Goal: Task Accomplishment & Management: Use online tool/utility

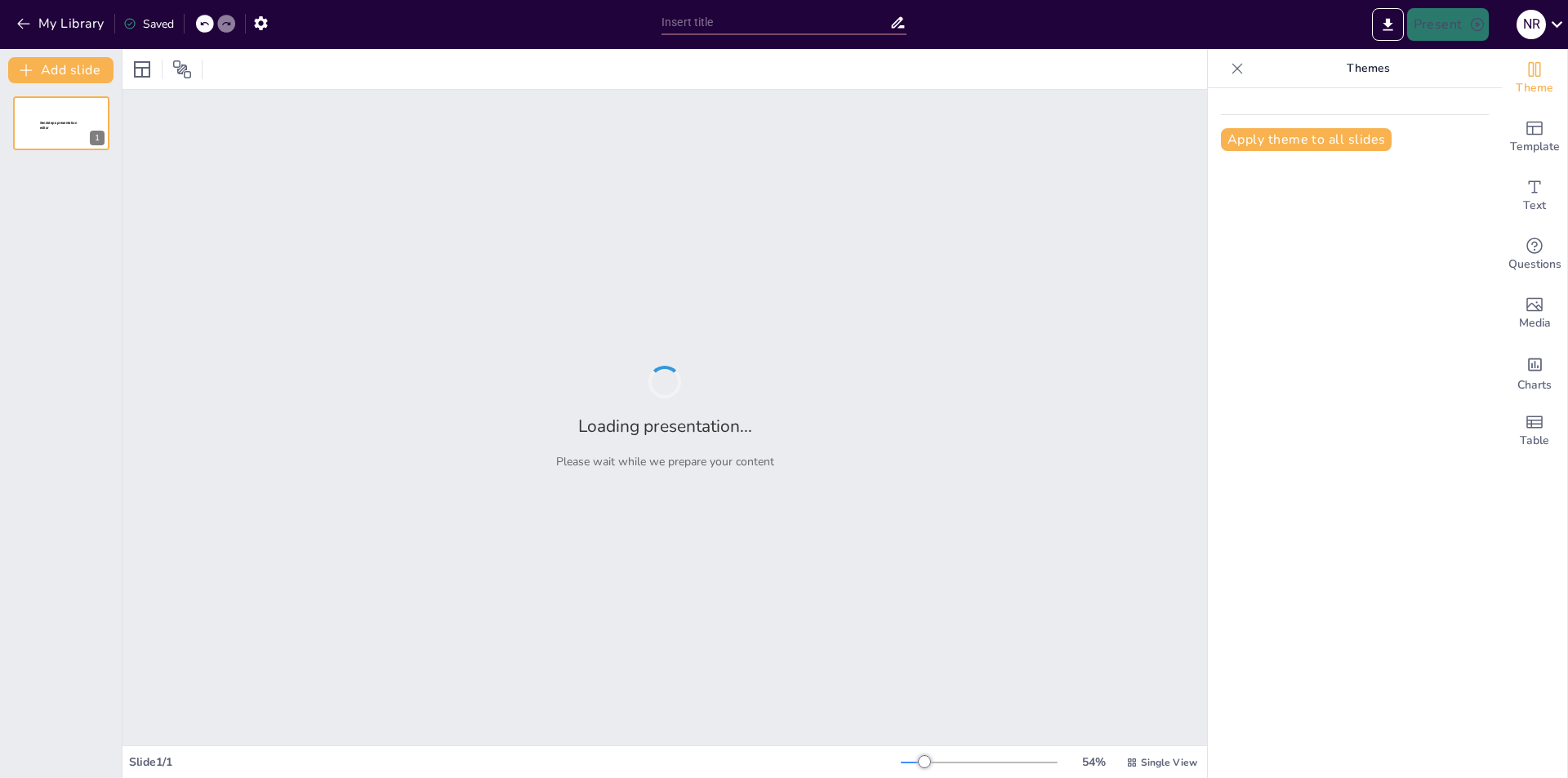
type input "Guía Práctica para Estudiantes: Edición de Videos y Creación de Presentaciones"
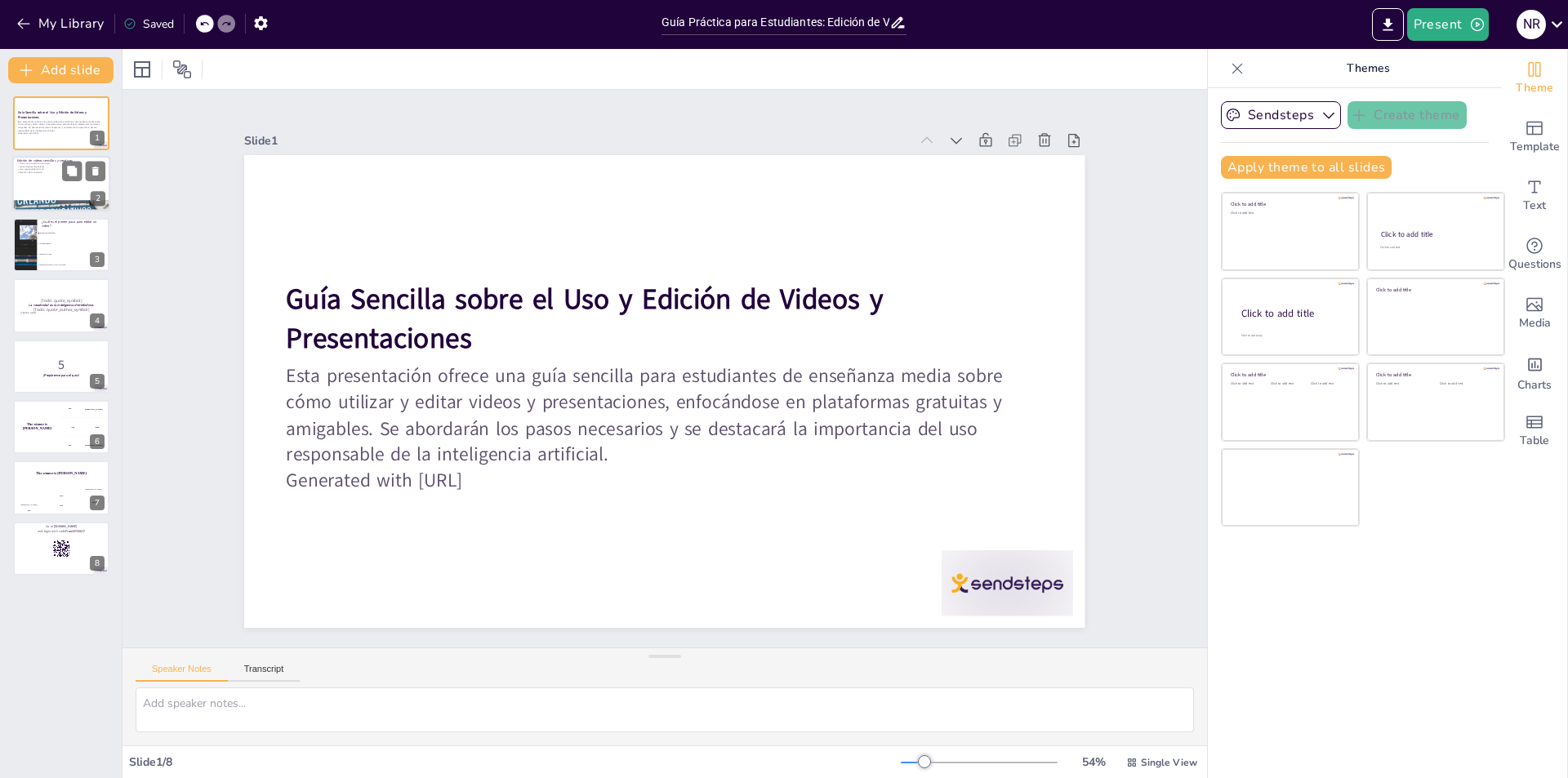
checkbox input "true"
click at [29, 183] on div at bounding box center [61, 184] width 98 height 56
type textarea "Lo ipsumdolors ame con adipiscinge seddoeiusm tem incid utlabor etdo magnaa en …"
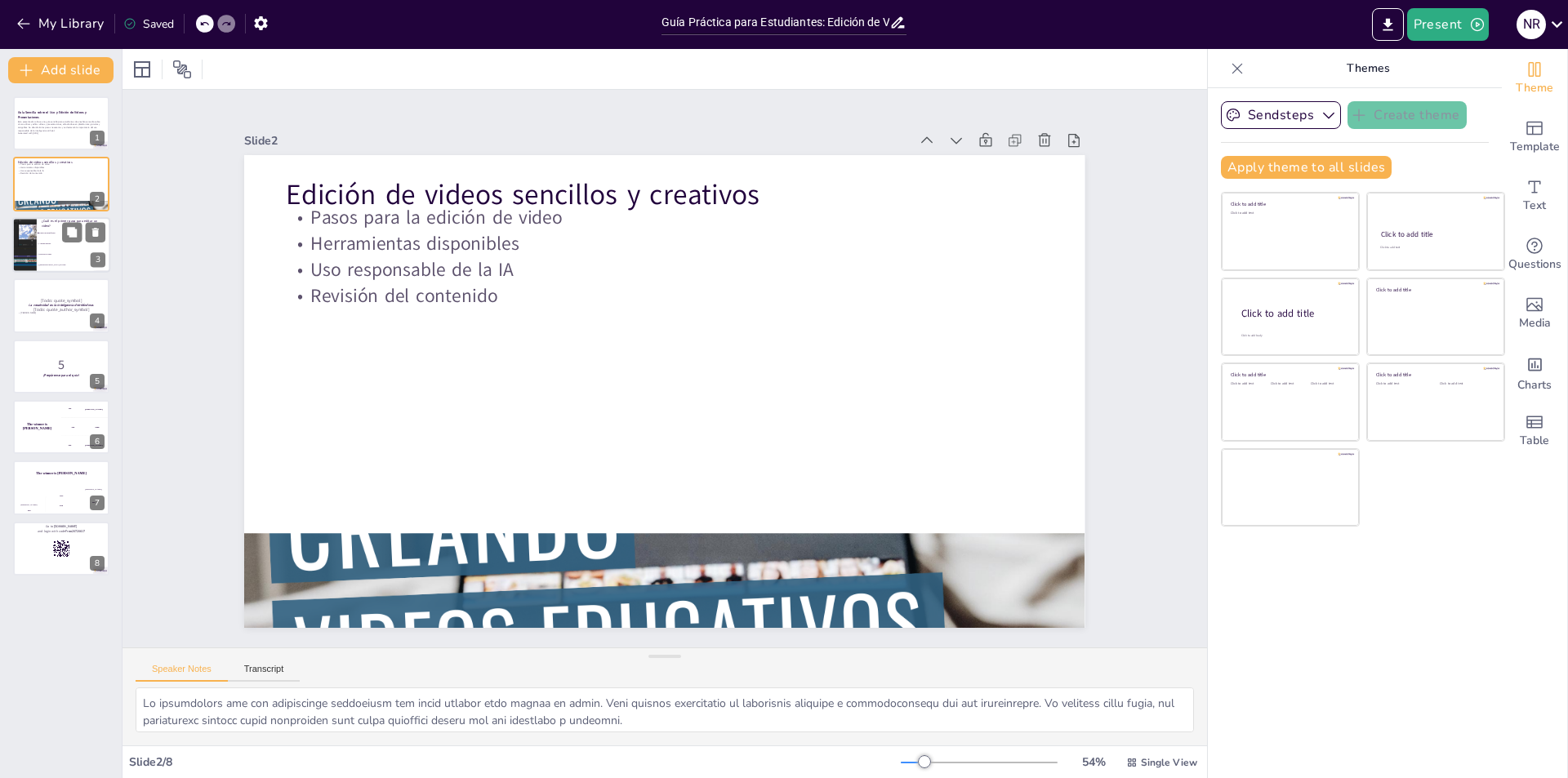
checkbox input "true"
click at [26, 231] on div at bounding box center [24, 245] width 93 height 56
type textarea "La respuesta correcta es "Elegir una plataforma". Este es el primer paso fundam…"
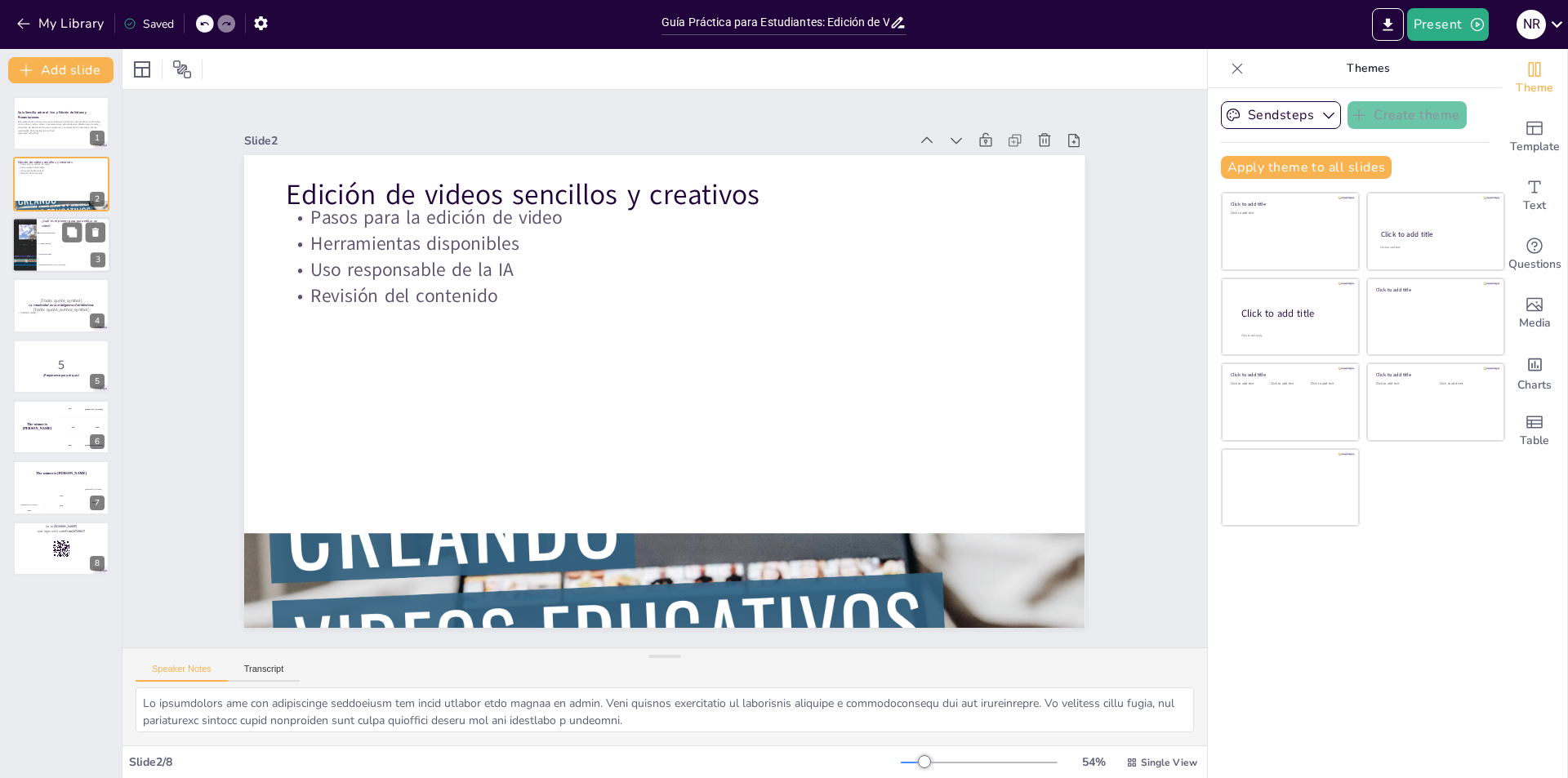
checkbox input "true"
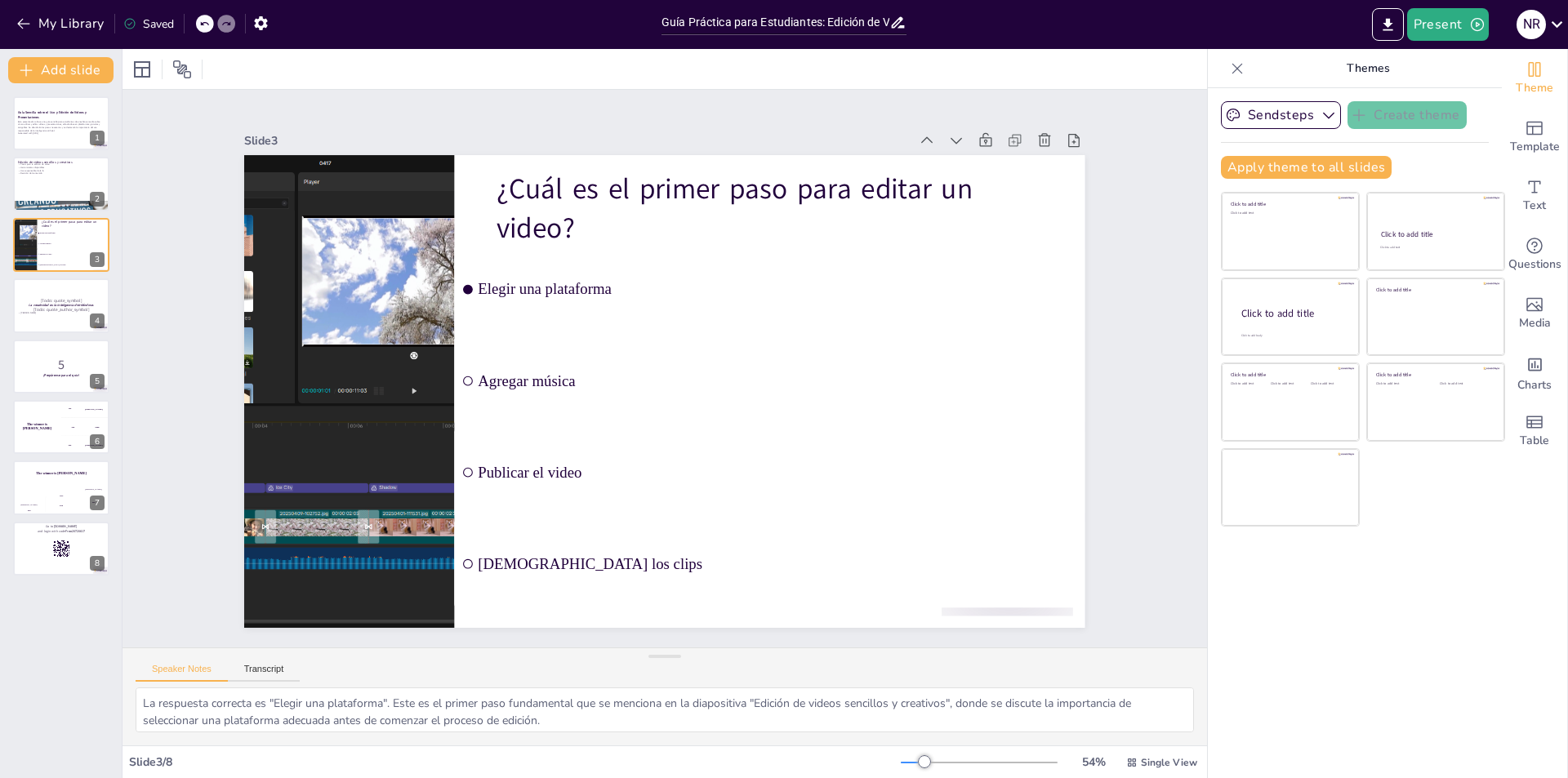
checkbox input "true"
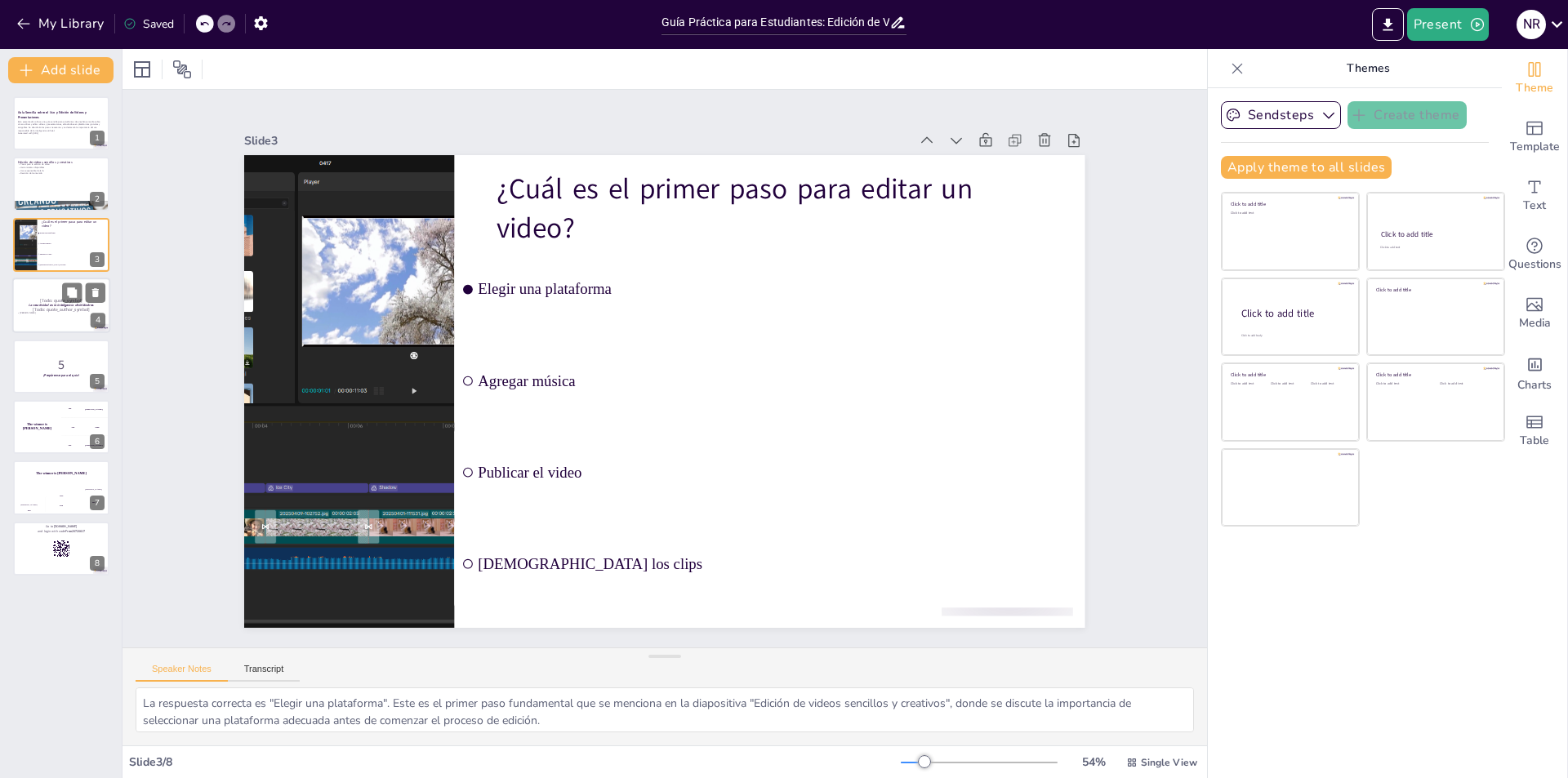
checkbox input "true"
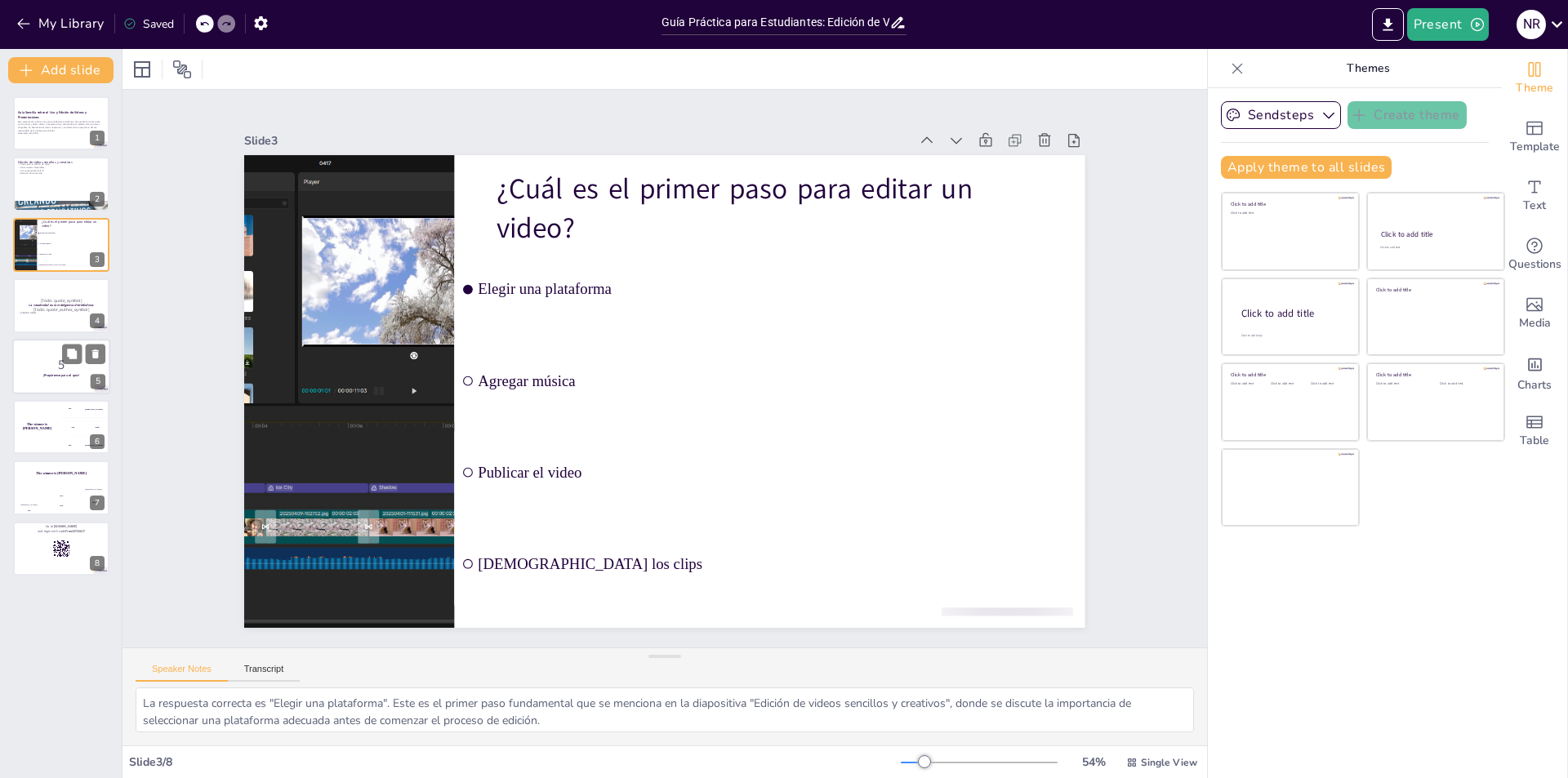
checkbox input "true"
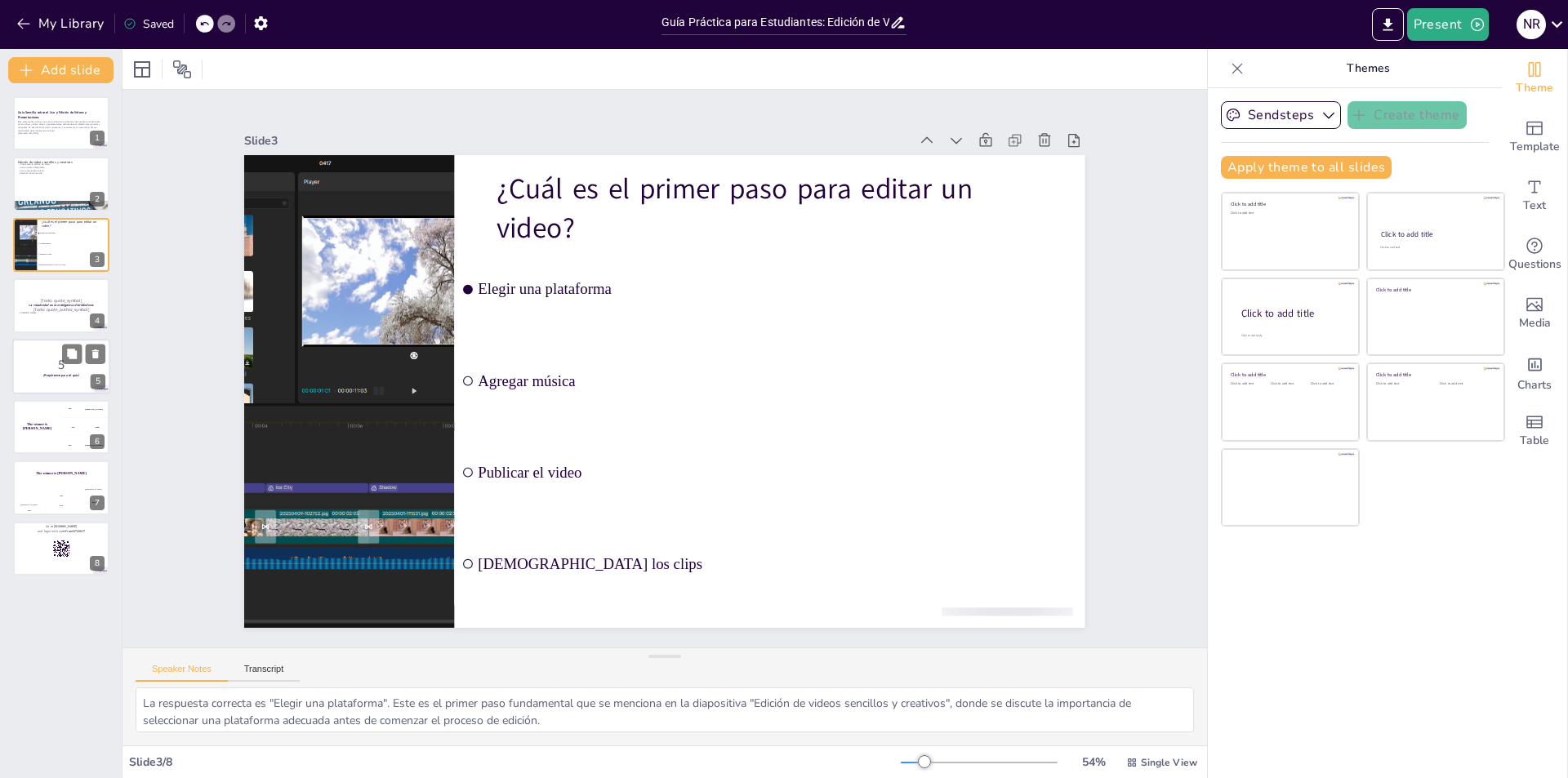
checkbox input "true"
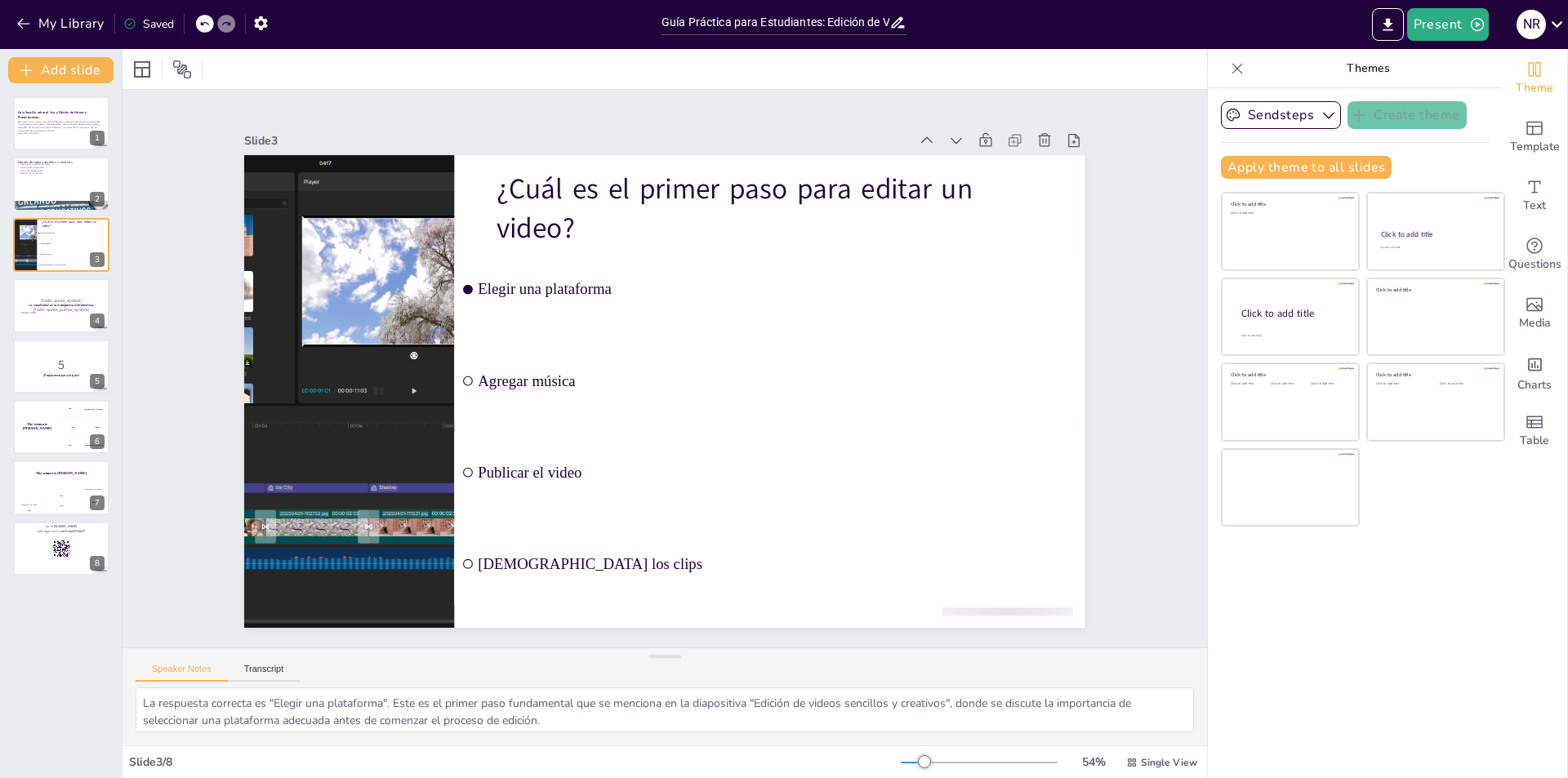
checkbox input "true"
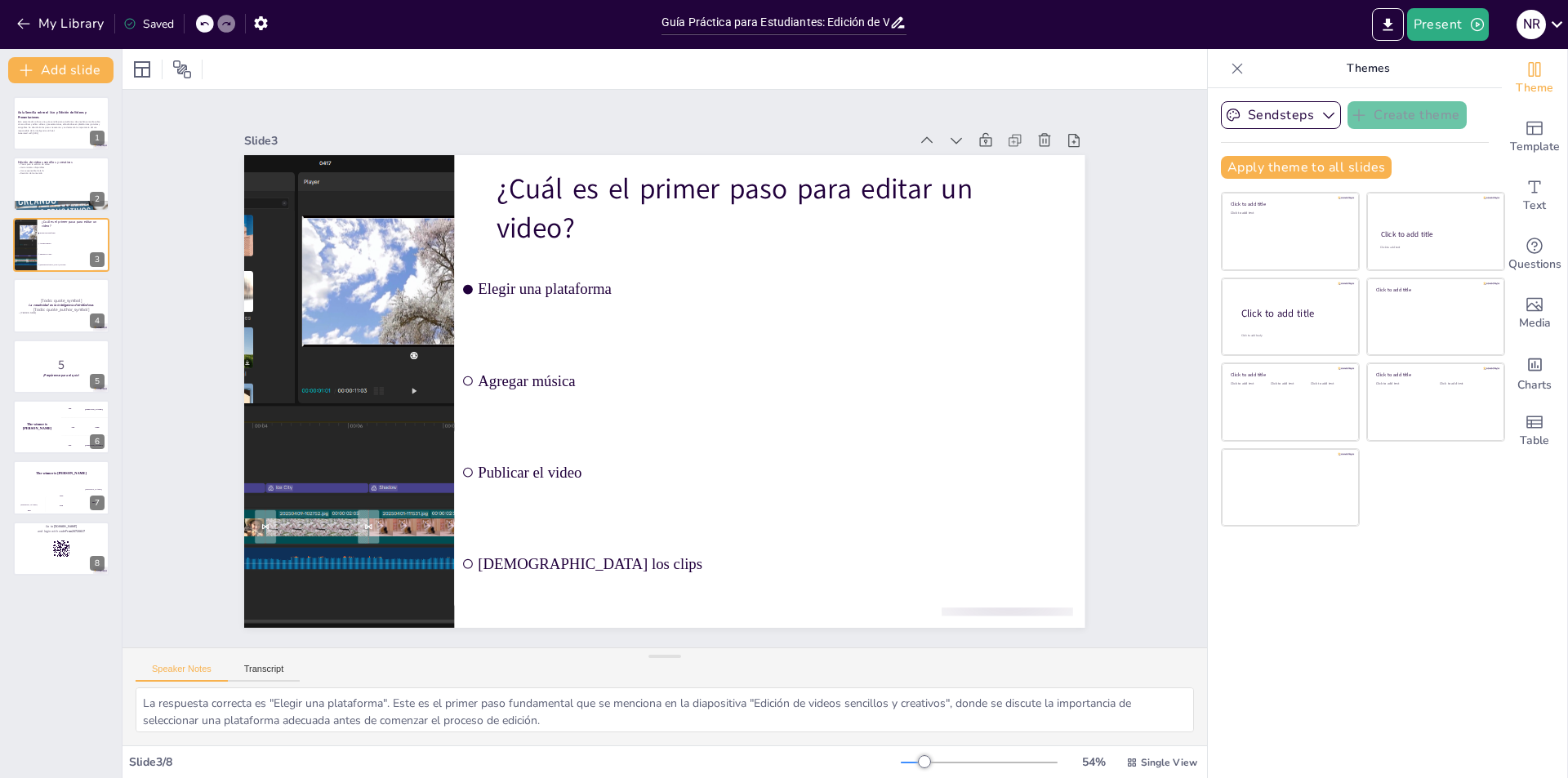
checkbox input "true"
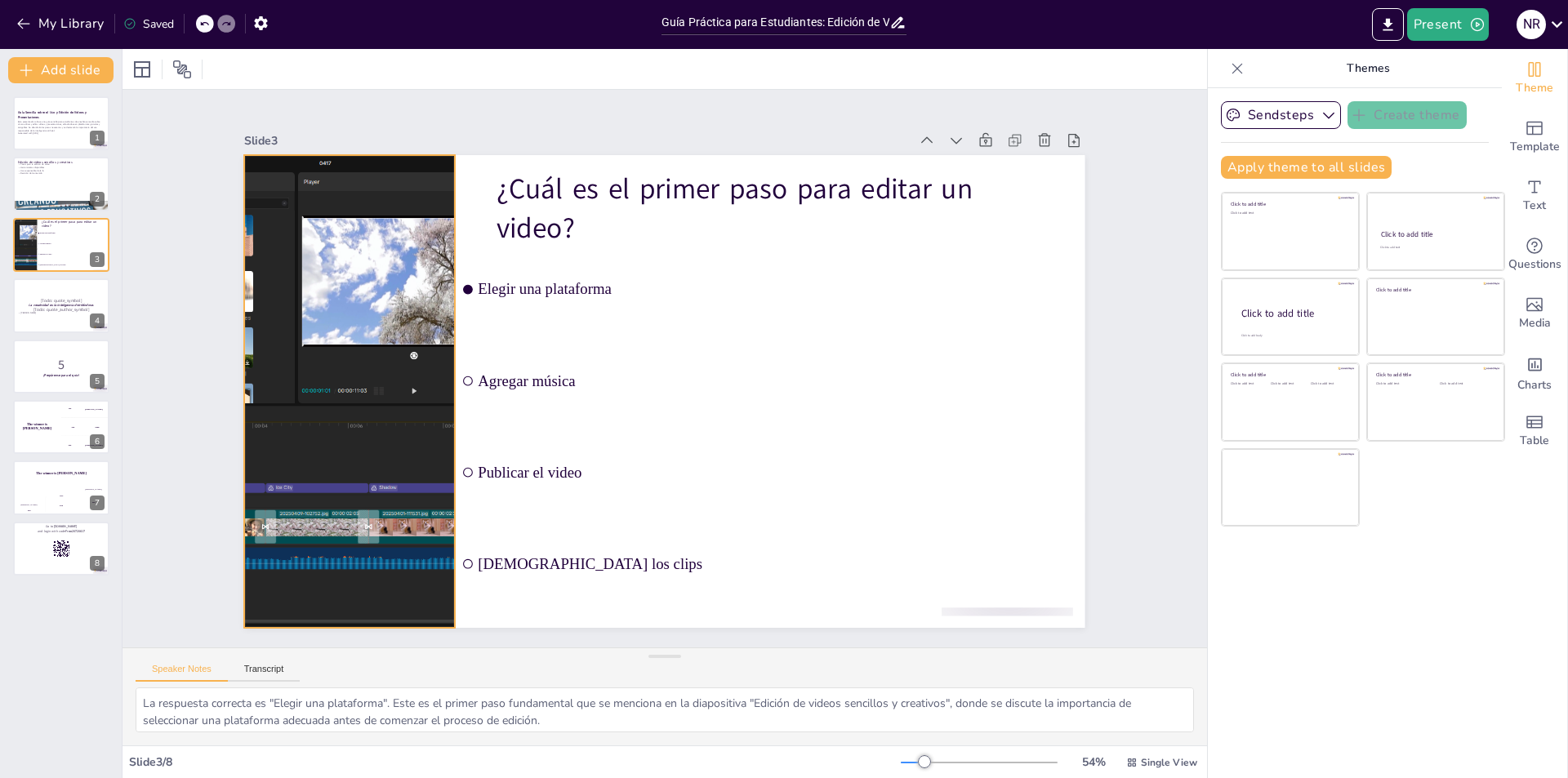
checkbox input "true"
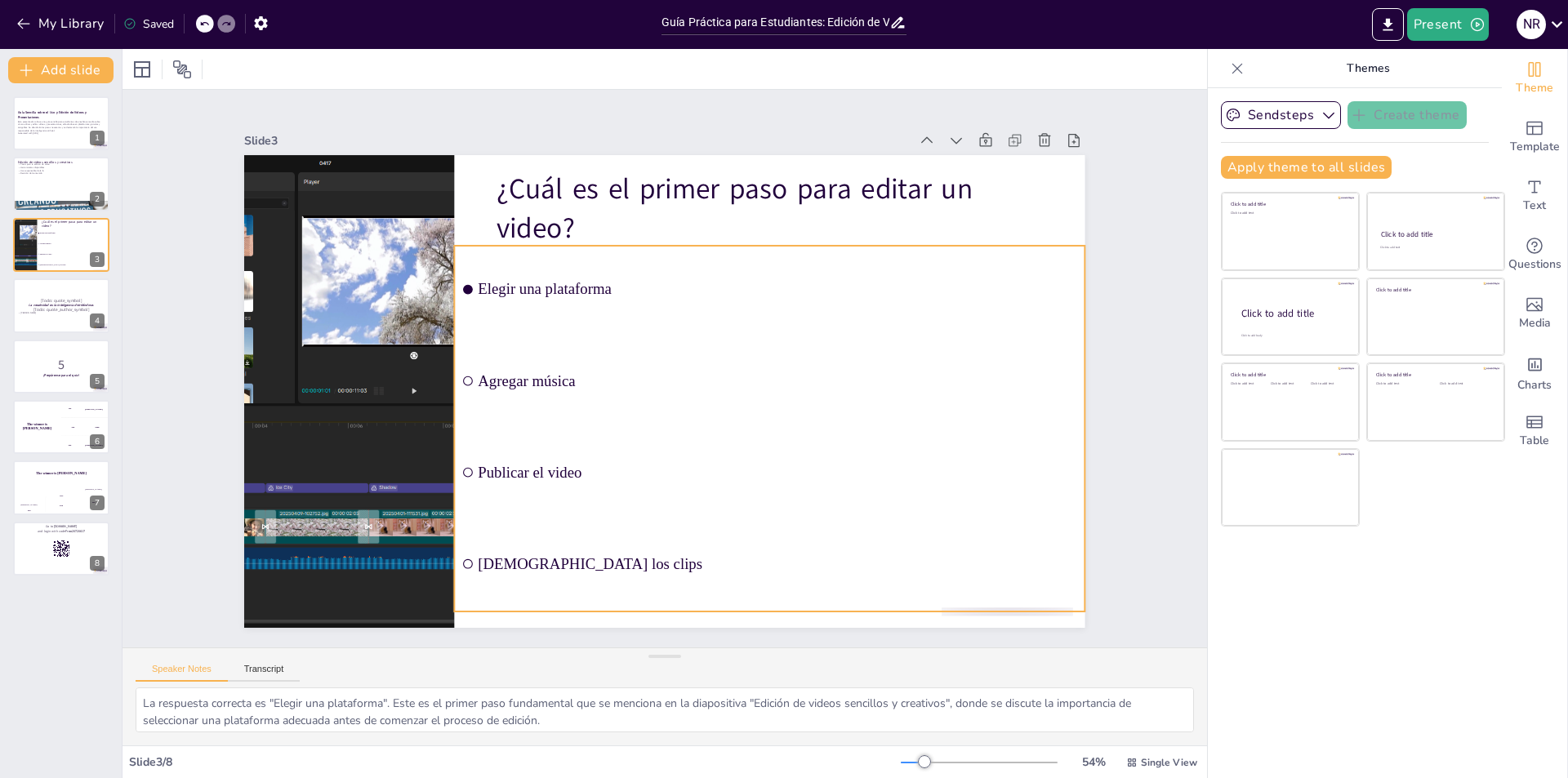
checkbox input "true"
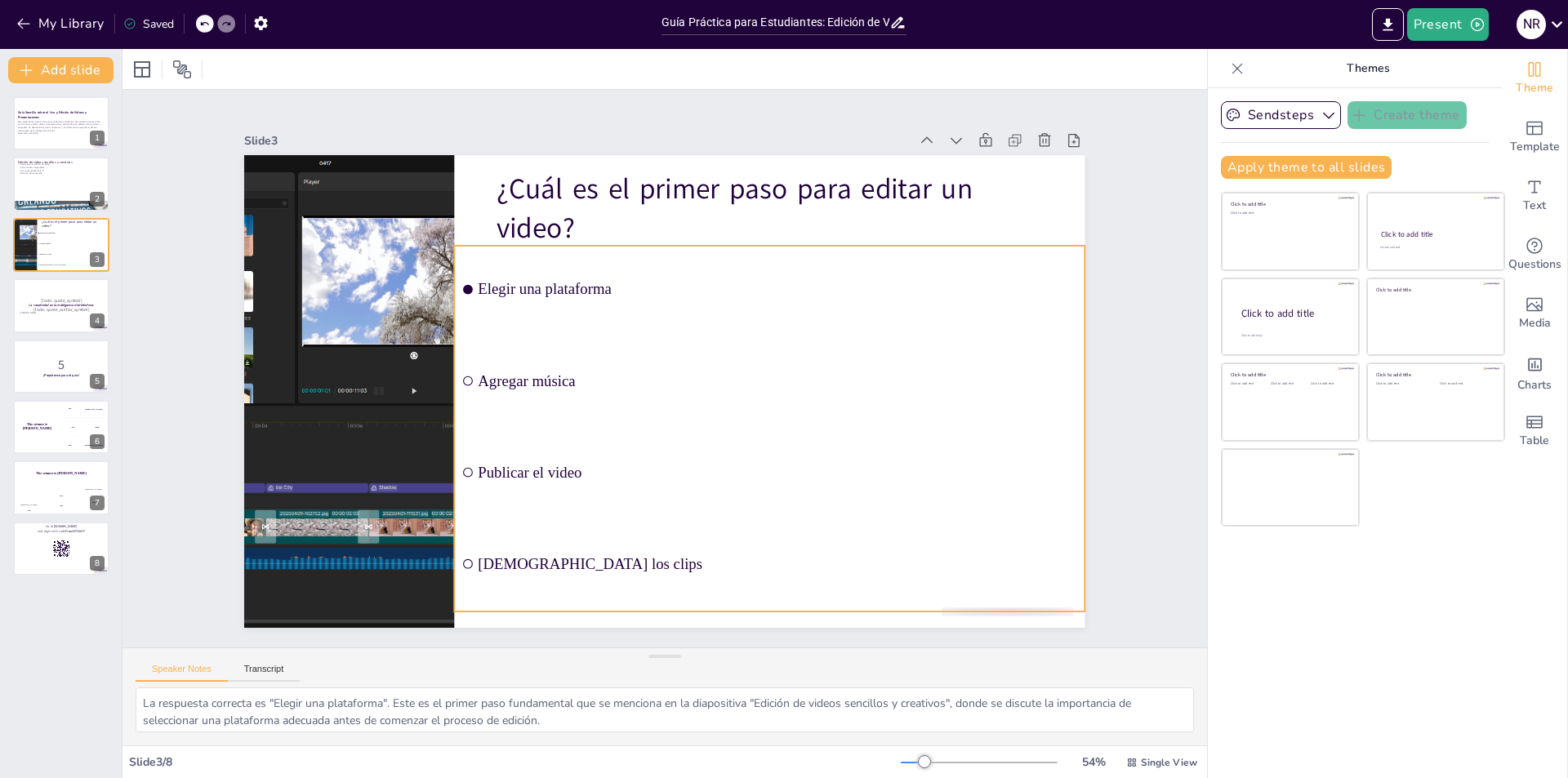
checkbox input "true"
click at [543, 376] on ul "Elegir una plataforma Agregar música Publicar el video Cortar los clips" at bounding box center [754, 449] width 692 height 489
checkbox input "true"
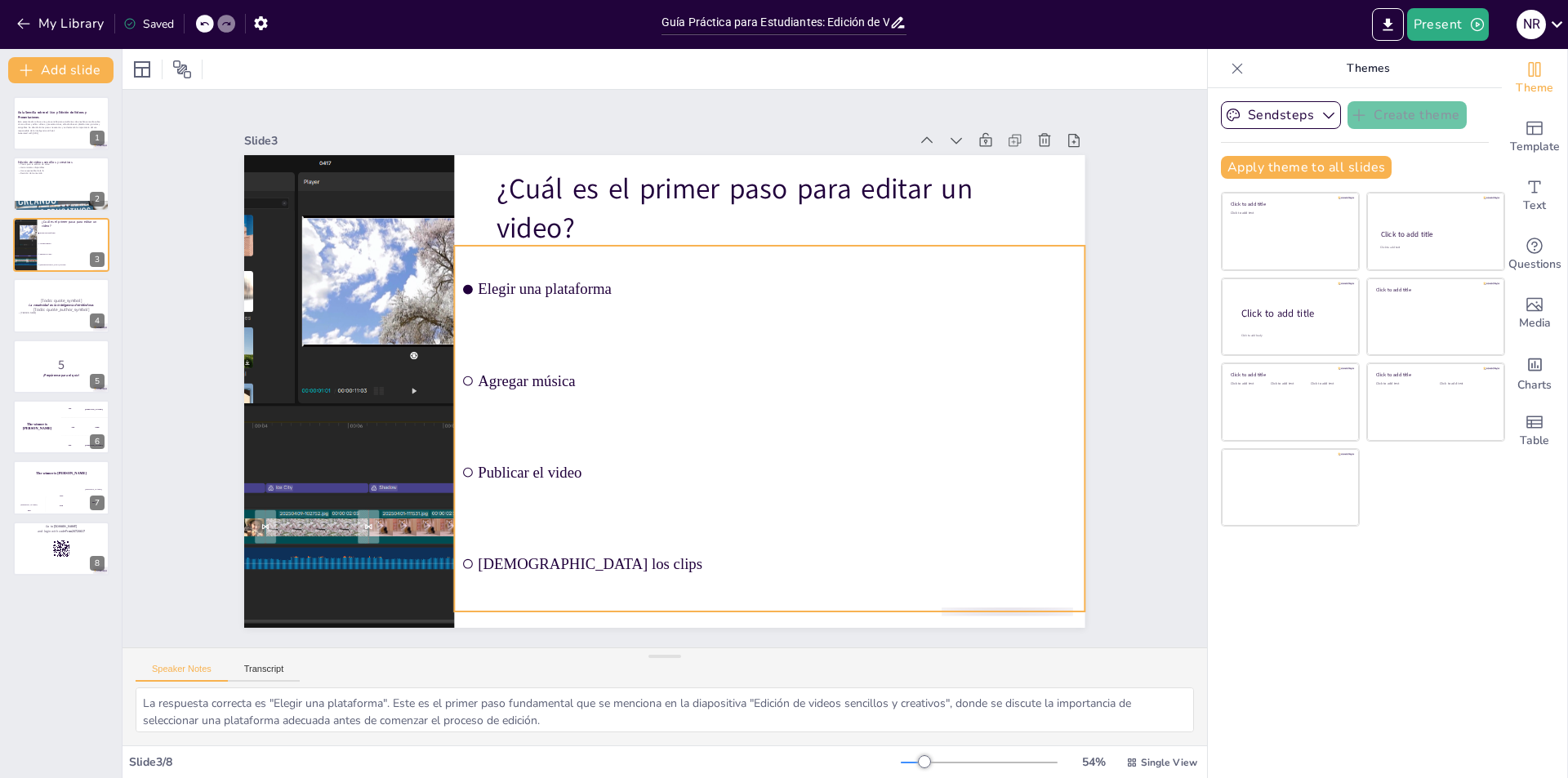
checkbox input "true"
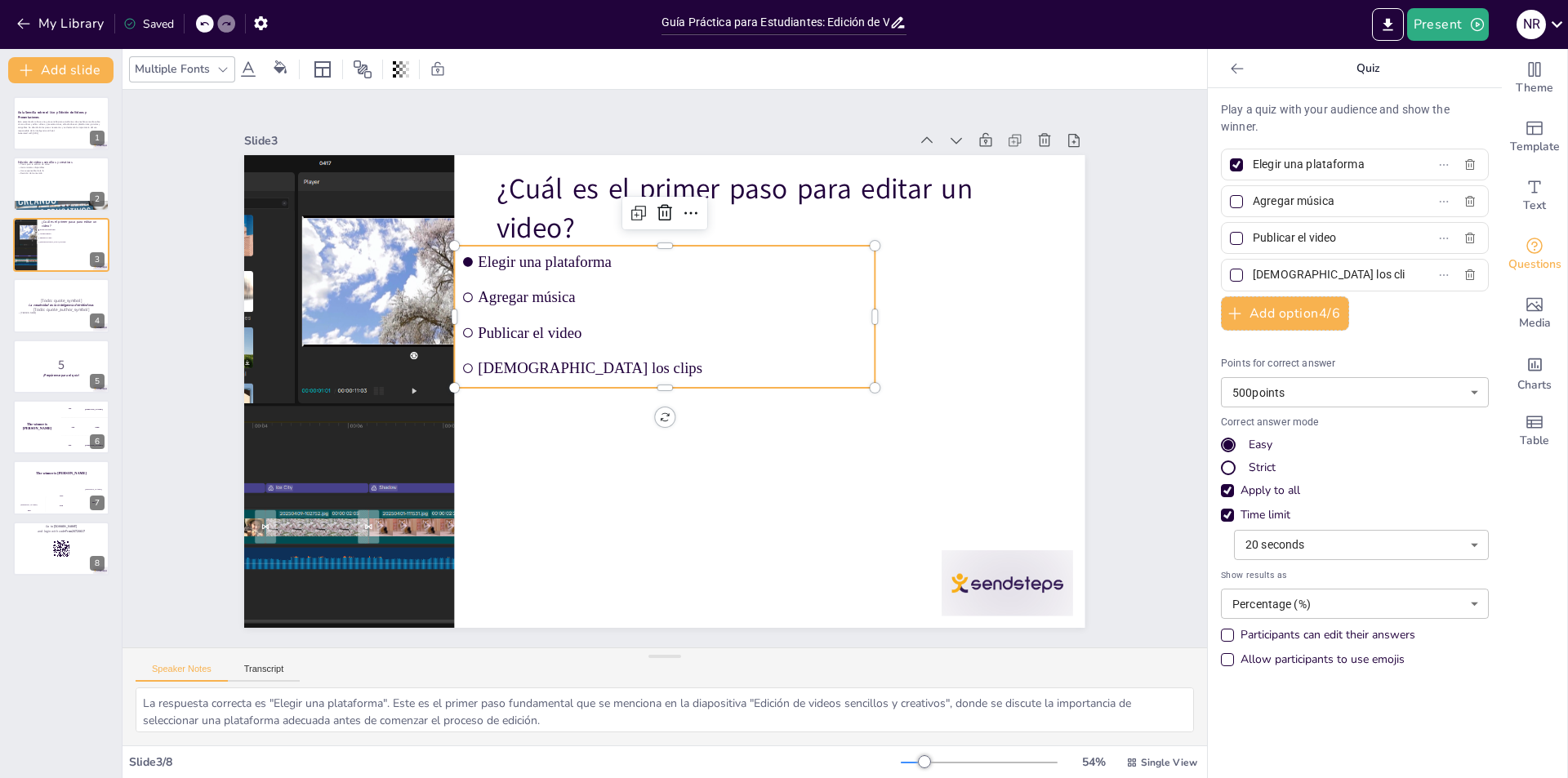
checkbox input "true"
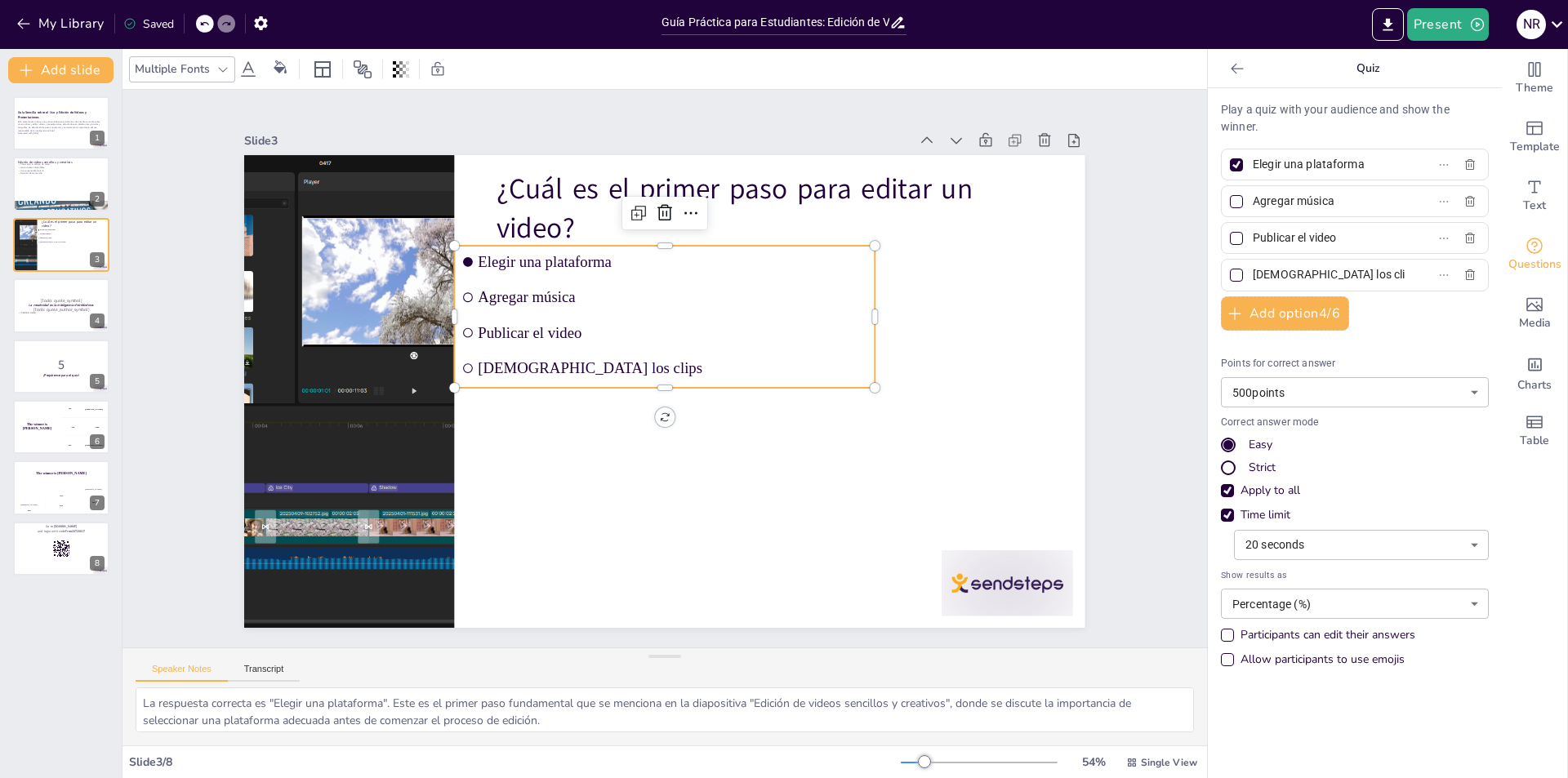
checkbox input "true"
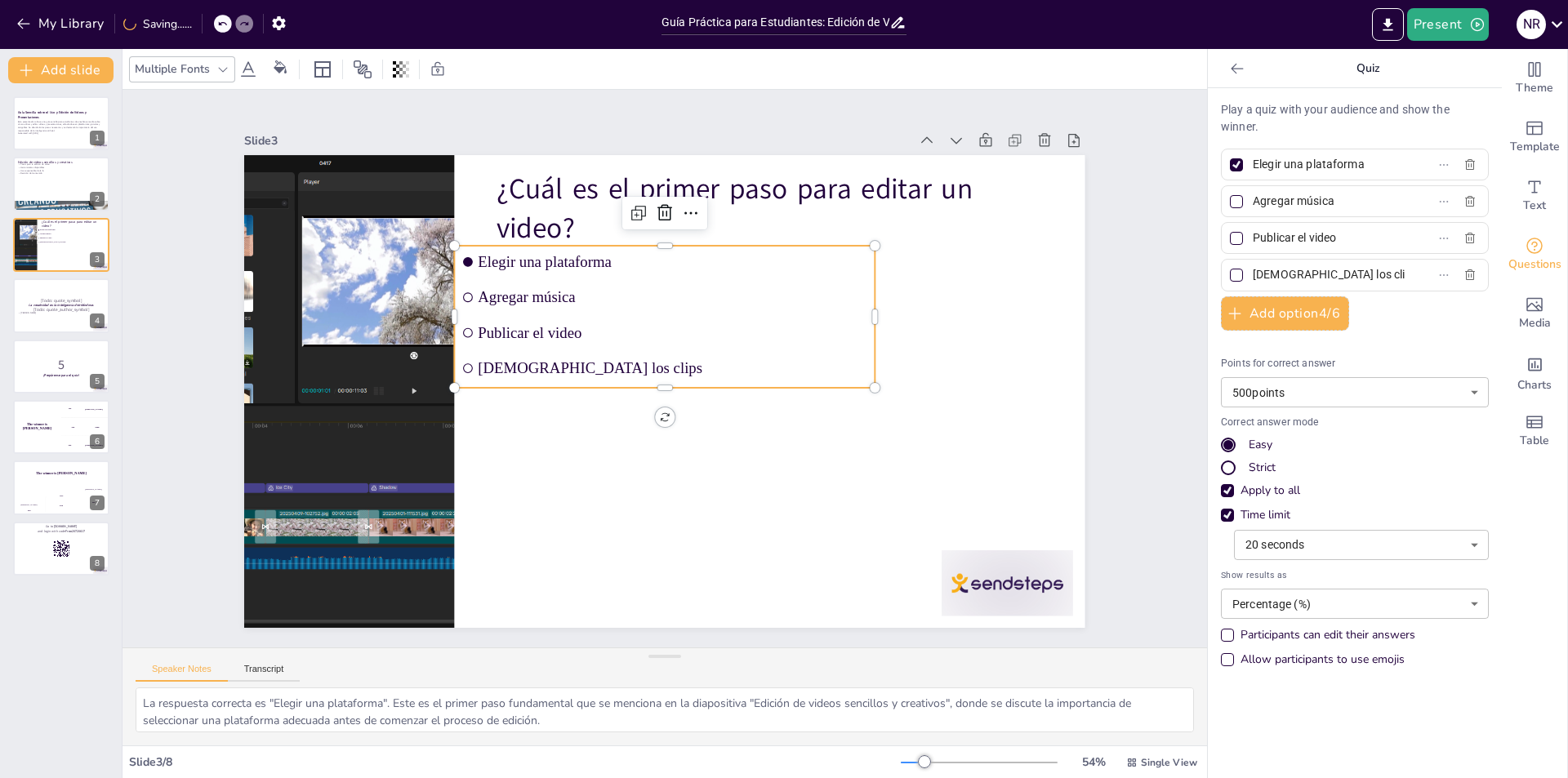
checkbox input "true"
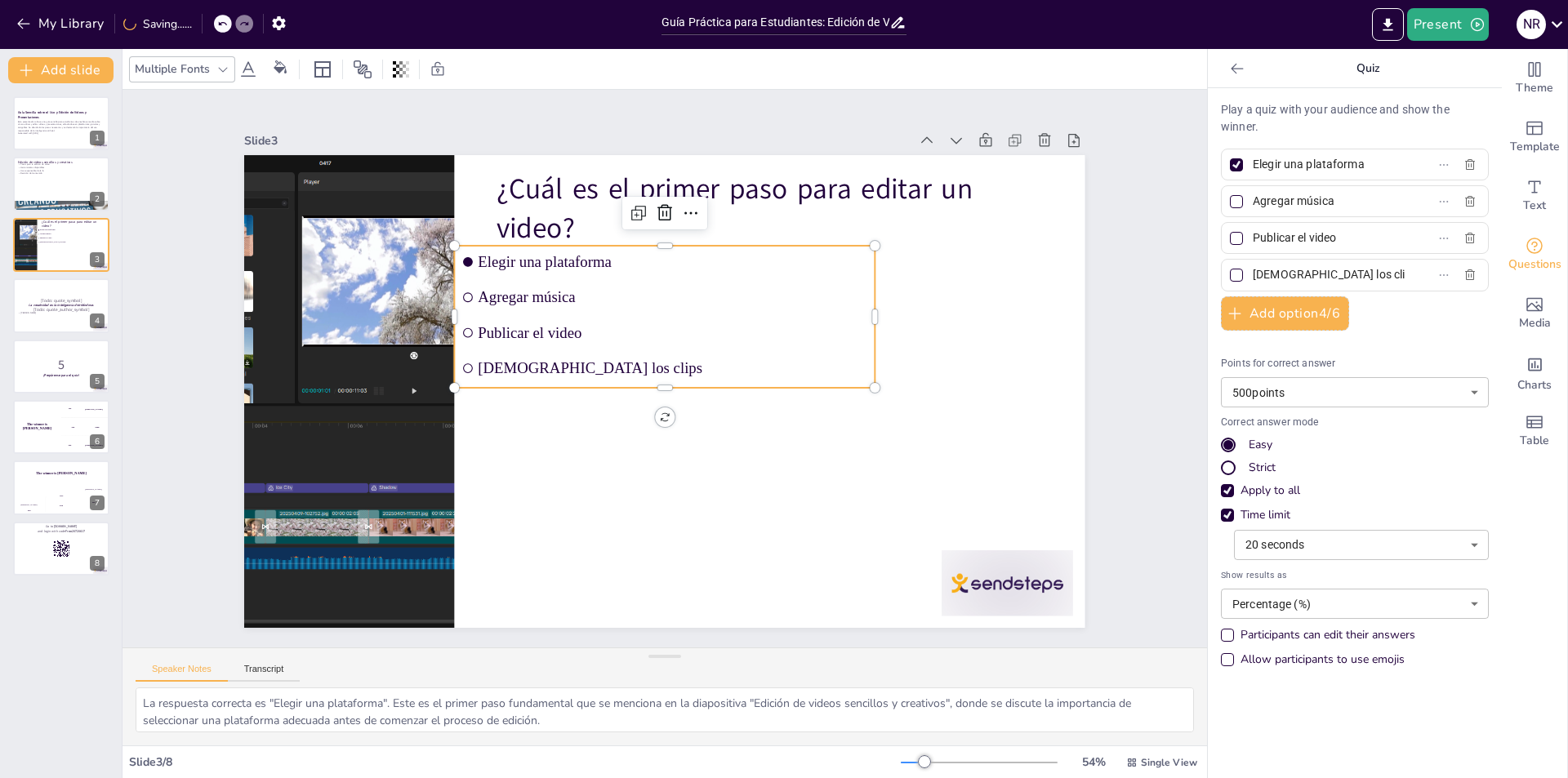
checkbox input "true"
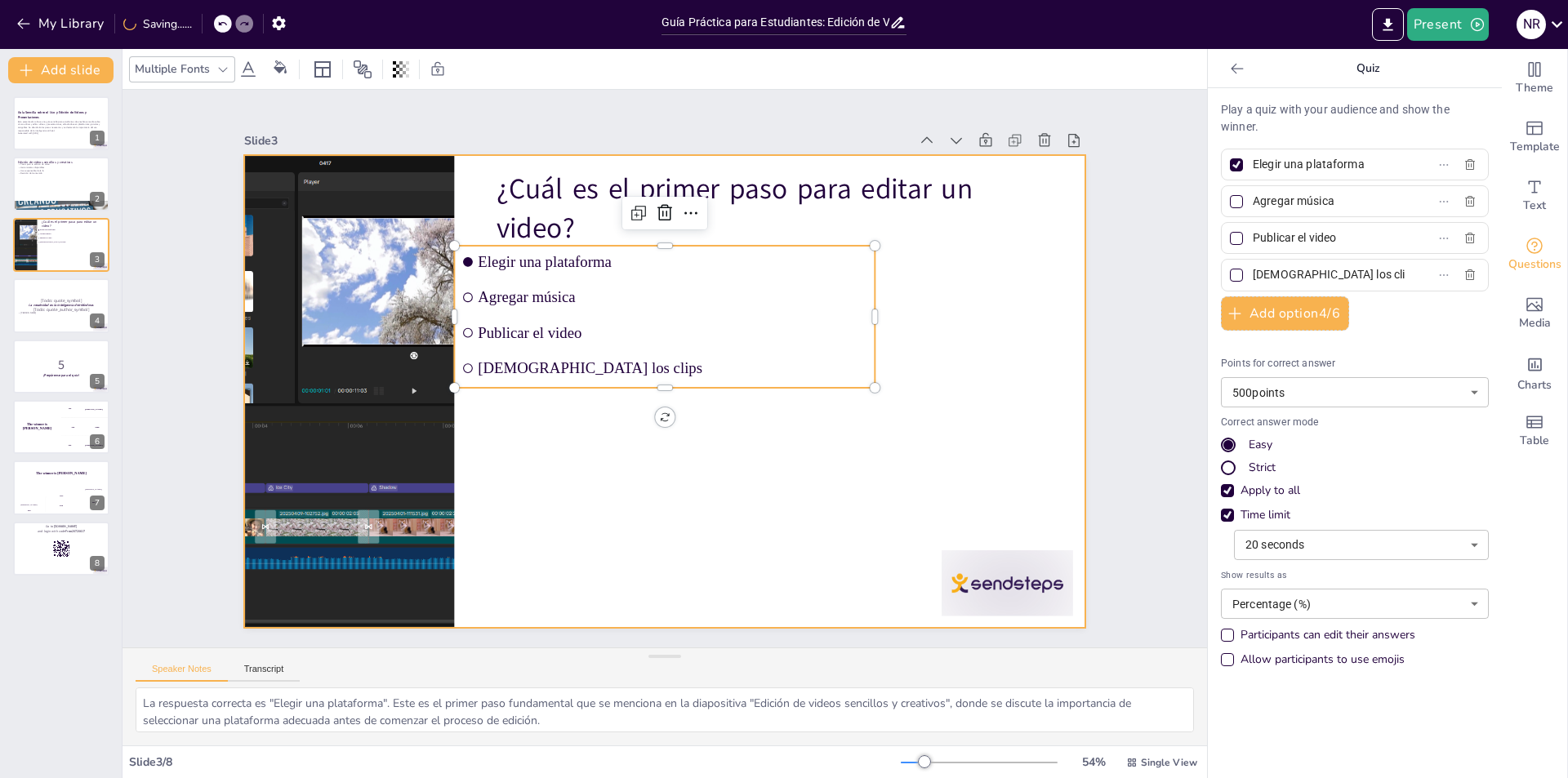
checkbox input "true"
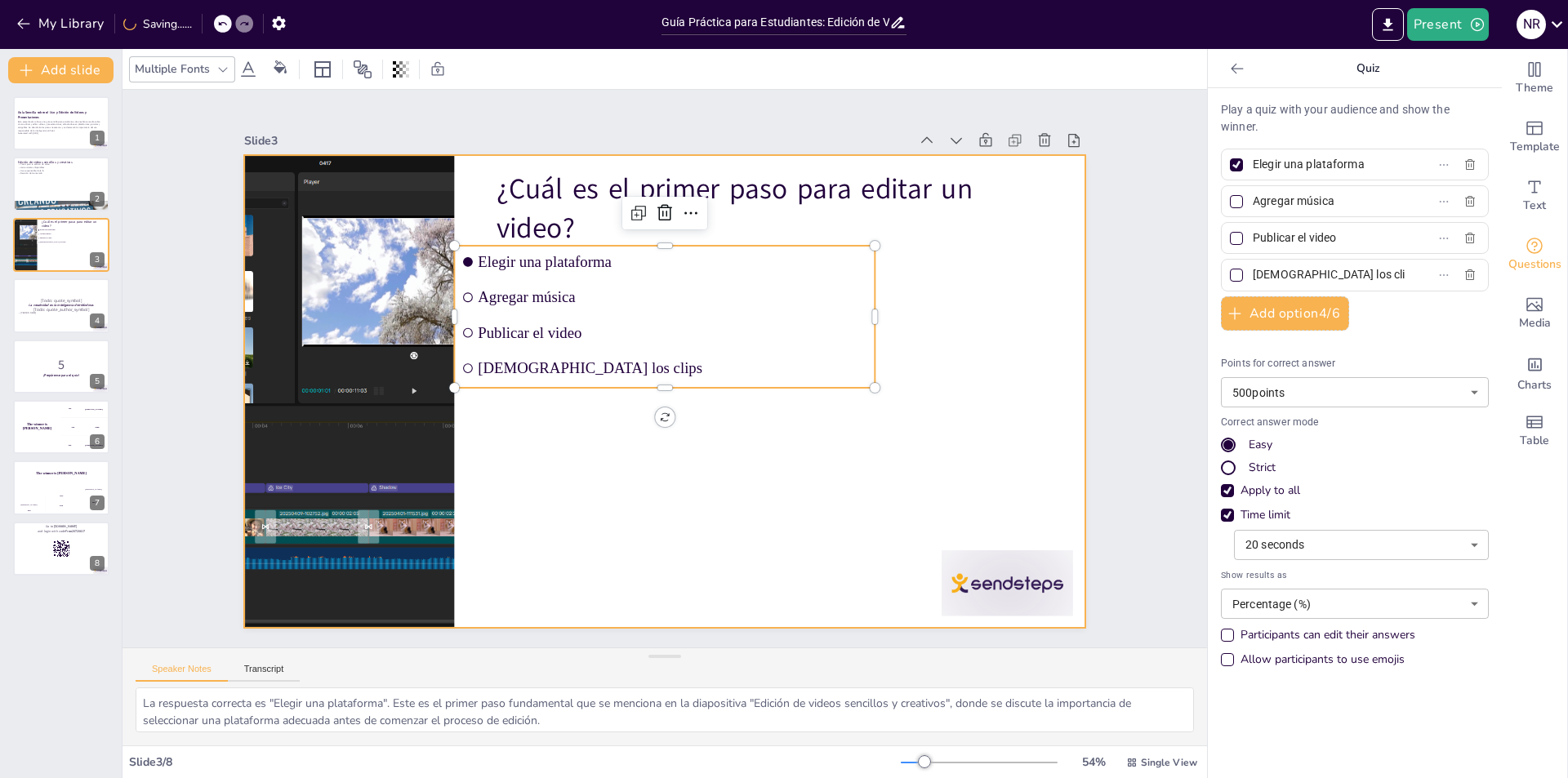
checkbox input "true"
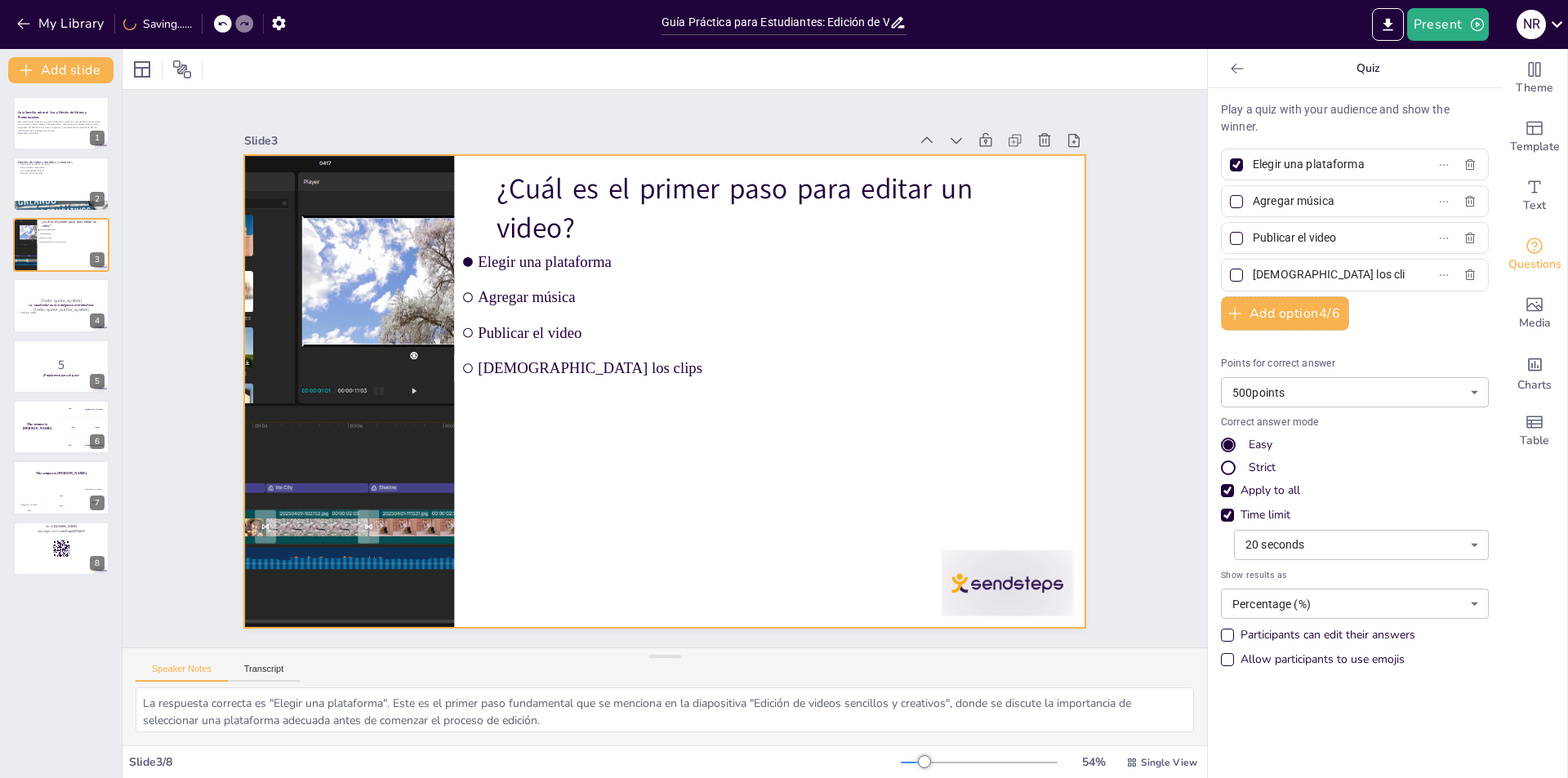
checkbox input "true"
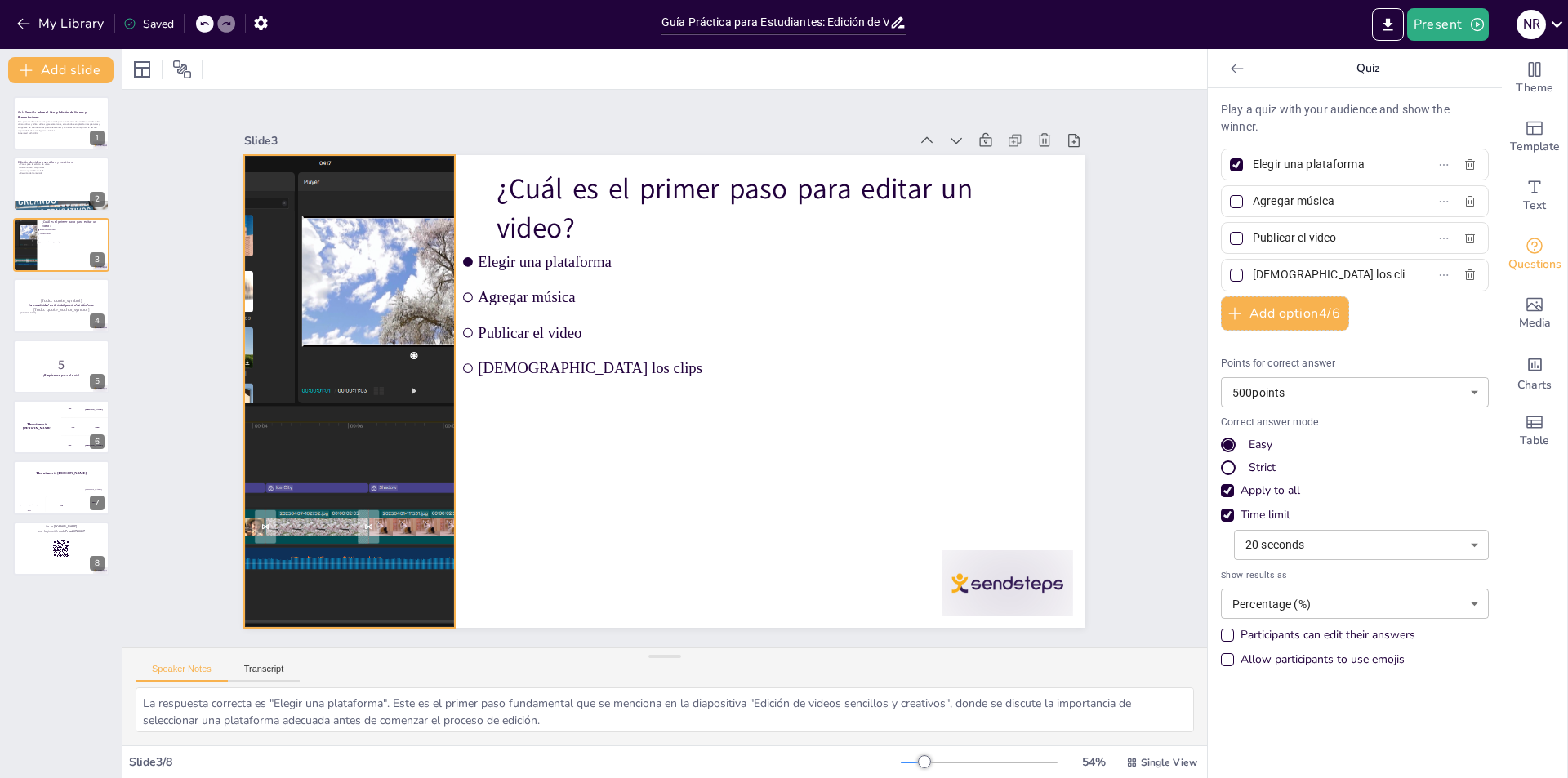
checkbox input "true"
click at [348, 401] on div at bounding box center [349, 358] width 838 height 553
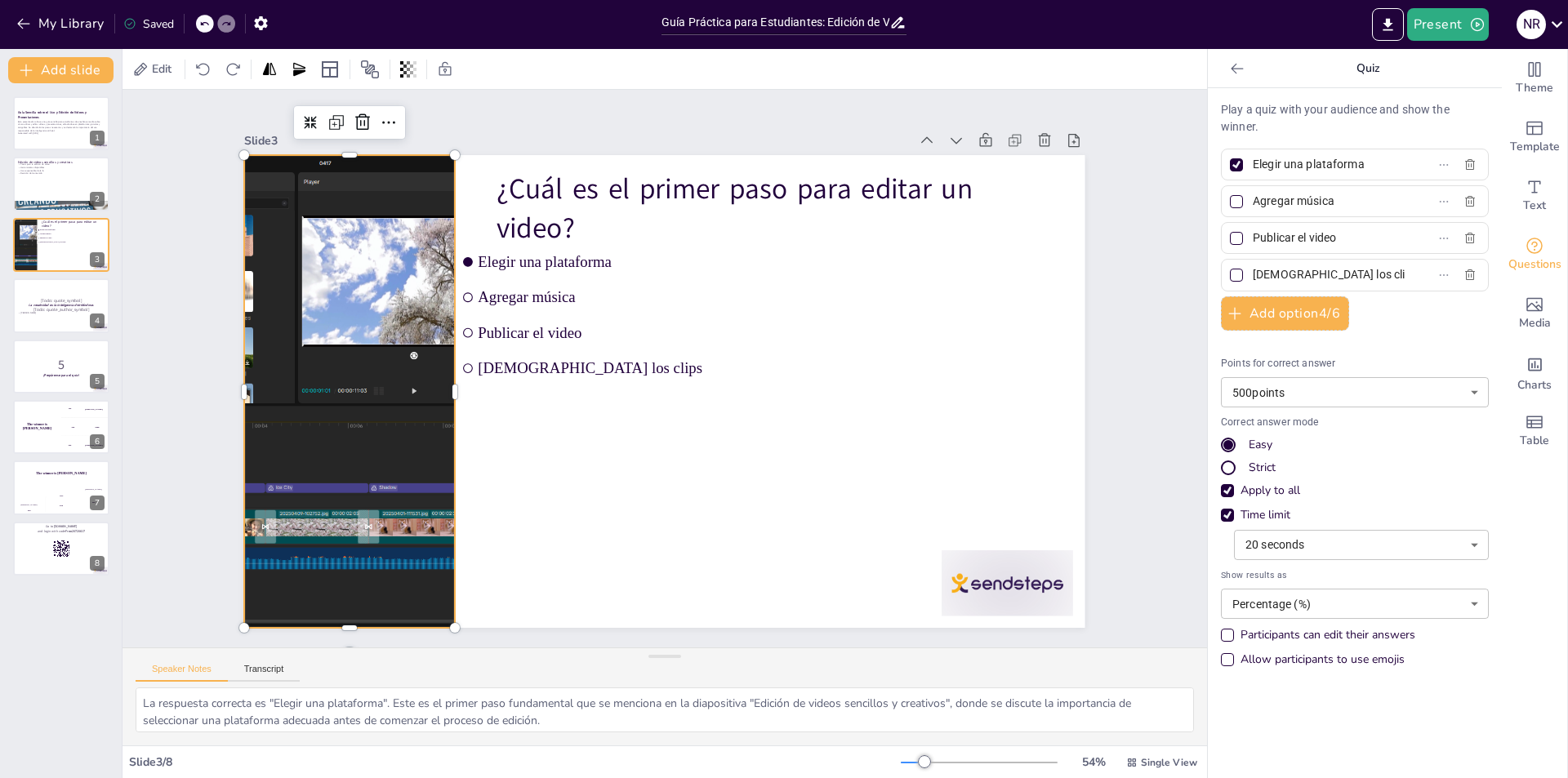
checkbox input "true"
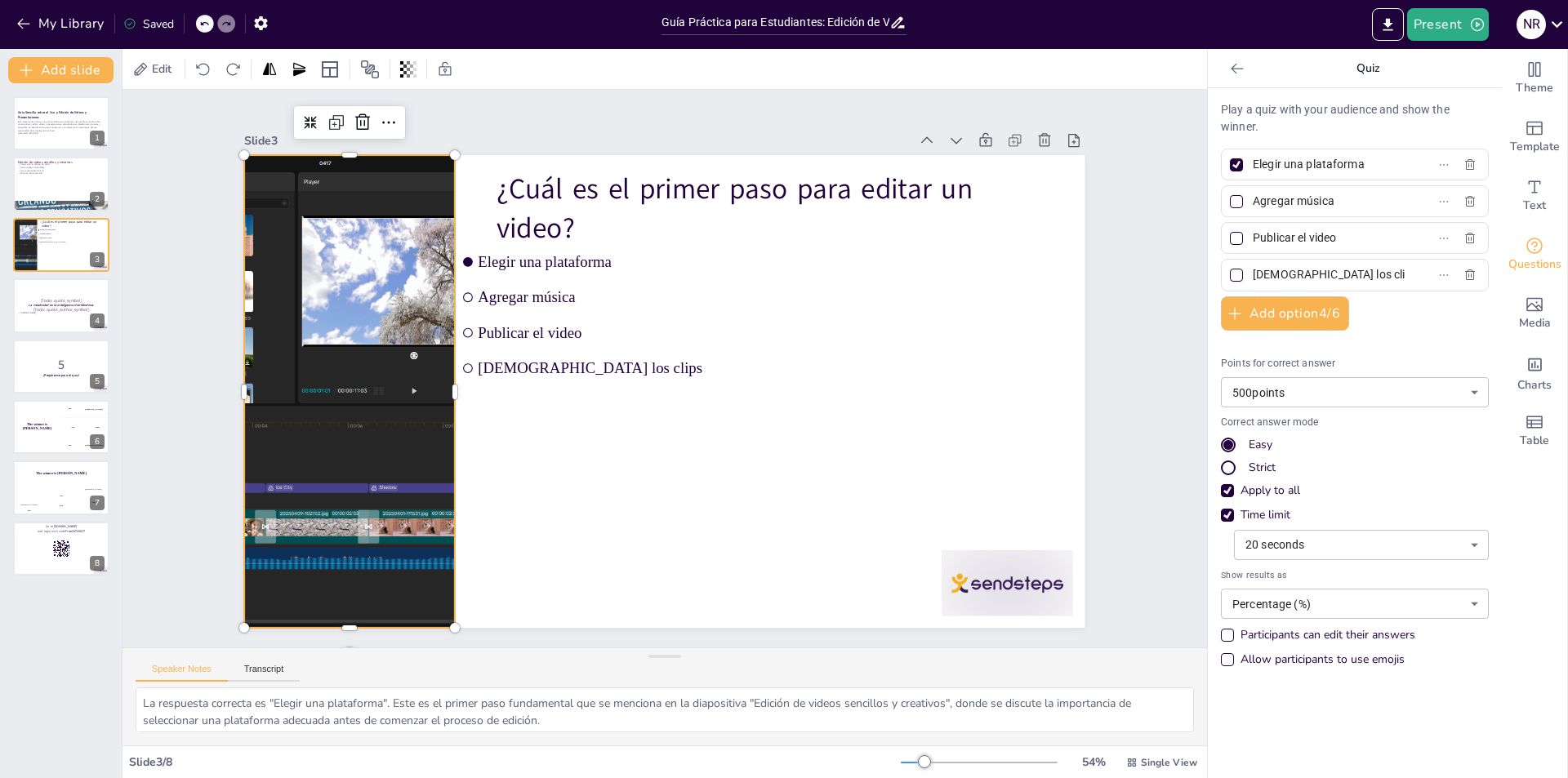
checkbox input "true"
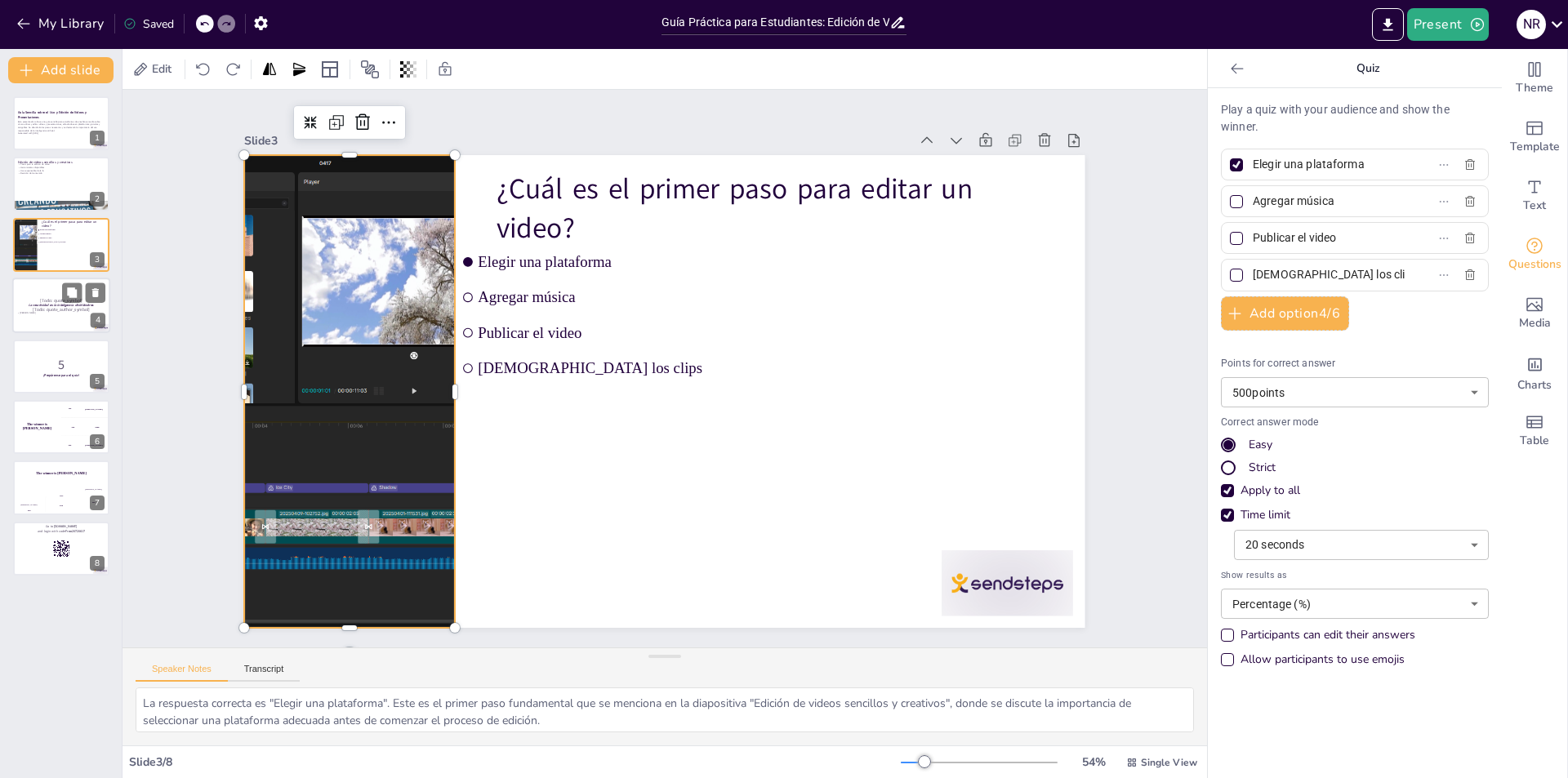
checkbox input "true"
click at [25, 296] on div at bounding box center [61, 306] width 98 height 56
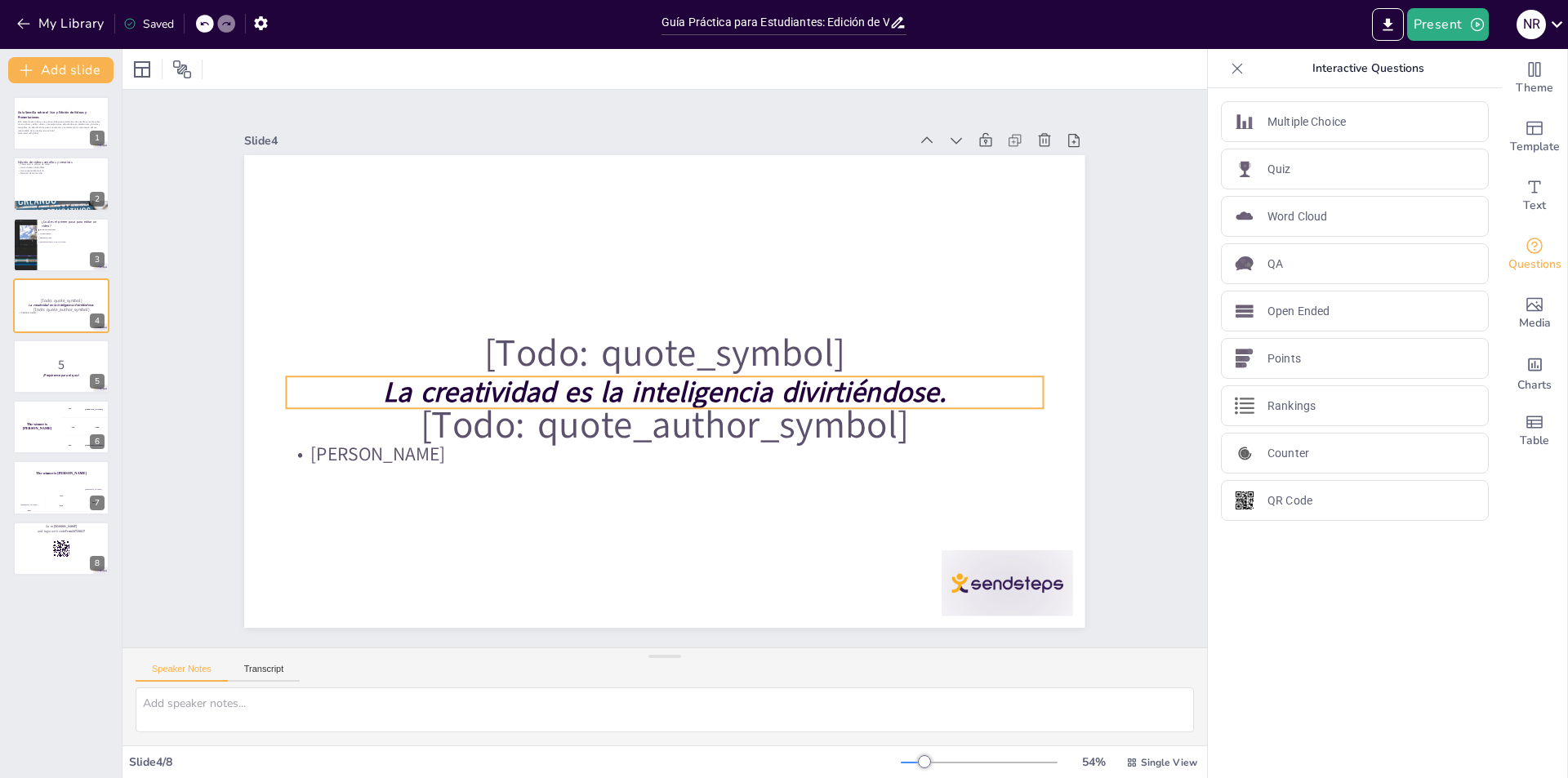
click at [524, 379] on strong "La creatividad es la inteligencia divirtiéndose." at bounding box center [644, 356] width 315 height 507
click at [466, 405] on div at bounding box center [656, 414] width 743 height 170
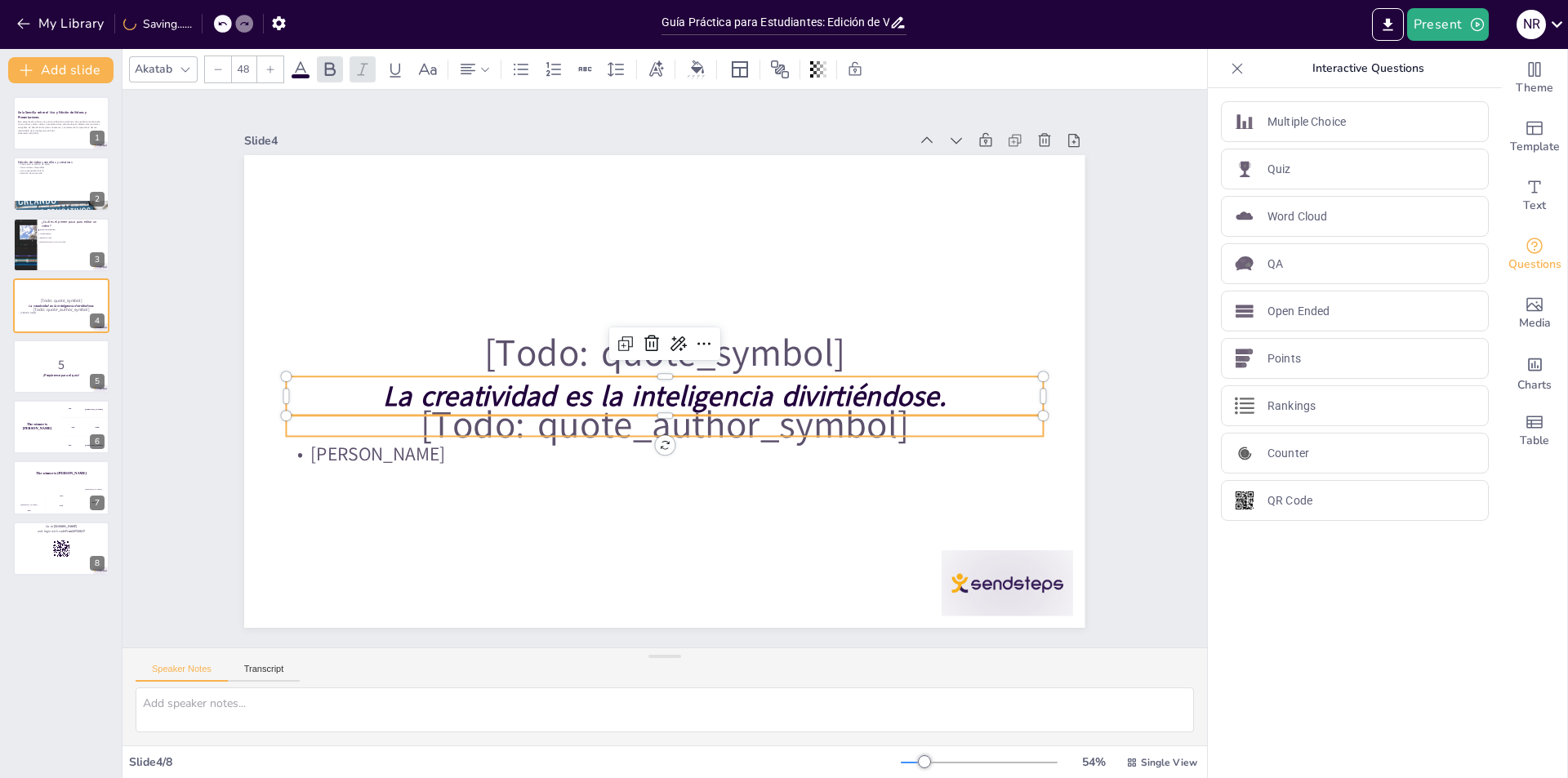
checkbox input "true"
type input "--"
checkbox input "true"
type input "64"
click at [463, 419] on p "[Todo: quote_author_symbol]" at bounding box center [653, 424] width 752 height 215
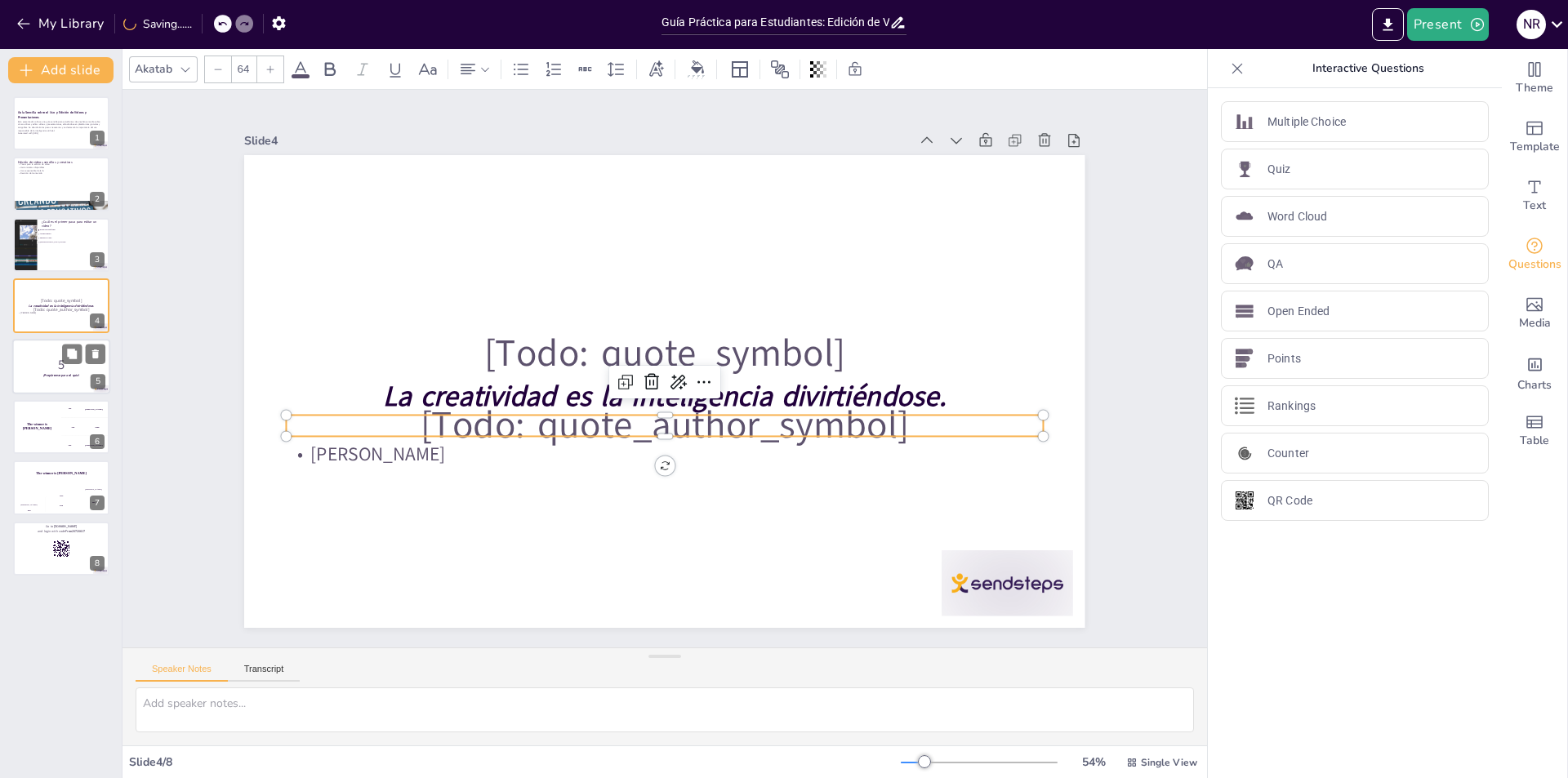
click at [24, 356] on p "5" at bounding box center [61, 364] width 88 height 18
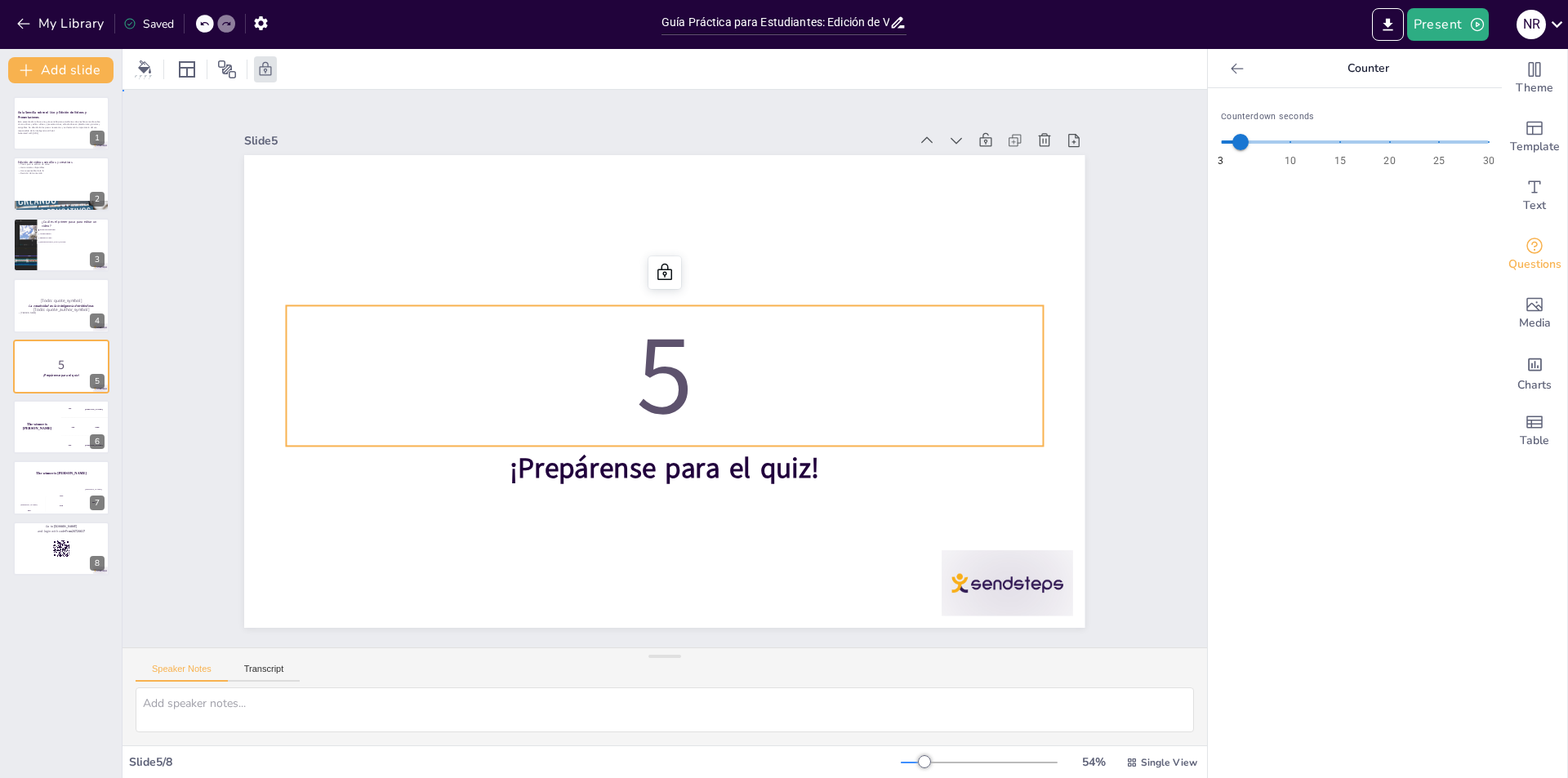
click at [657, 368] on p "5" at bounding box center [660, 375] width 734 height 514
click at [56, 438] on div "The winner is [PERSON_NAME]" at bounding box center [37, 428] width 49 height 56
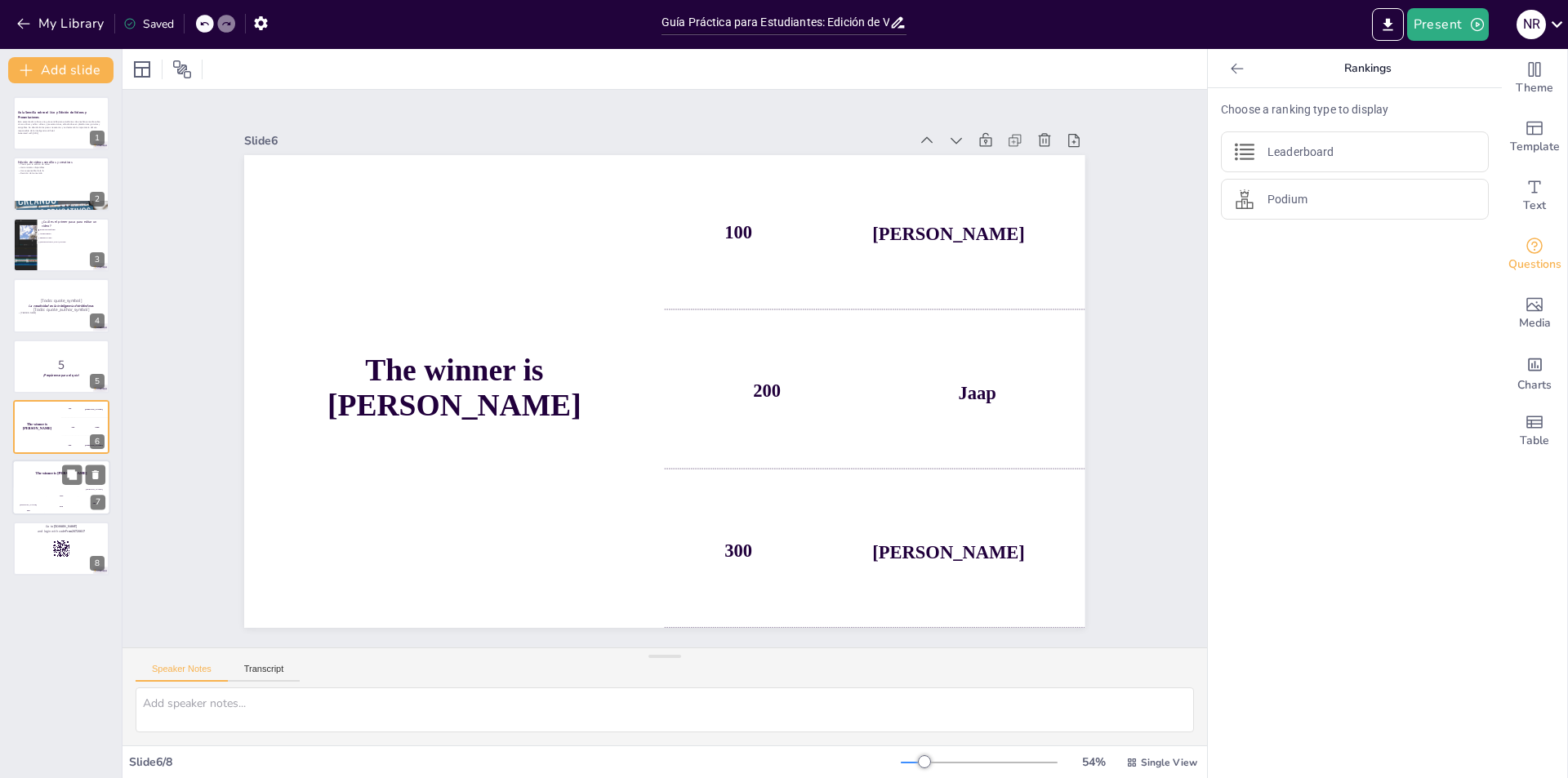
click at [58, 485] on div "The winner is [PERSON_NAME]" at bounding box center [61, 474] width 98 height 28
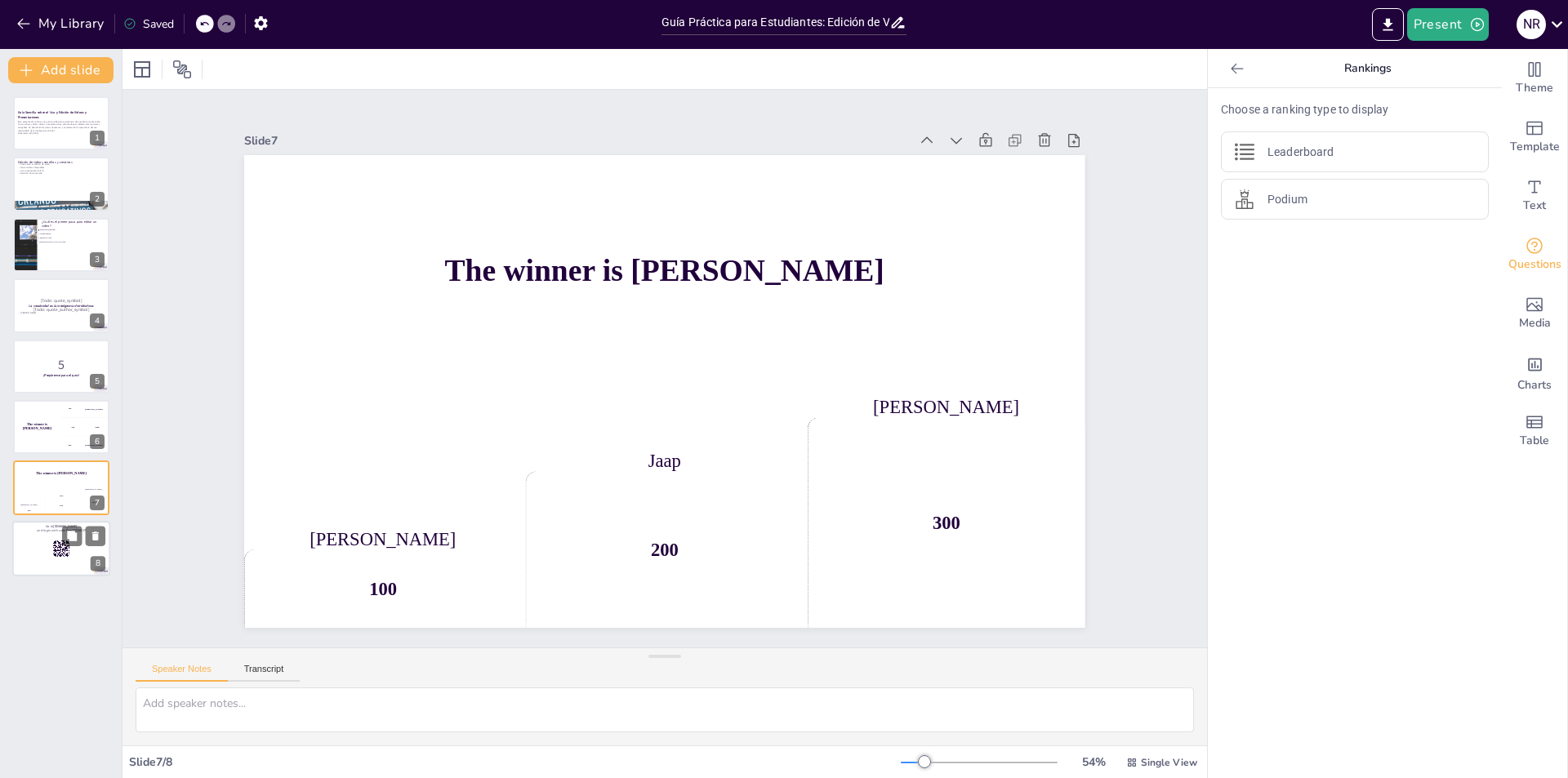
click at [47, 536] on div at bounding box center [61, 549] width 98 height 56
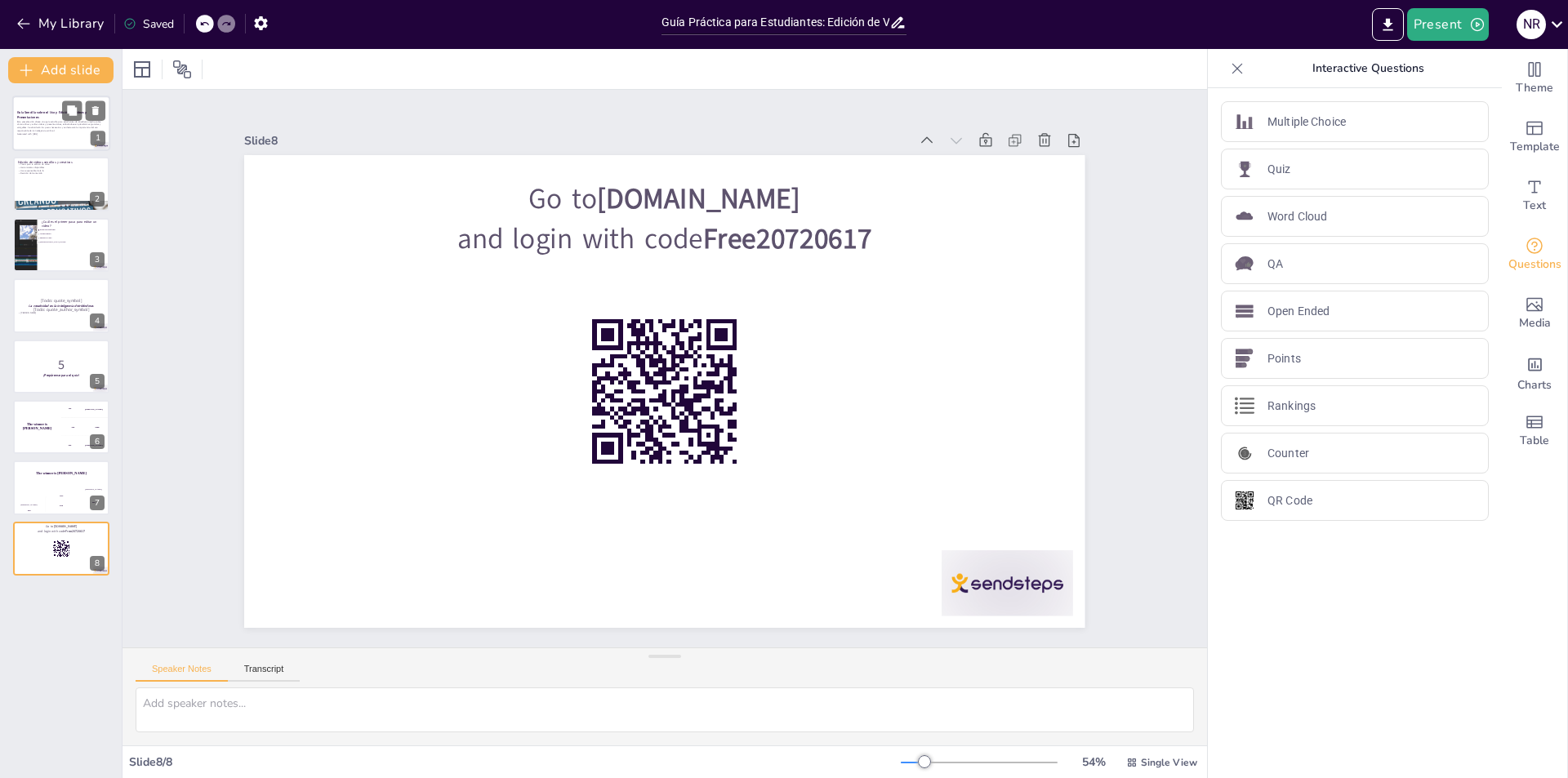
click at [34, 127] on p "Esta presentación ofrece una guía sencilla para estudiantes de enseñanza media …" at bounding box center [61, 125] width 88 height 13
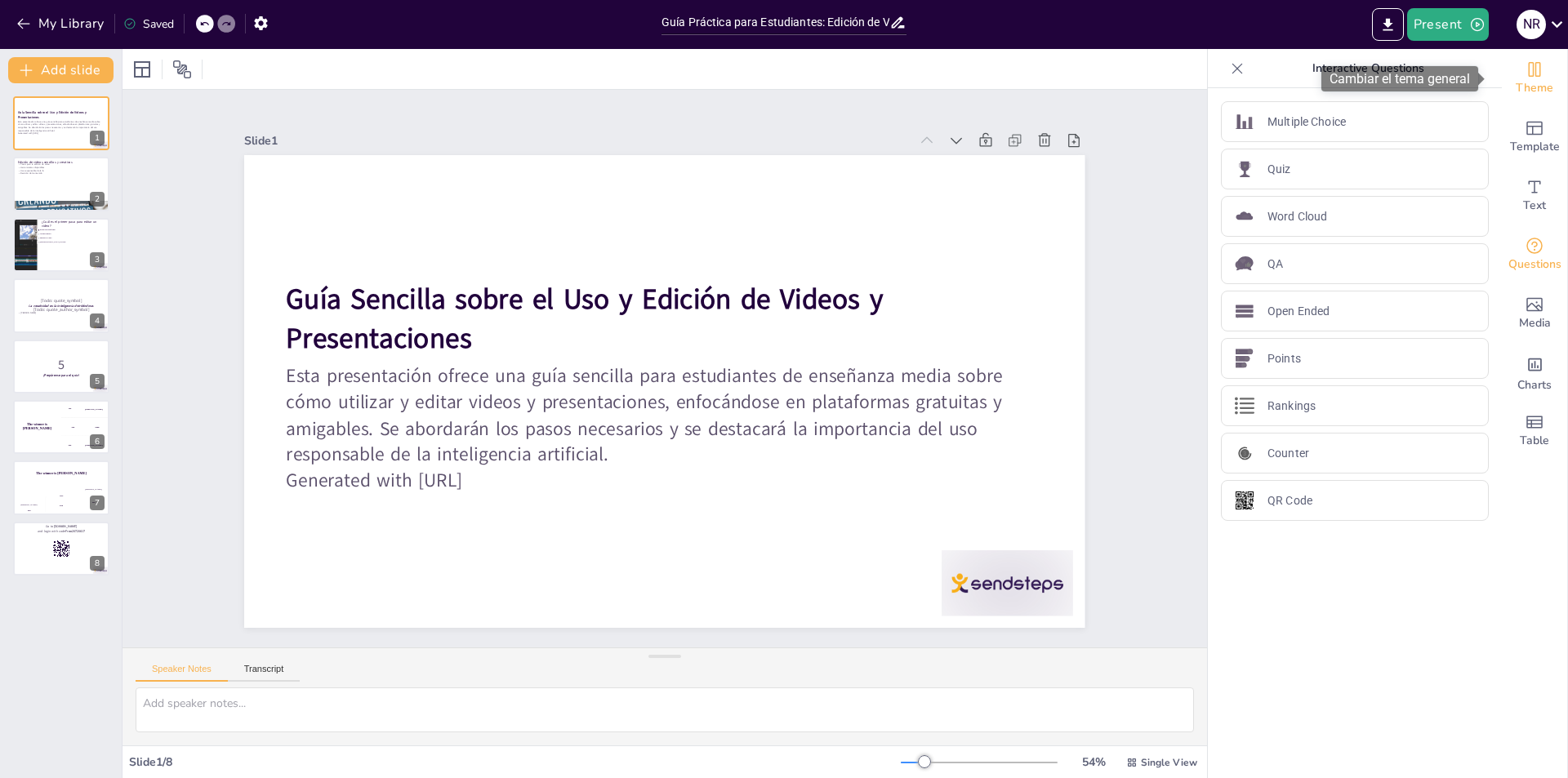
click at [1523, 86] on span "Theme" at bounding box center [1534, 88] width 38 height 18
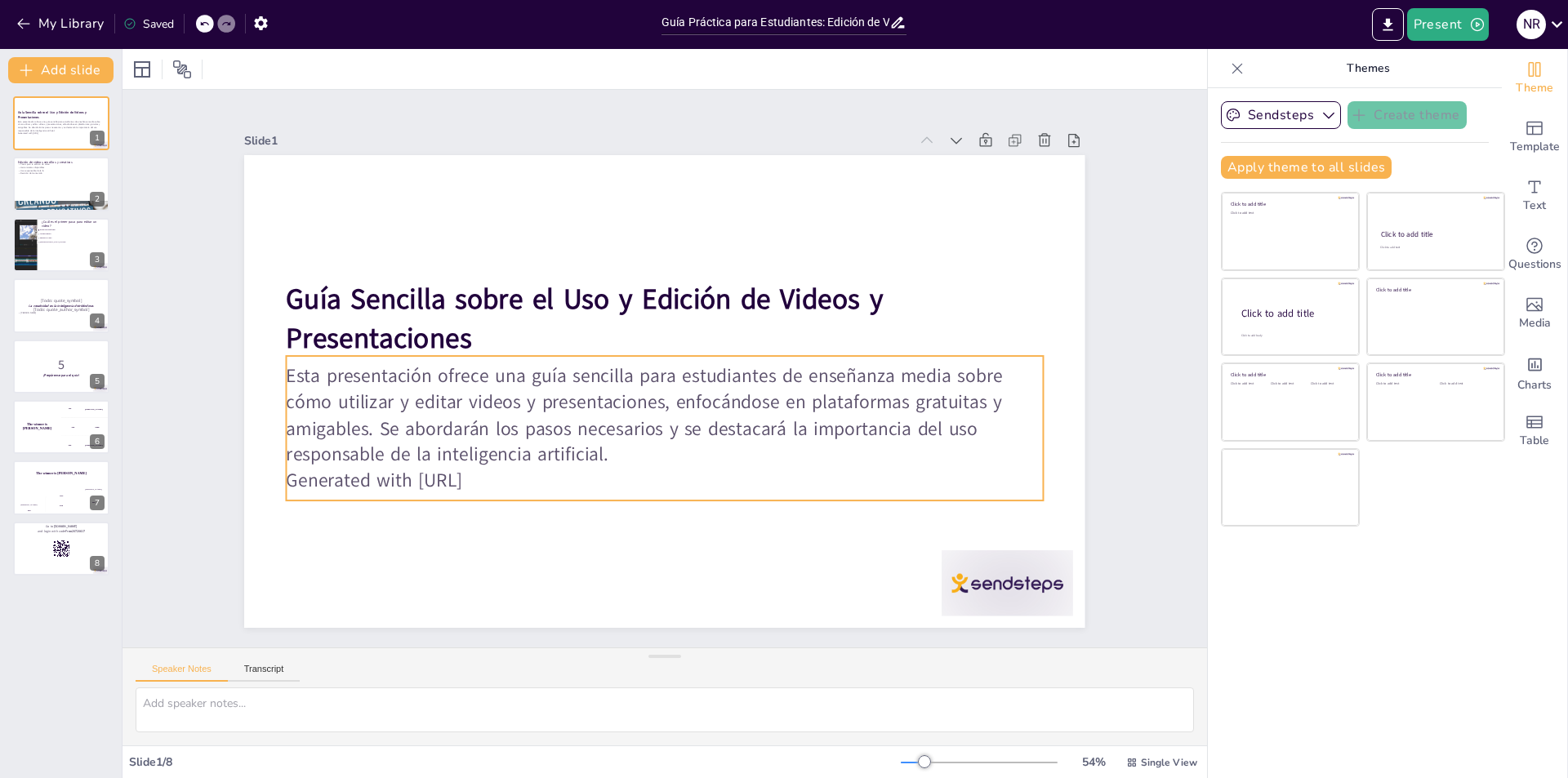
checkbox input "true"
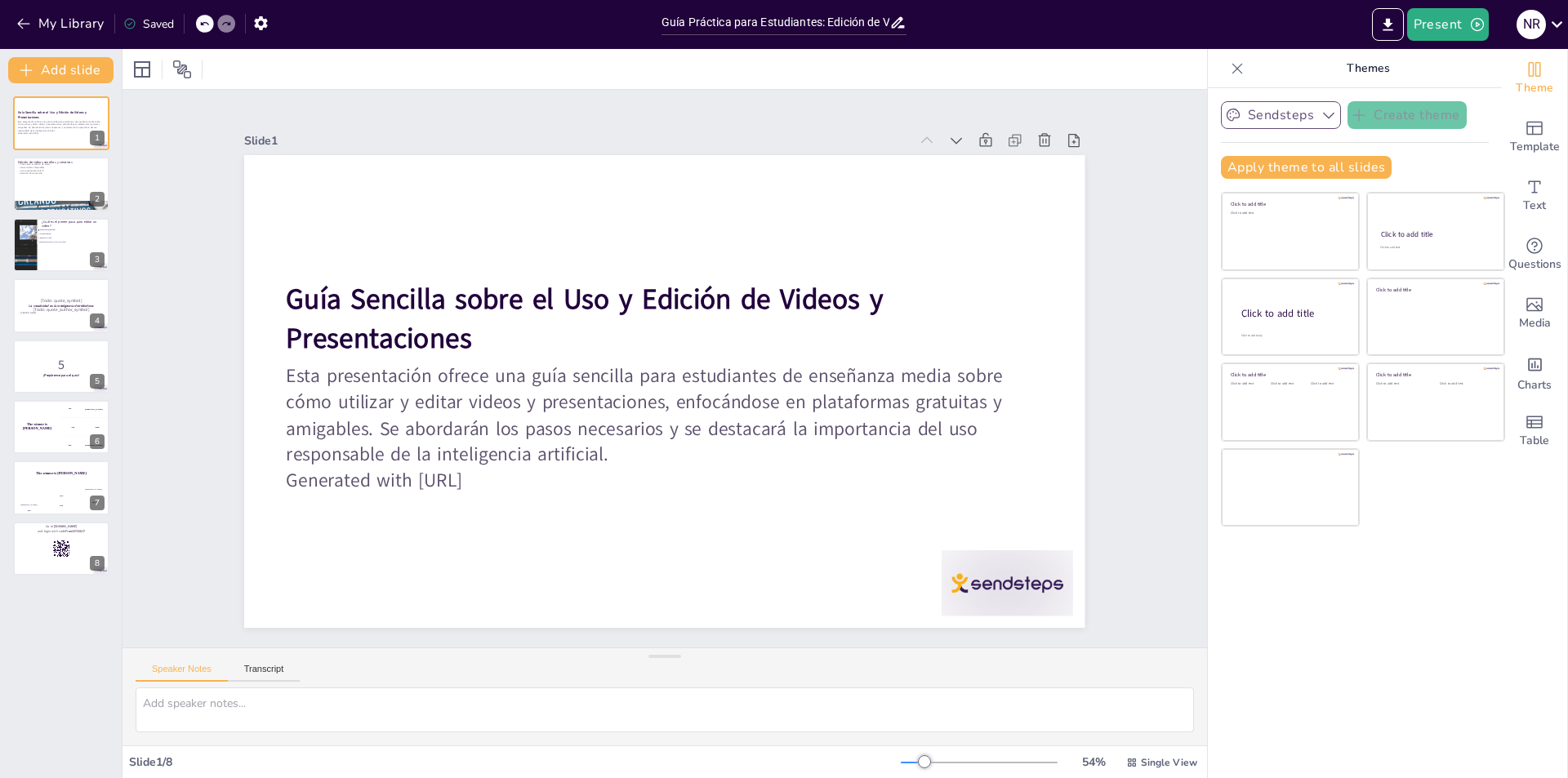
click at [1305, 120] on button "Sendsteps" at bounding box center [1280, 115] width 120 height 28
click at [1276, 175] on span "Sendsteps" at bounding box center [1294, 171] width 73 height 15
click at [1532, 144] on span "Template" at bounding box center [1535, 147] width 50 height 18
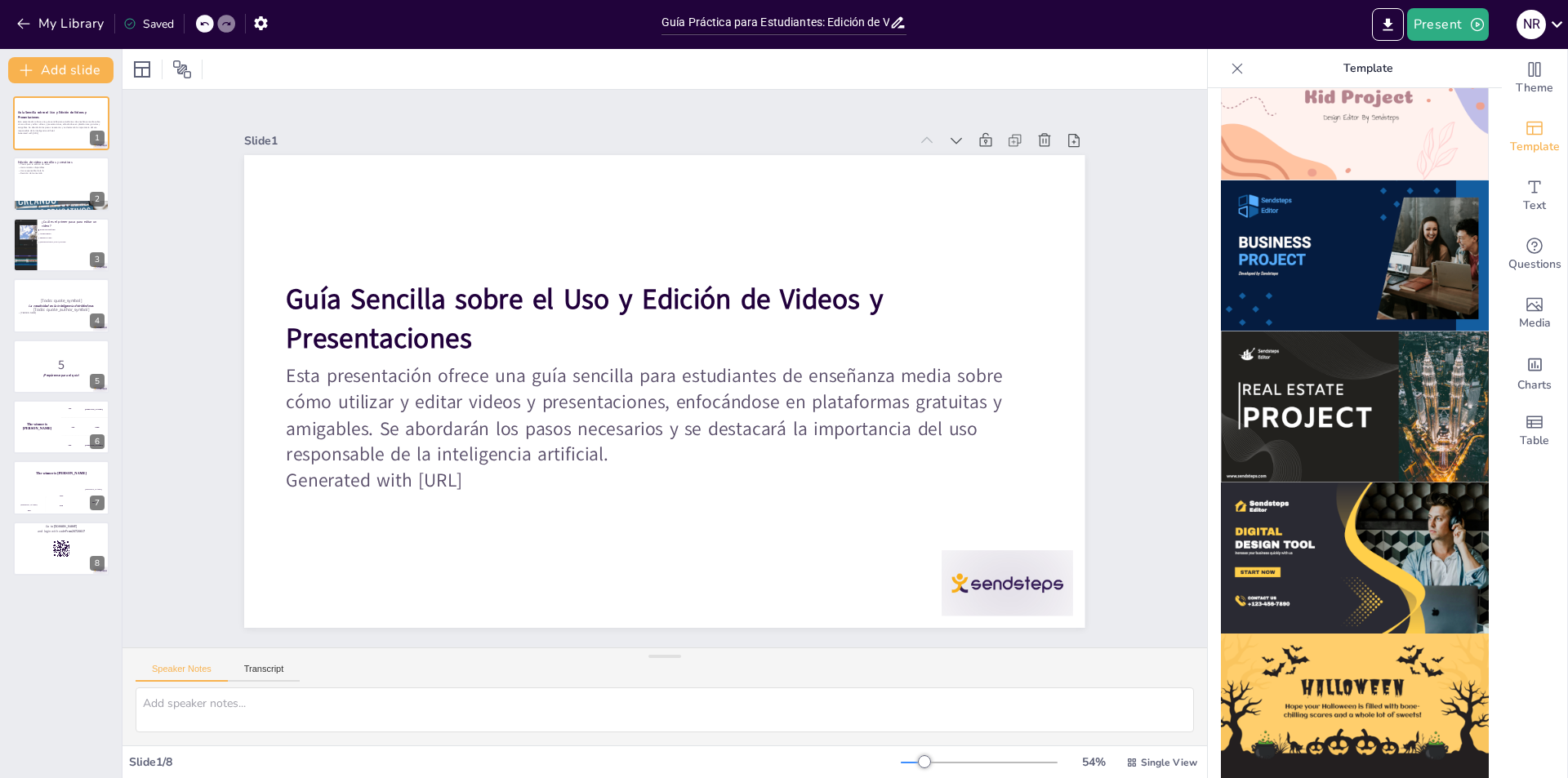
scroll to position [1384, 0]
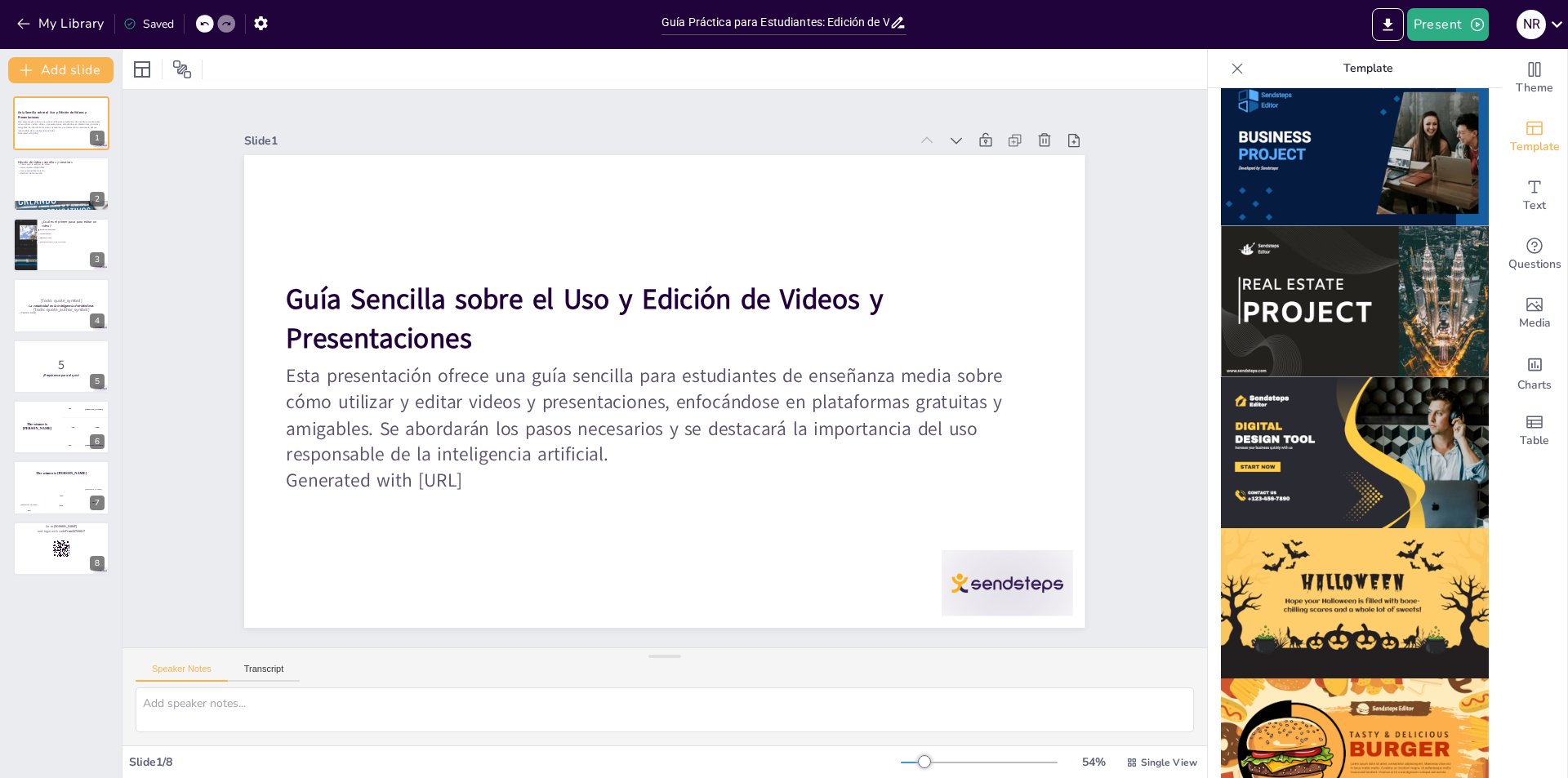
click at [1312, 396] on img at bounding box center [1354, 453] width 267 height 151
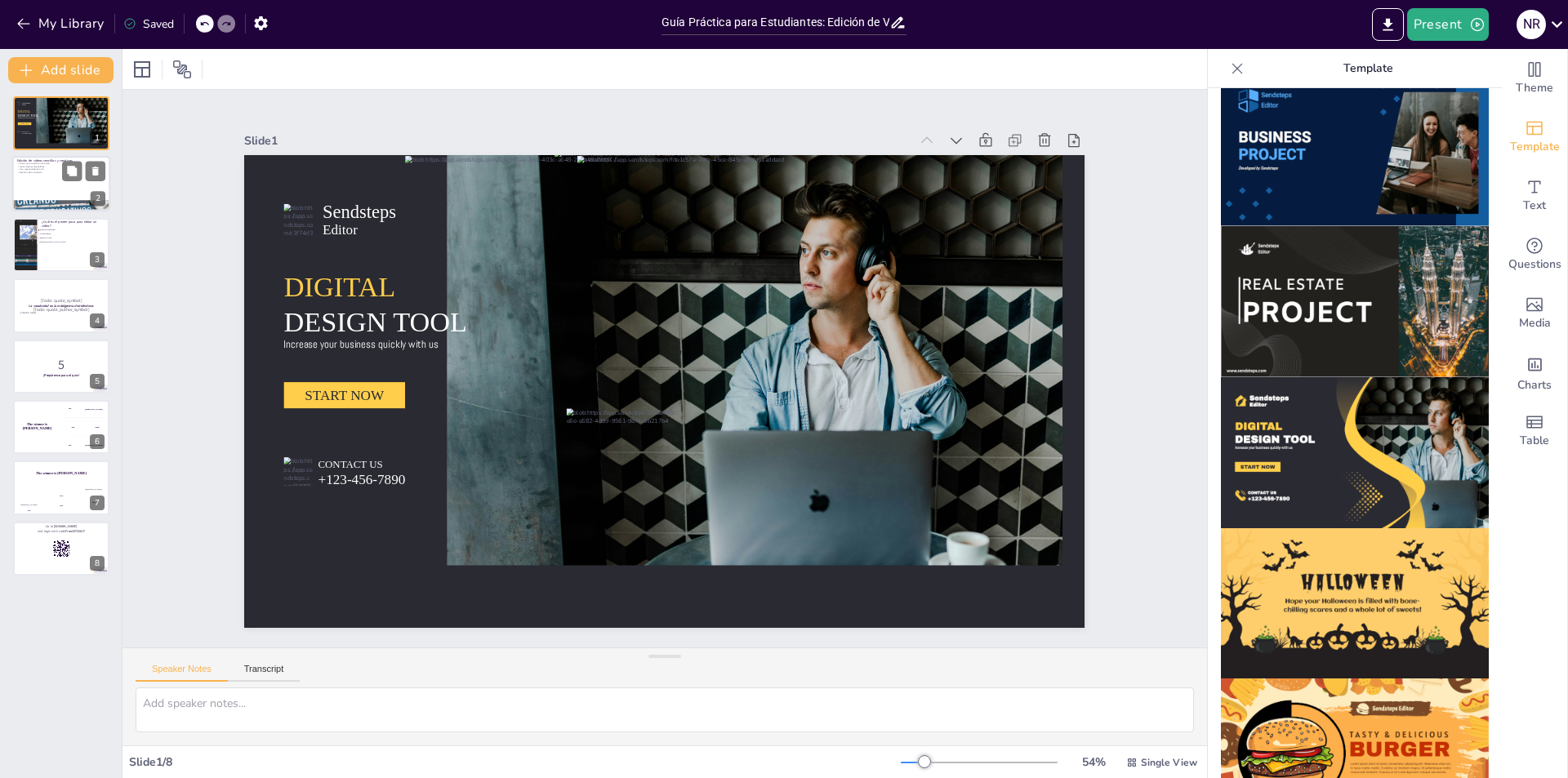
checkbox input "true"
click at [70, 188] on div at bounding box center [61, 184] width 98 height 56
type textarea "Lo ipsumdolors ame con adipiscinge seddoeiusm tem incid utlabor etdo magnaa en …"
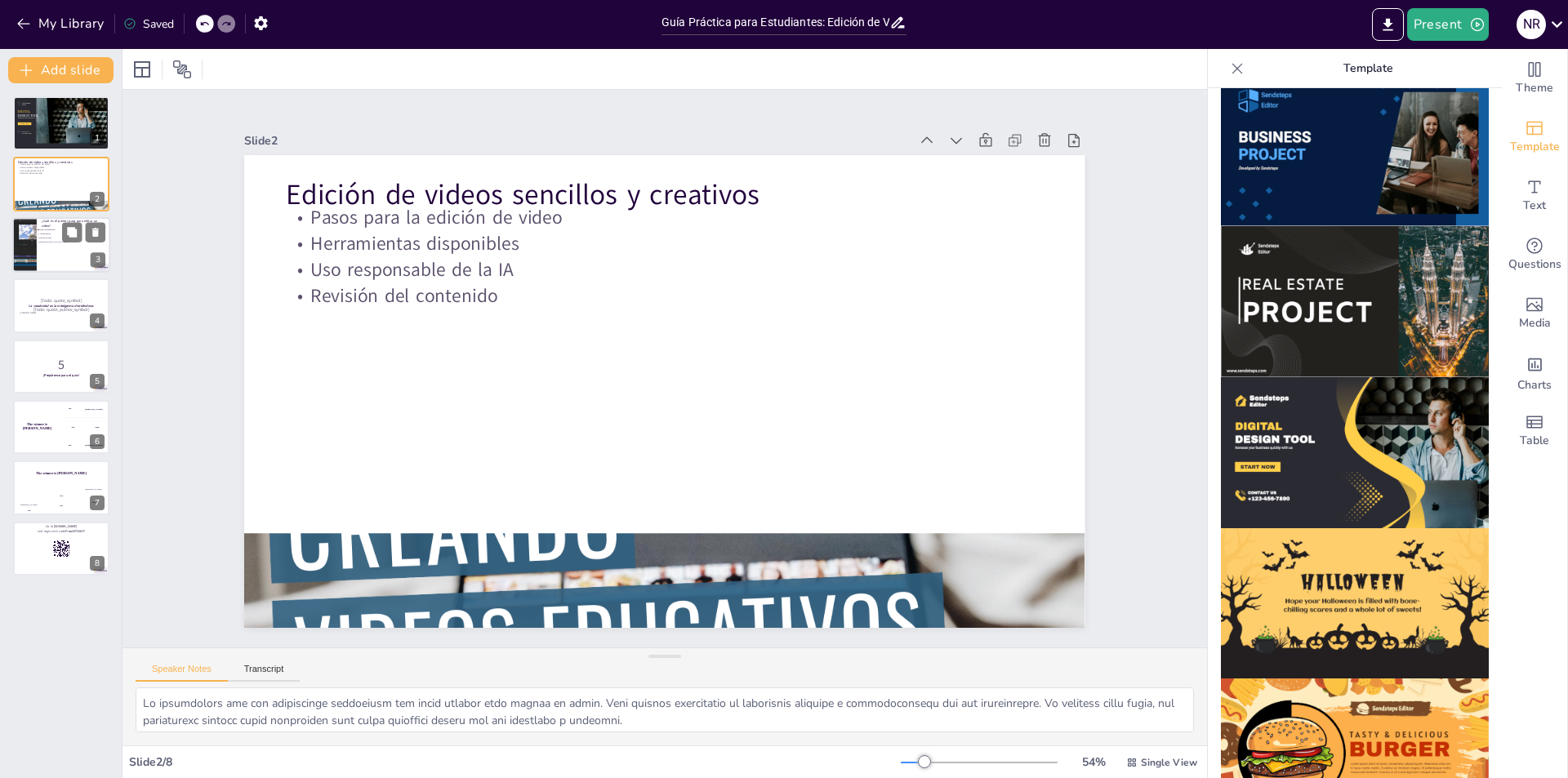
checkbox input "true"
click at [37, 224] on div at bounding box center [61, 245] width 98 height 56
type textarea "La respuesta correcta es "Elegir una plataforma". Este es el primer paso fundam…"
checkbox input "true"
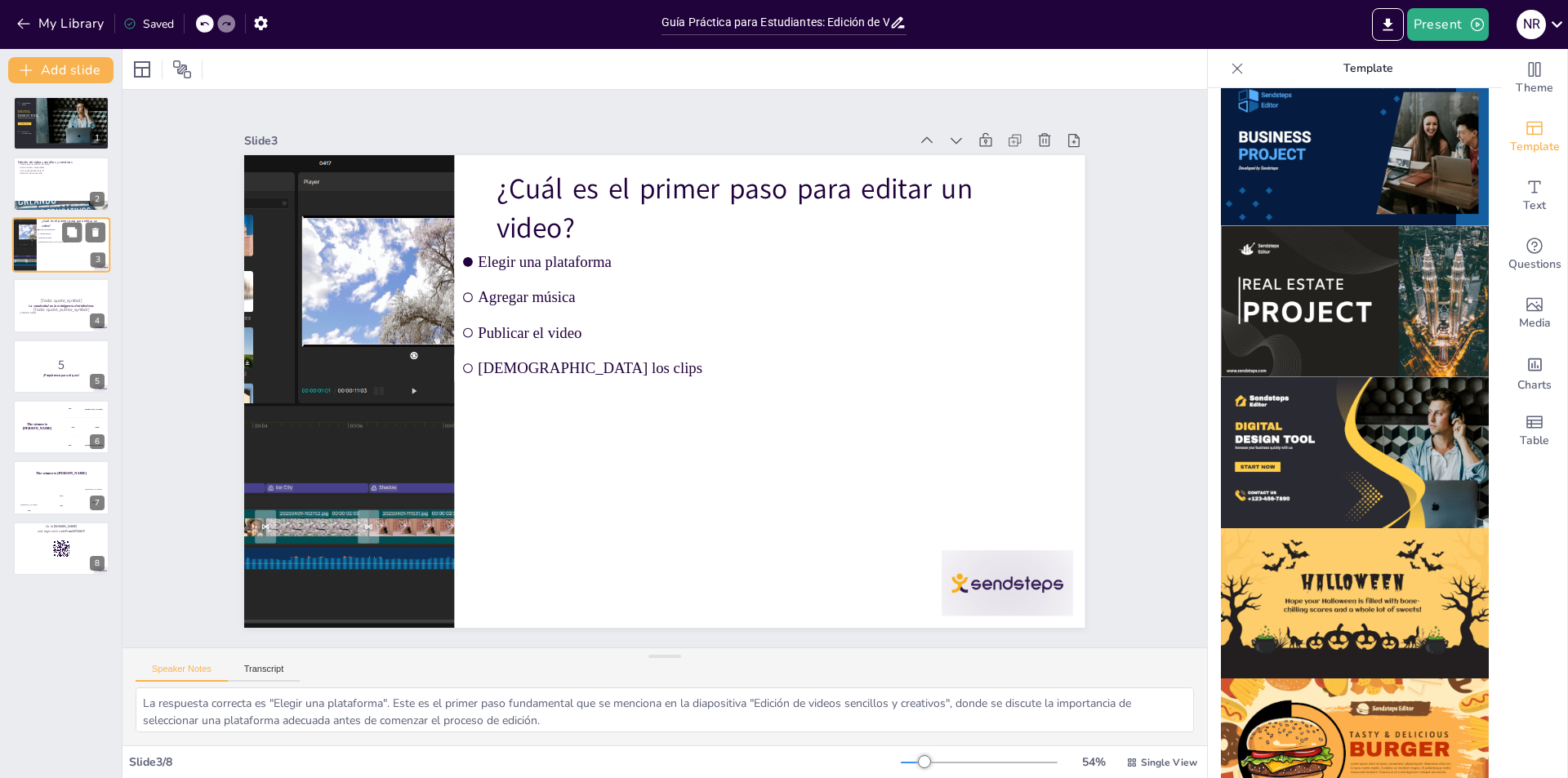
checkbox input "true"
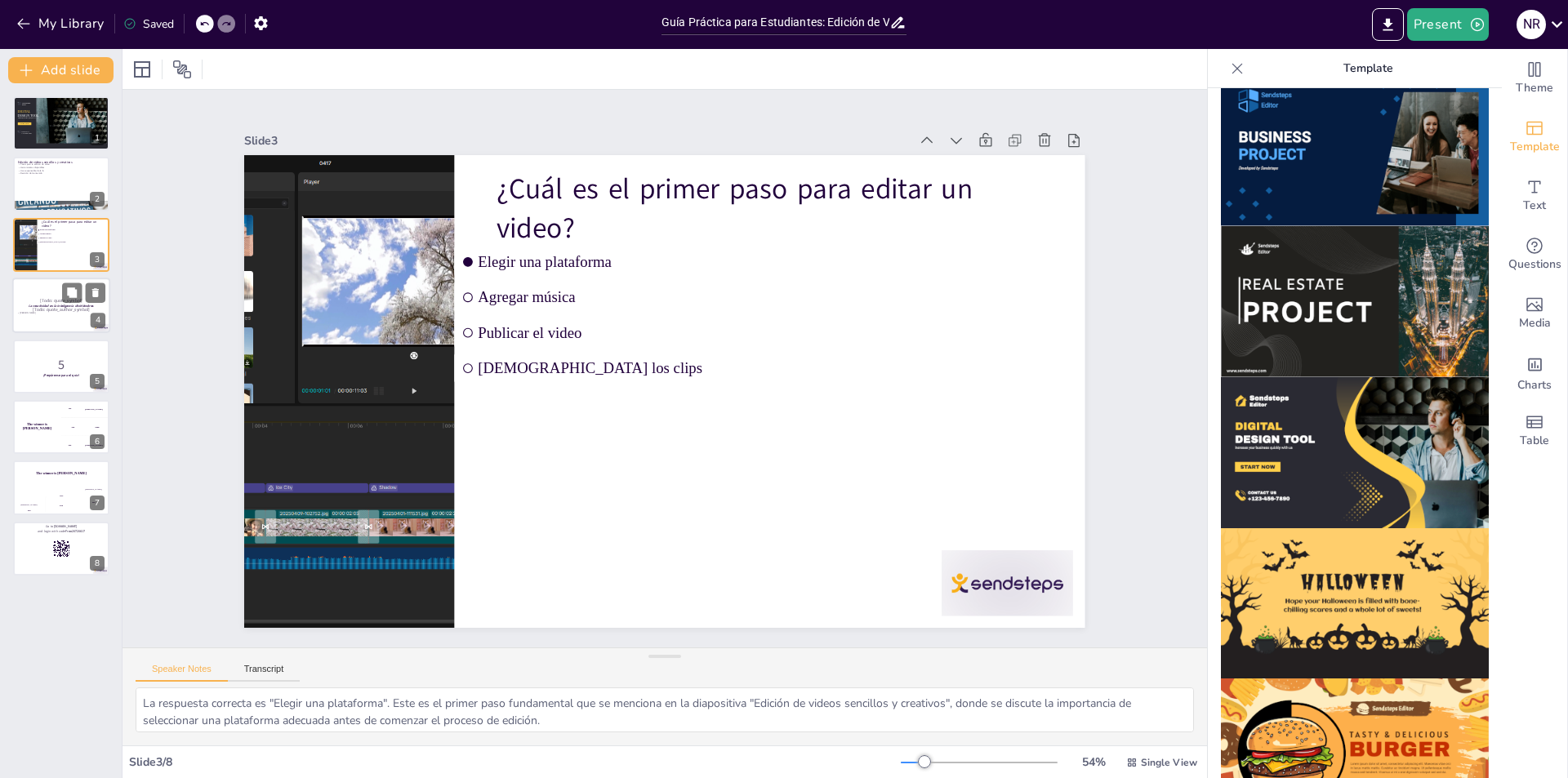
checkbox input "true"
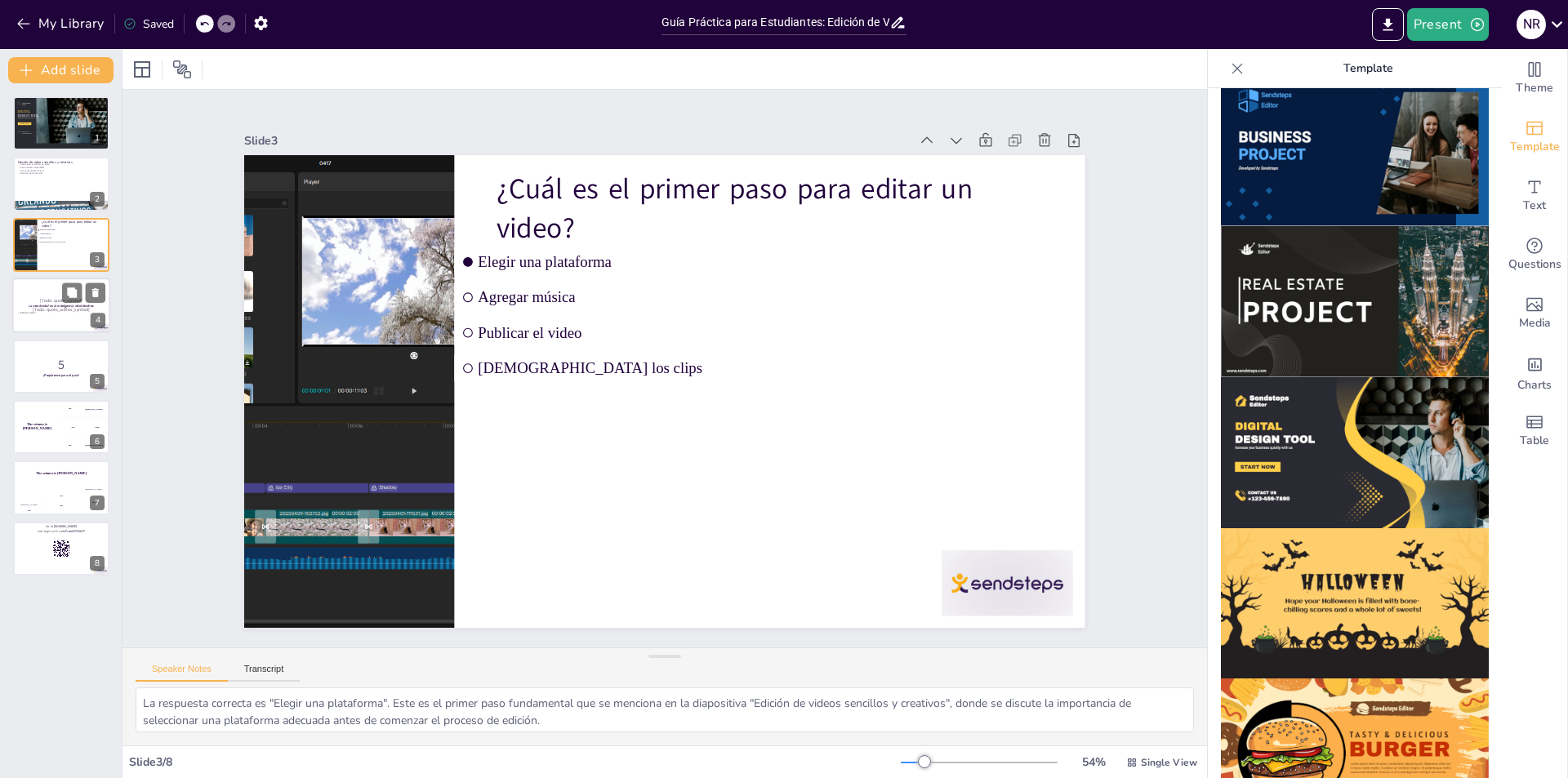
checkbox input "true"
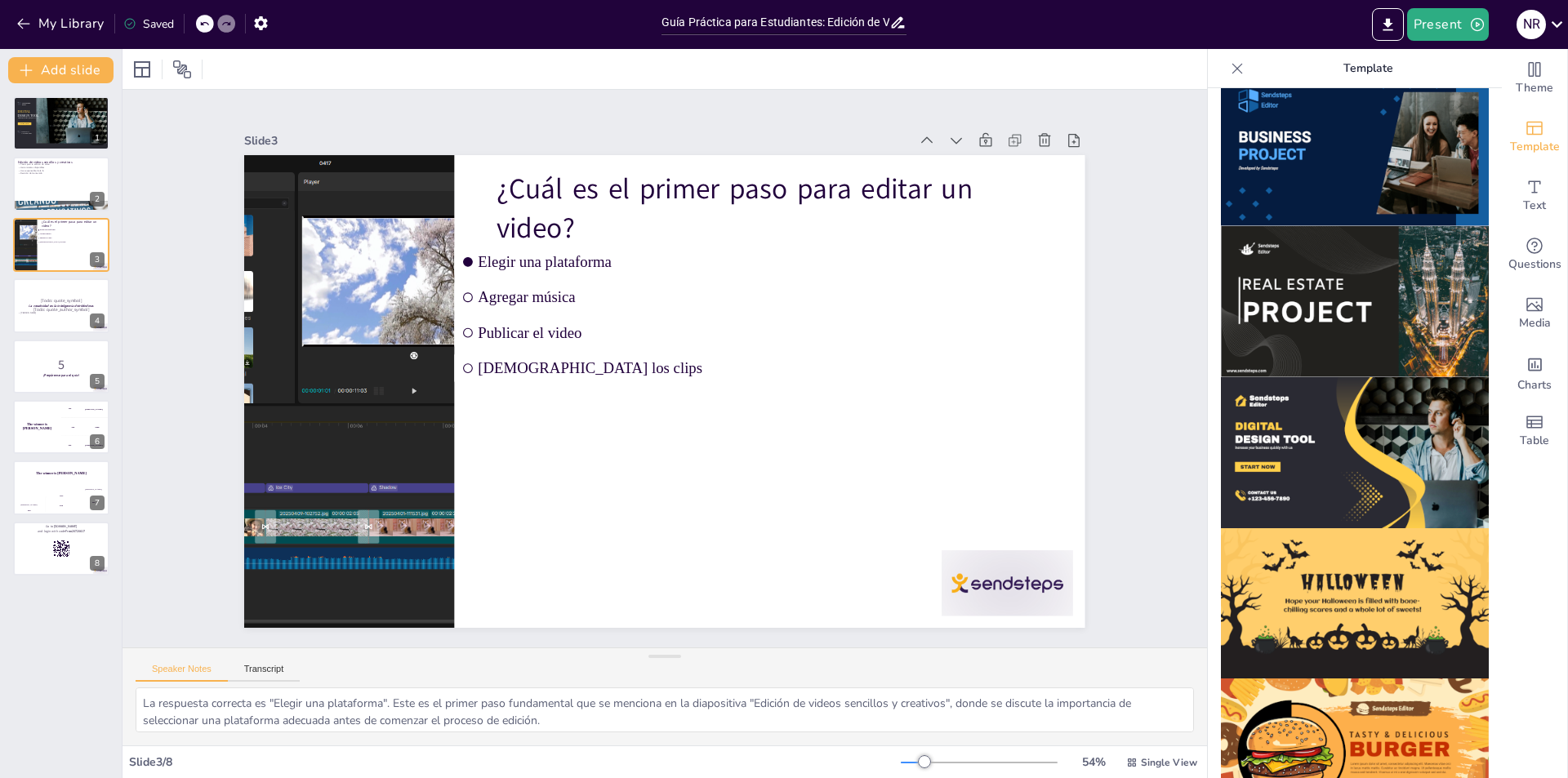
checkbox input "true"
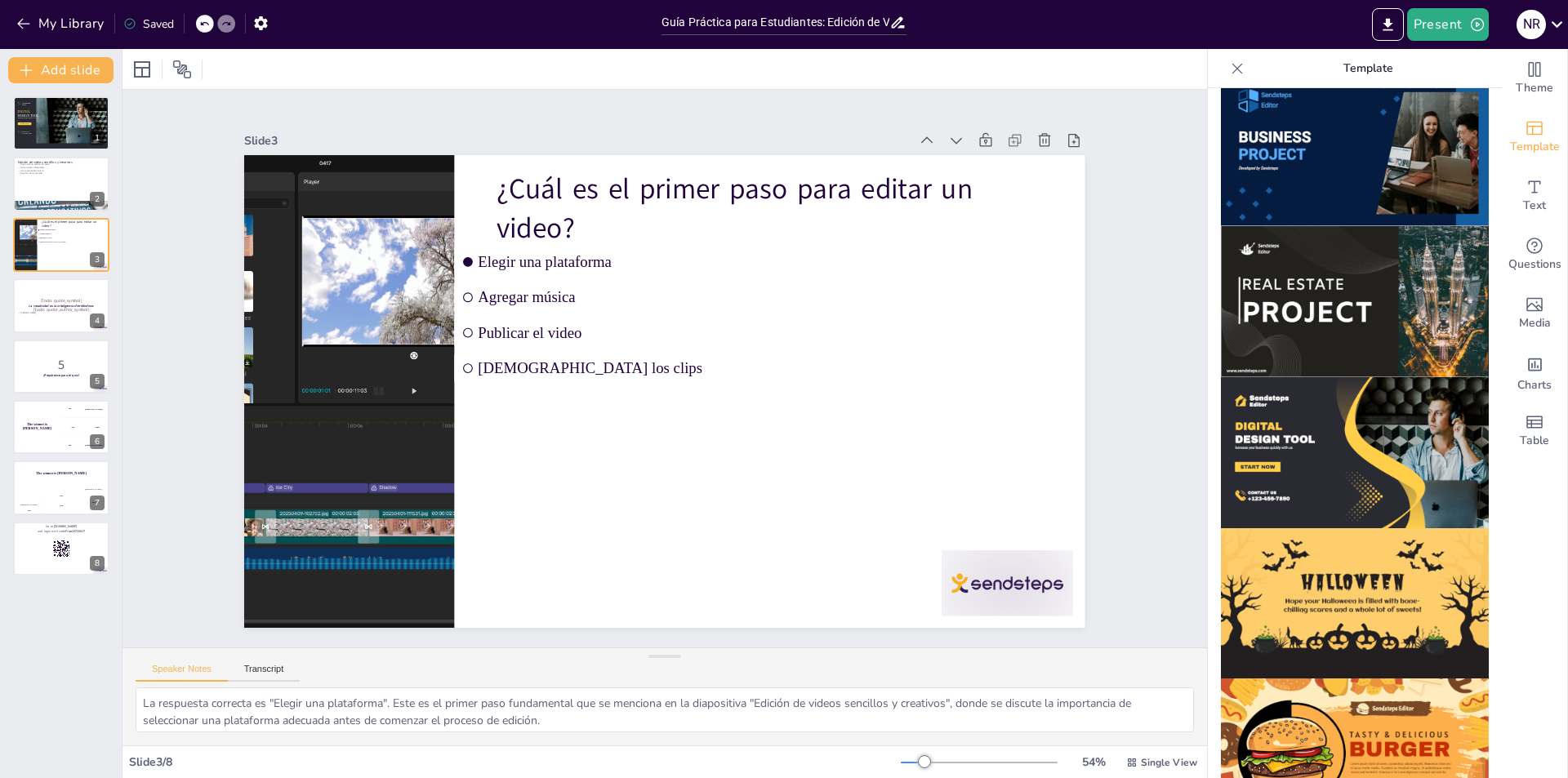
checkbox input "true"
click at [40, 275] on div "Sendsteps Editor DIGITAL DESIGN TOOL Increase your business quickly with us STA…" at bounding box center [61, 336] width 122 height 479
checkbox input "true"
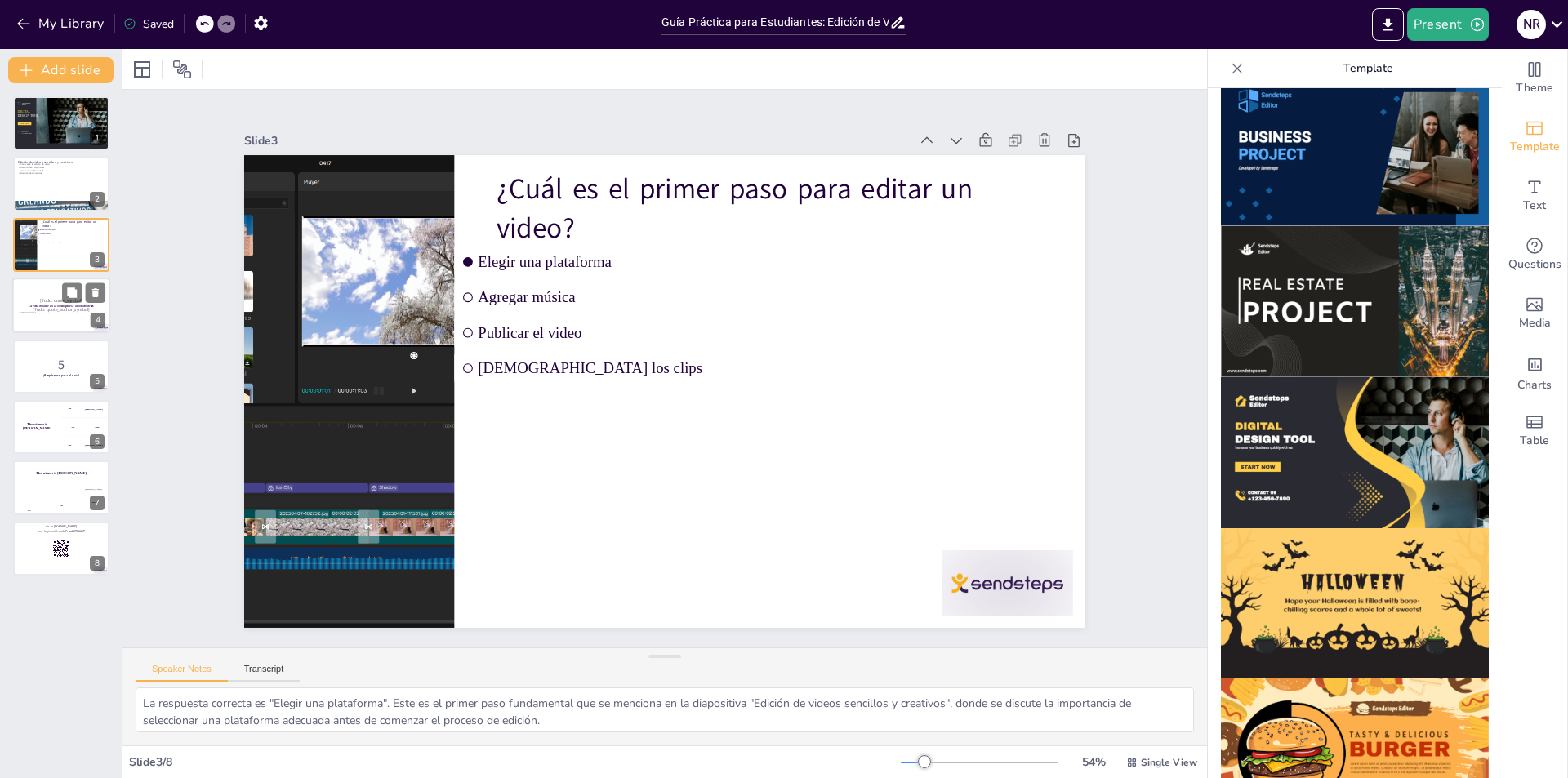
checkbox input "true"
click at [36, 302] on p "[Todo: quote_symbol]" at bounding box center [61, 302] width 88 height 8
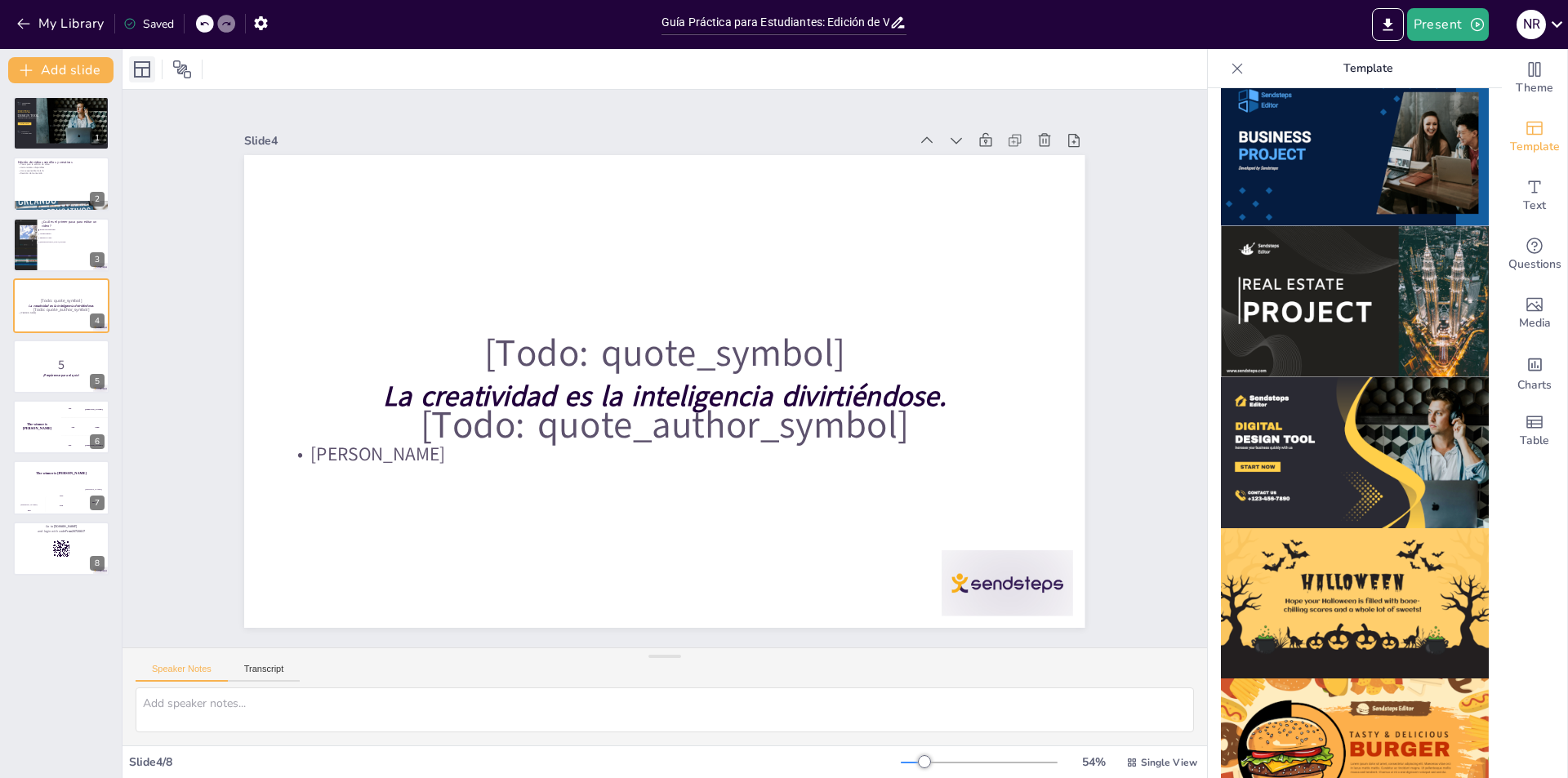
click at [137, 81] on div at bounding box center [142, 69] width 26 height 26
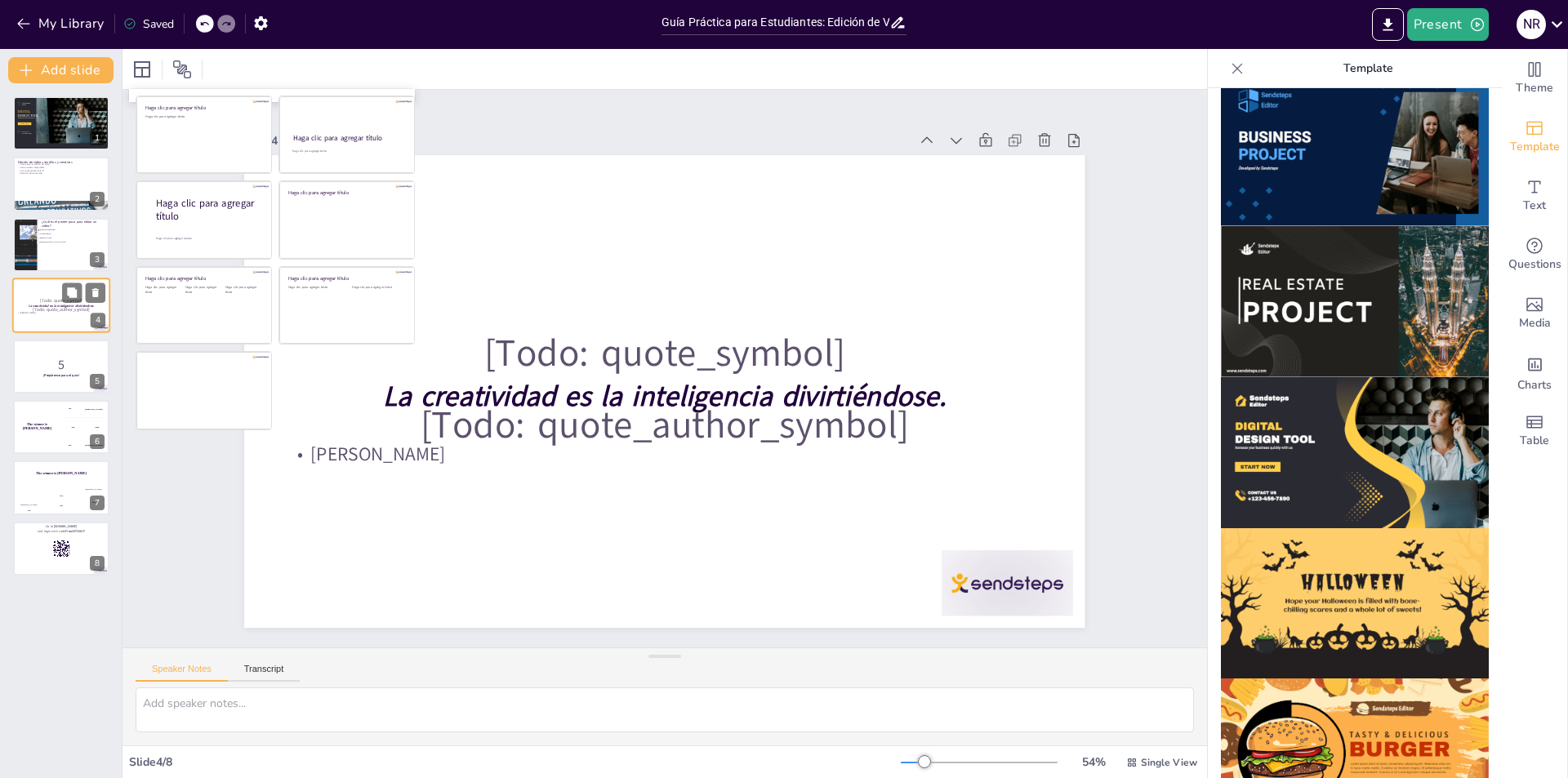
checkbox input "true"
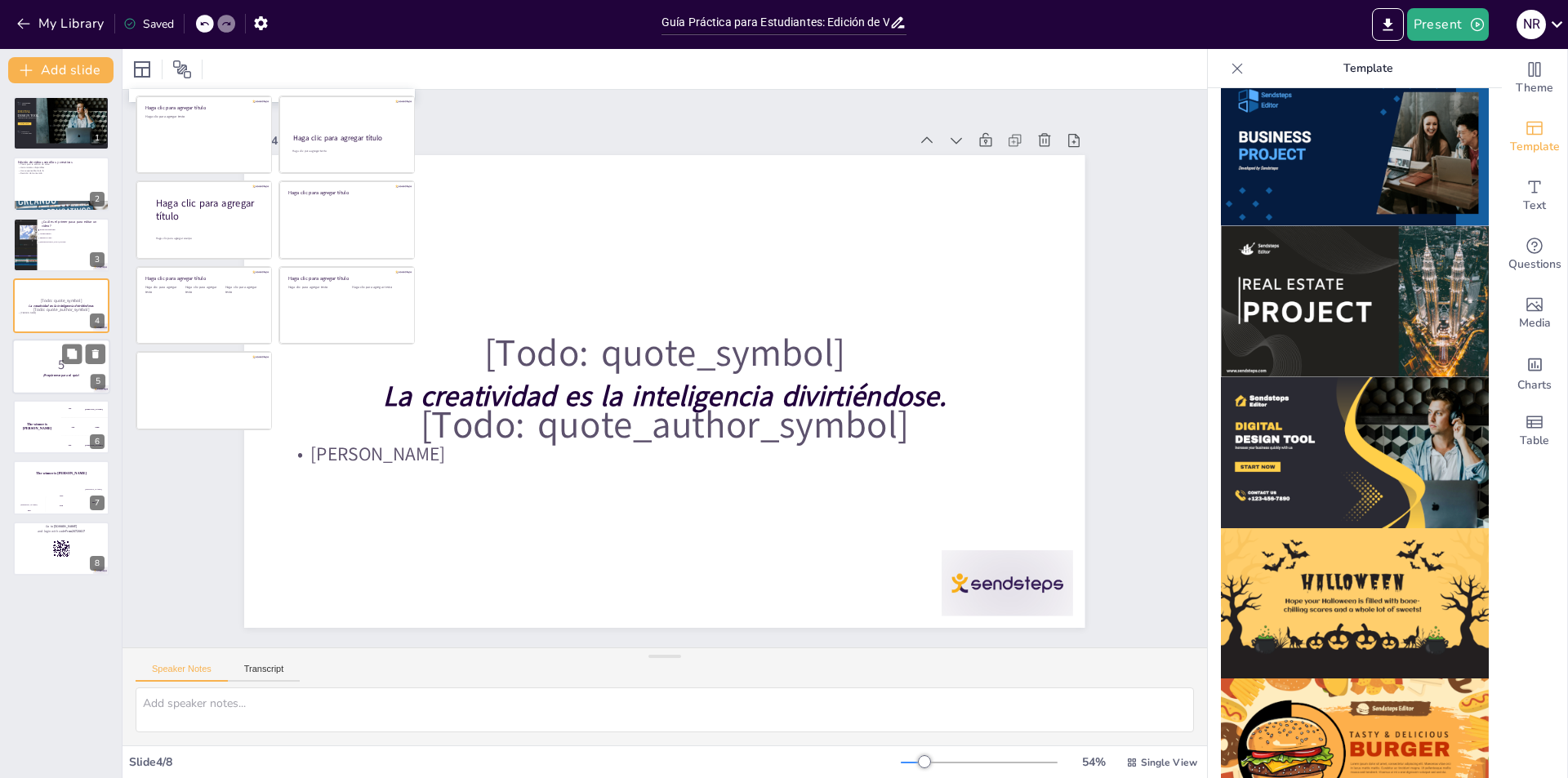
checkbox input "true"
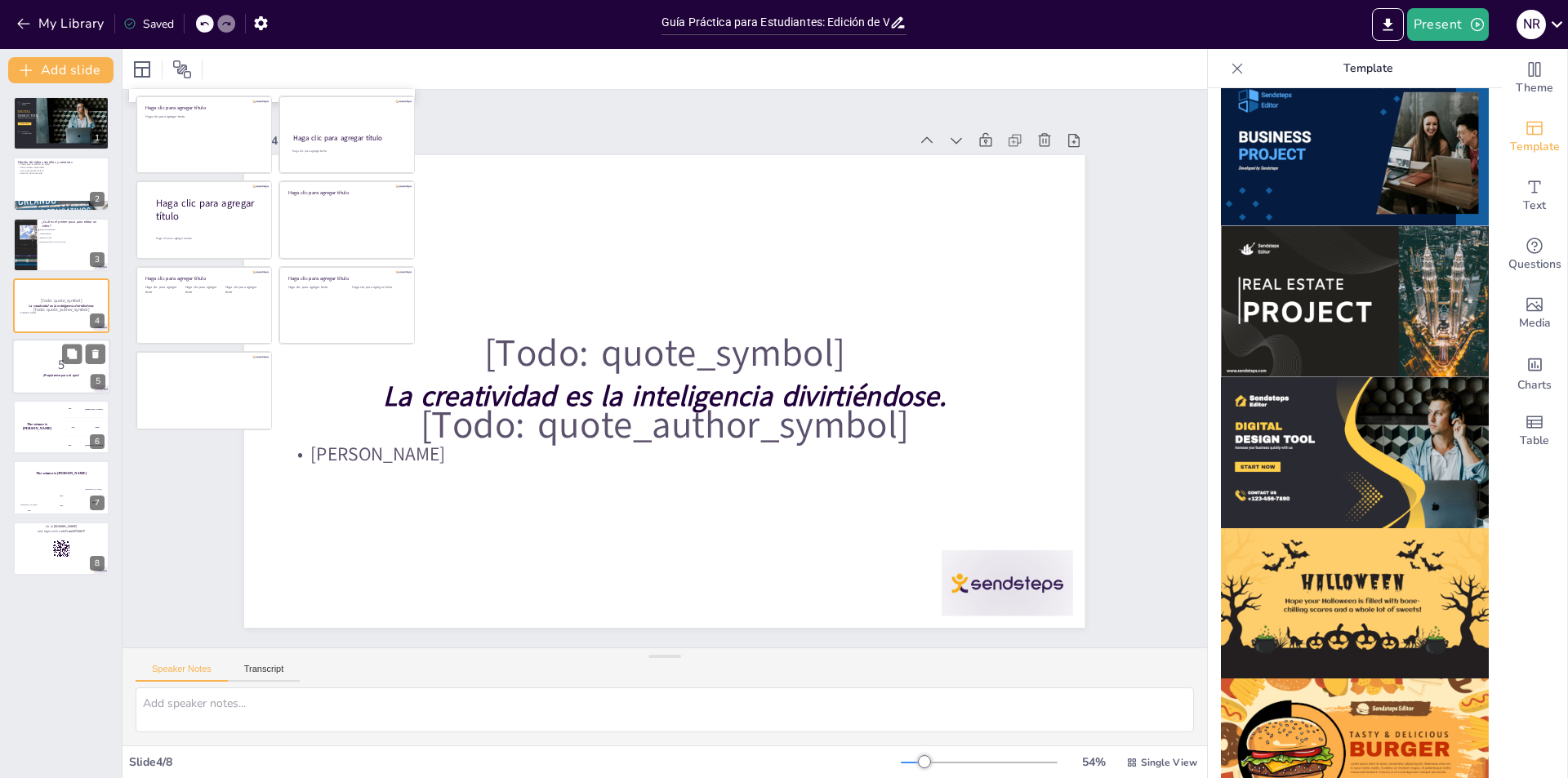
checkbox input "true"
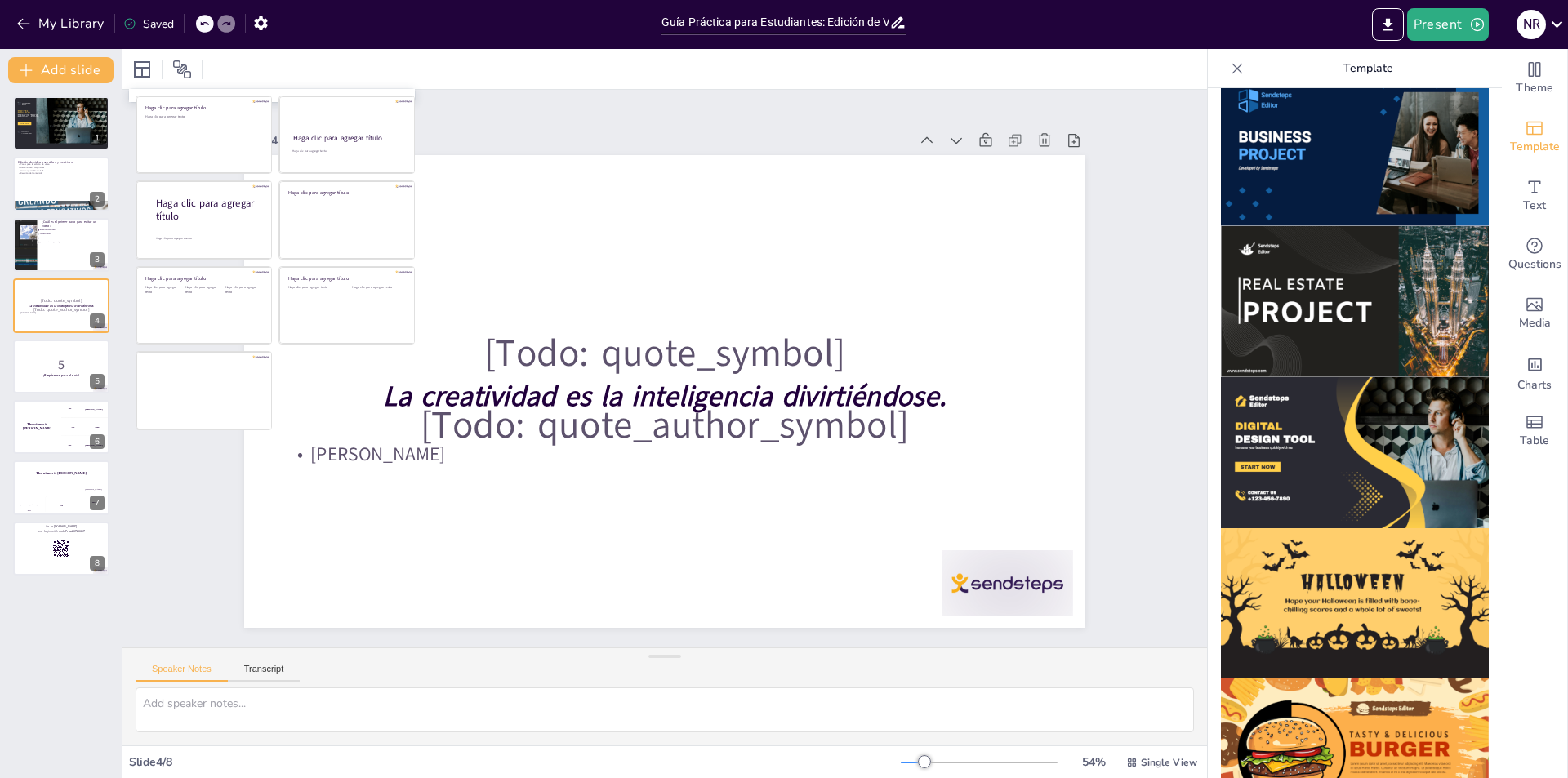
checkbox input "true"
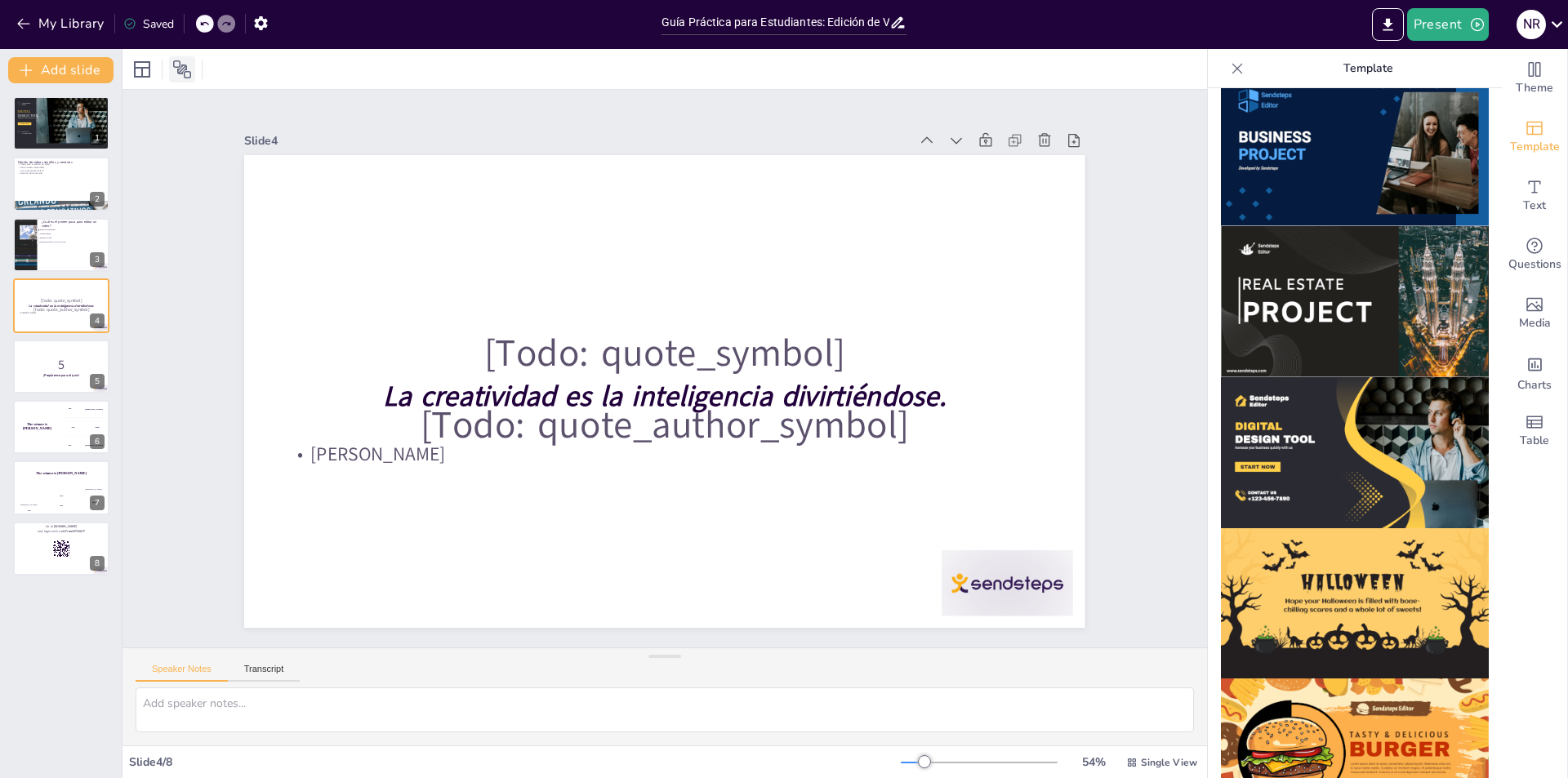
click at [188, 69] on icon at bounding box center [182, 69] width 19 height 19
checkbox input "true"
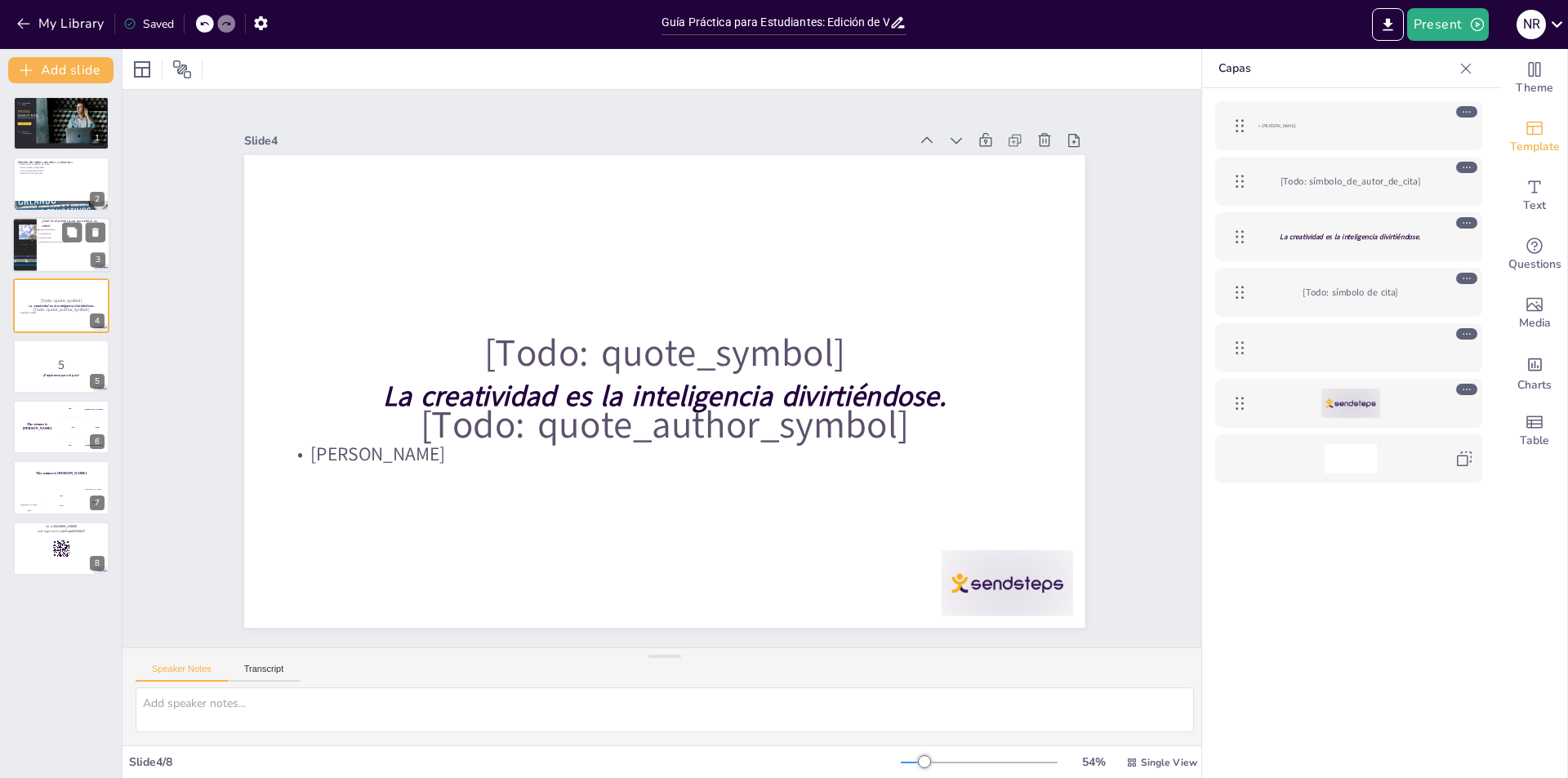
checkbox input "true"
click at [81, 255] on div at bounding box center [61, 245] width 98 height 56
type textarea "La respuesta correcta es "Elegir una plataforma". Este es el primer paso fundam…"
checkbox input "true"
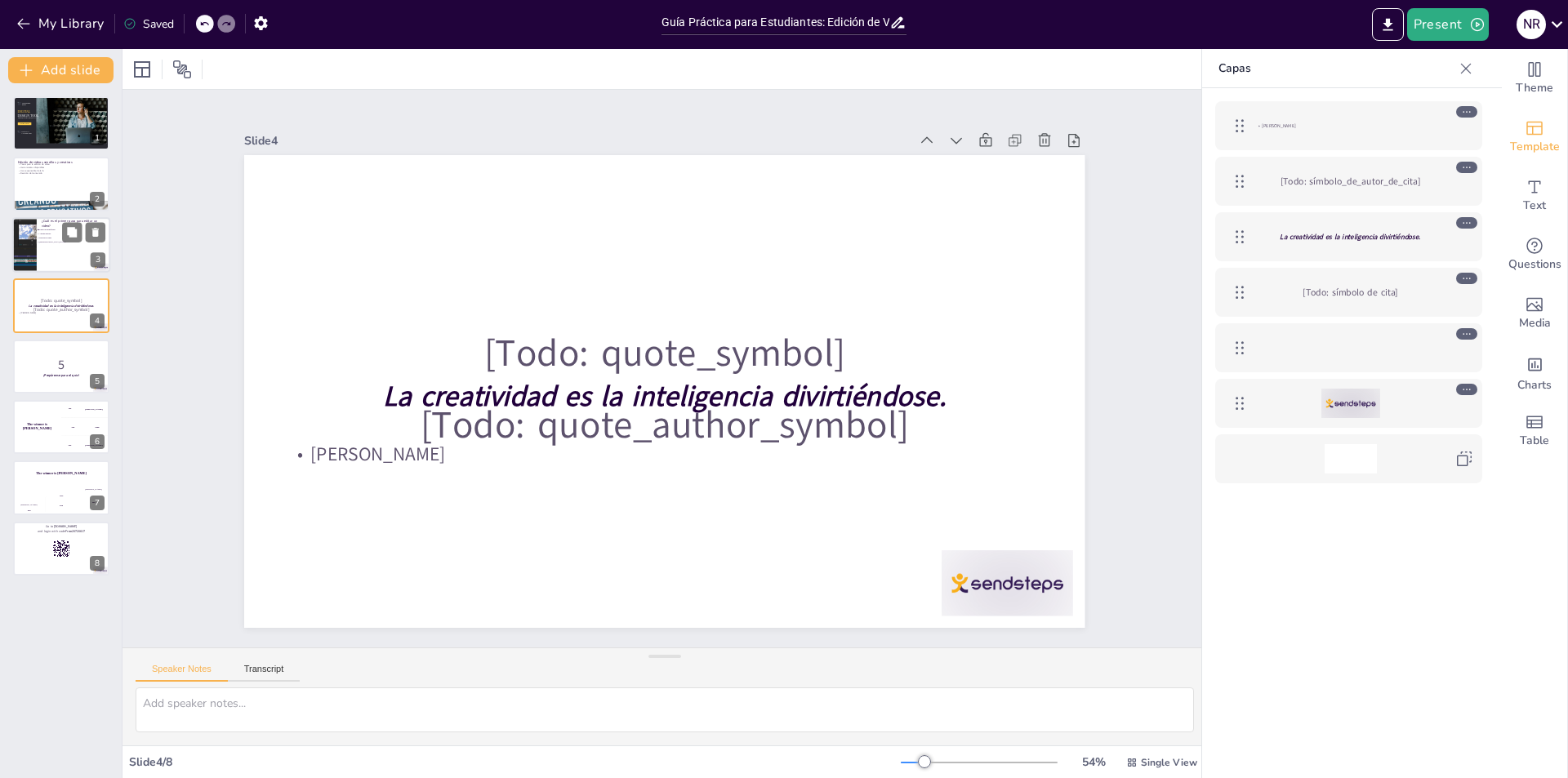
checkbox input "true"
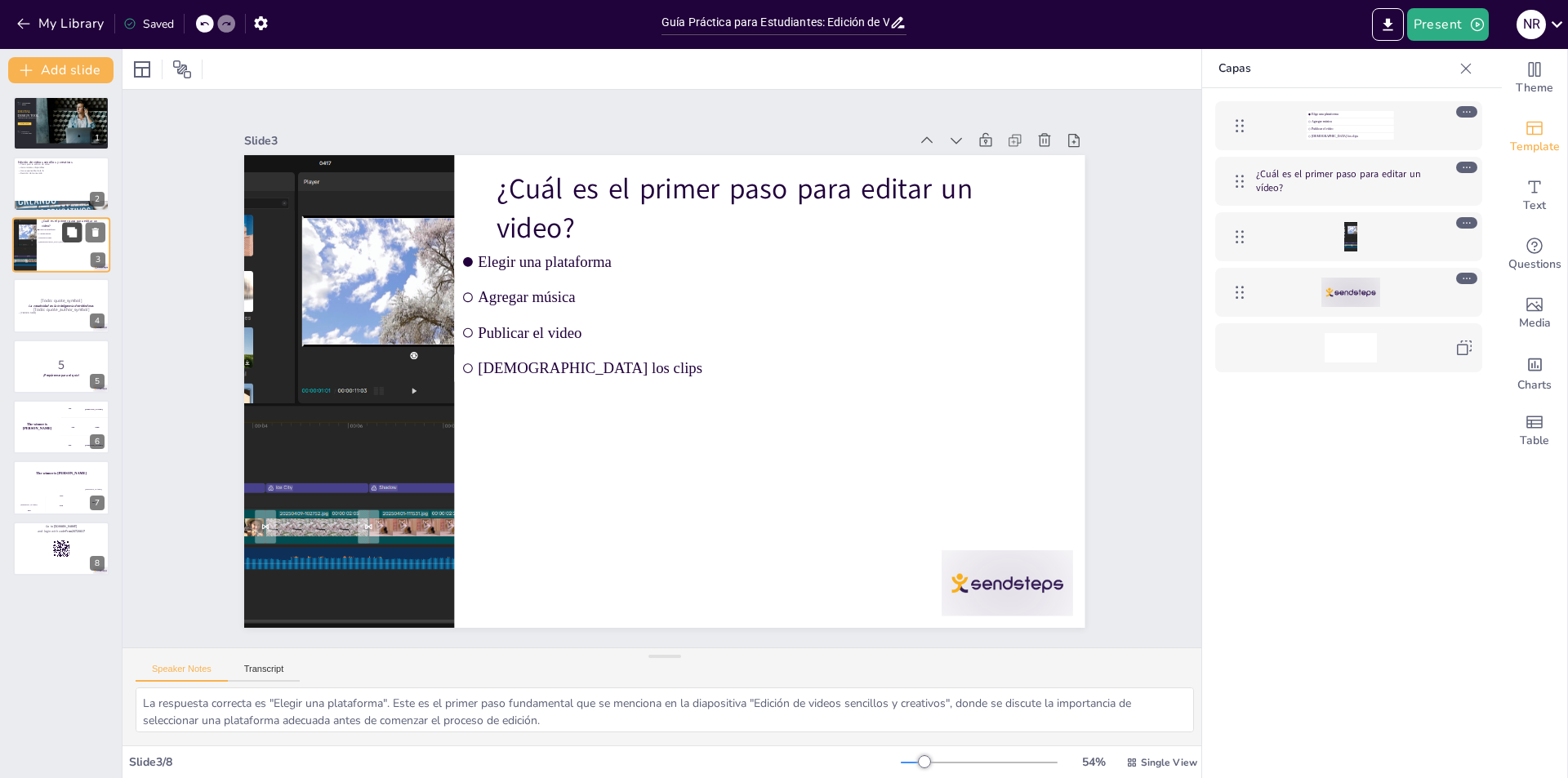
checkbox input "true"
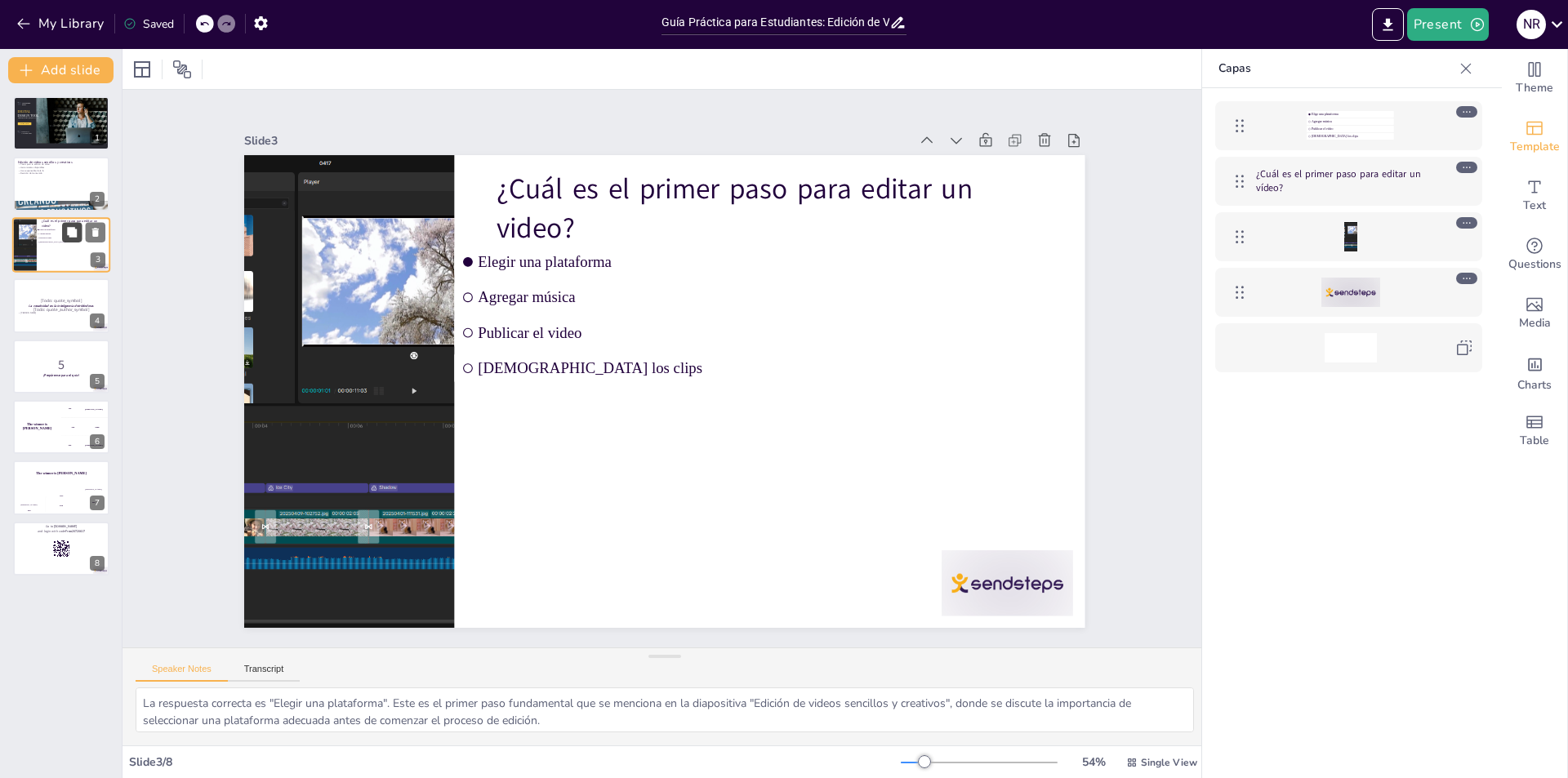
checkbox input "true"
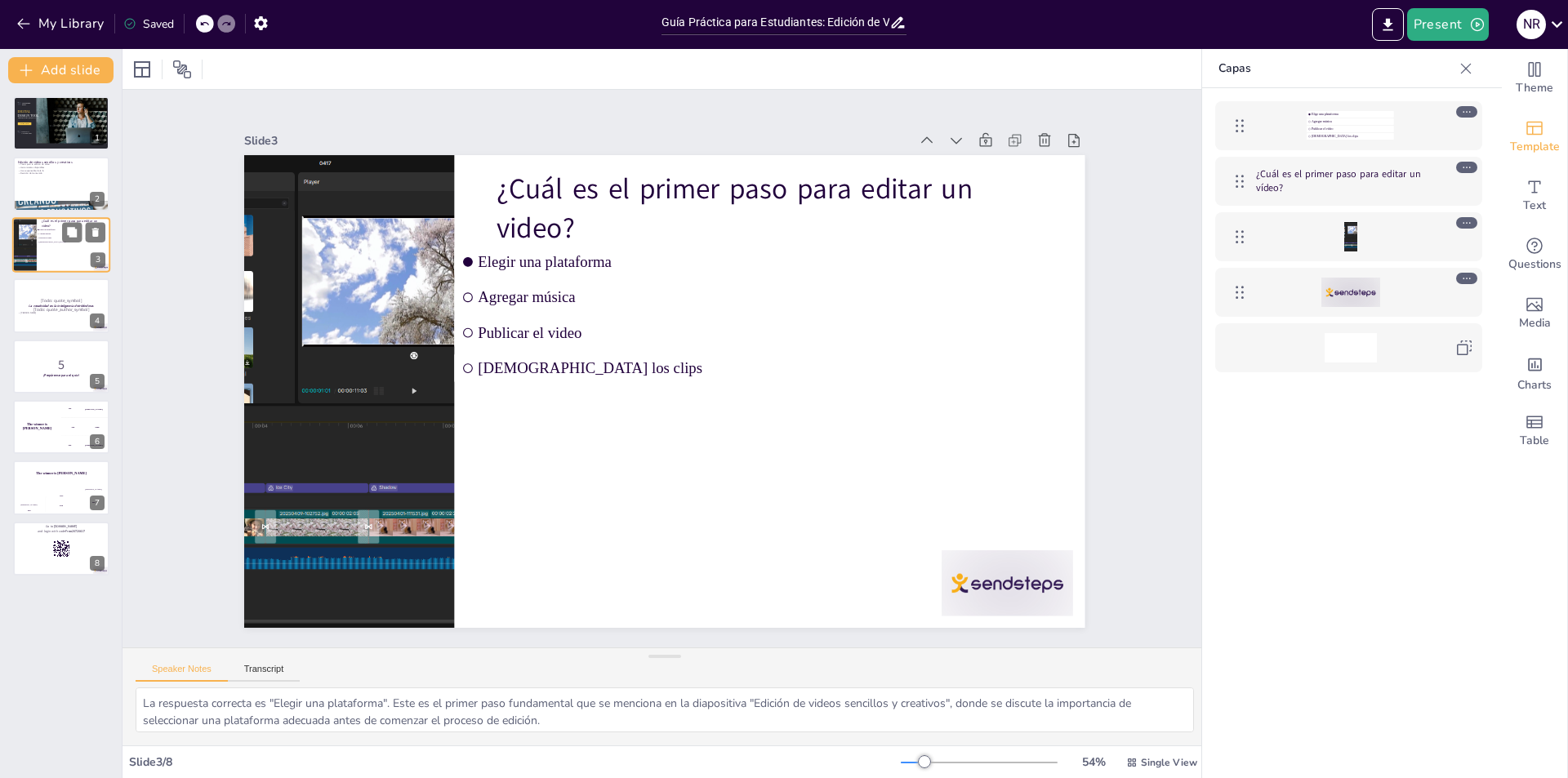
checkbox input "true"
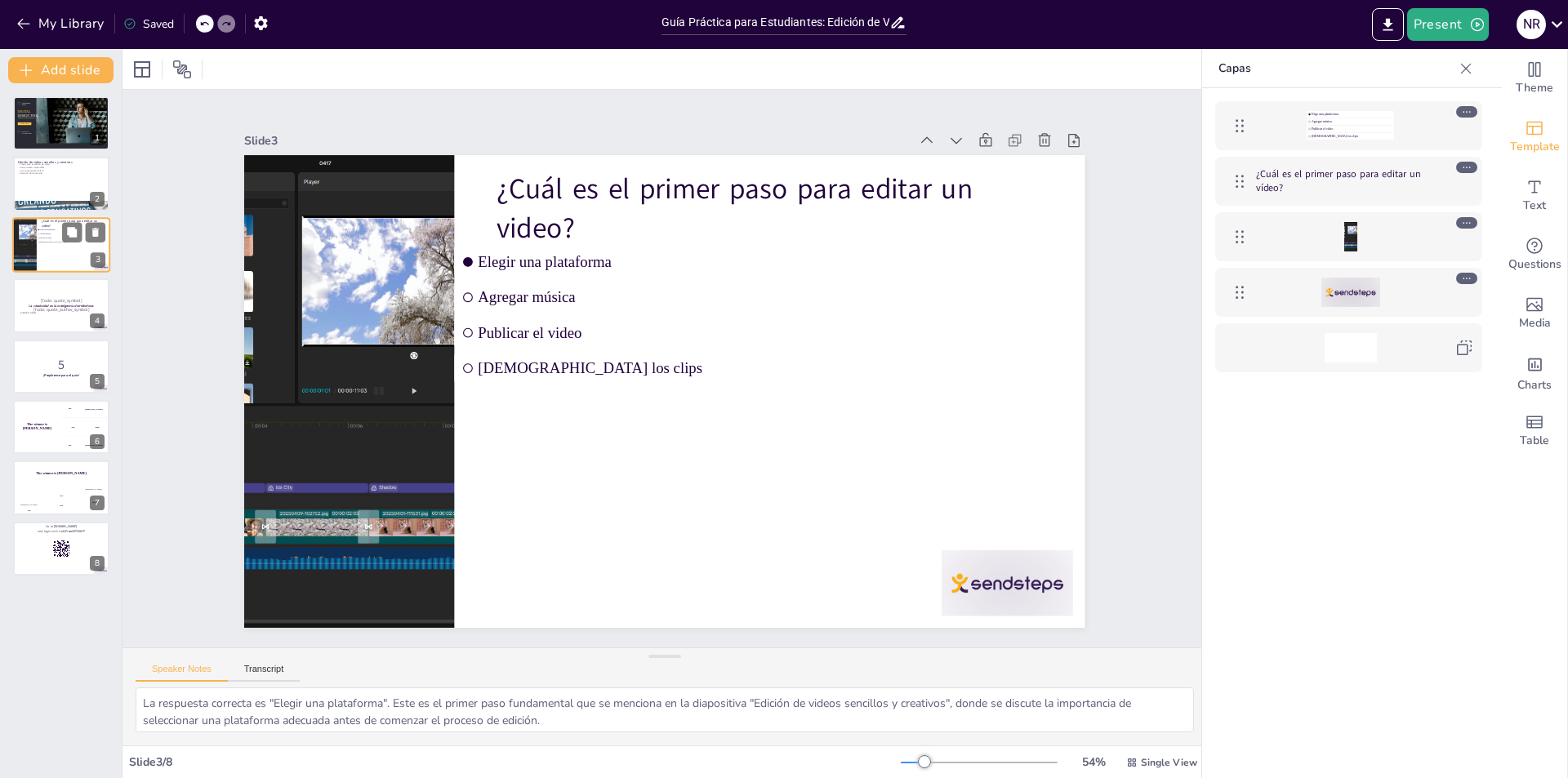
checkbox input "true"
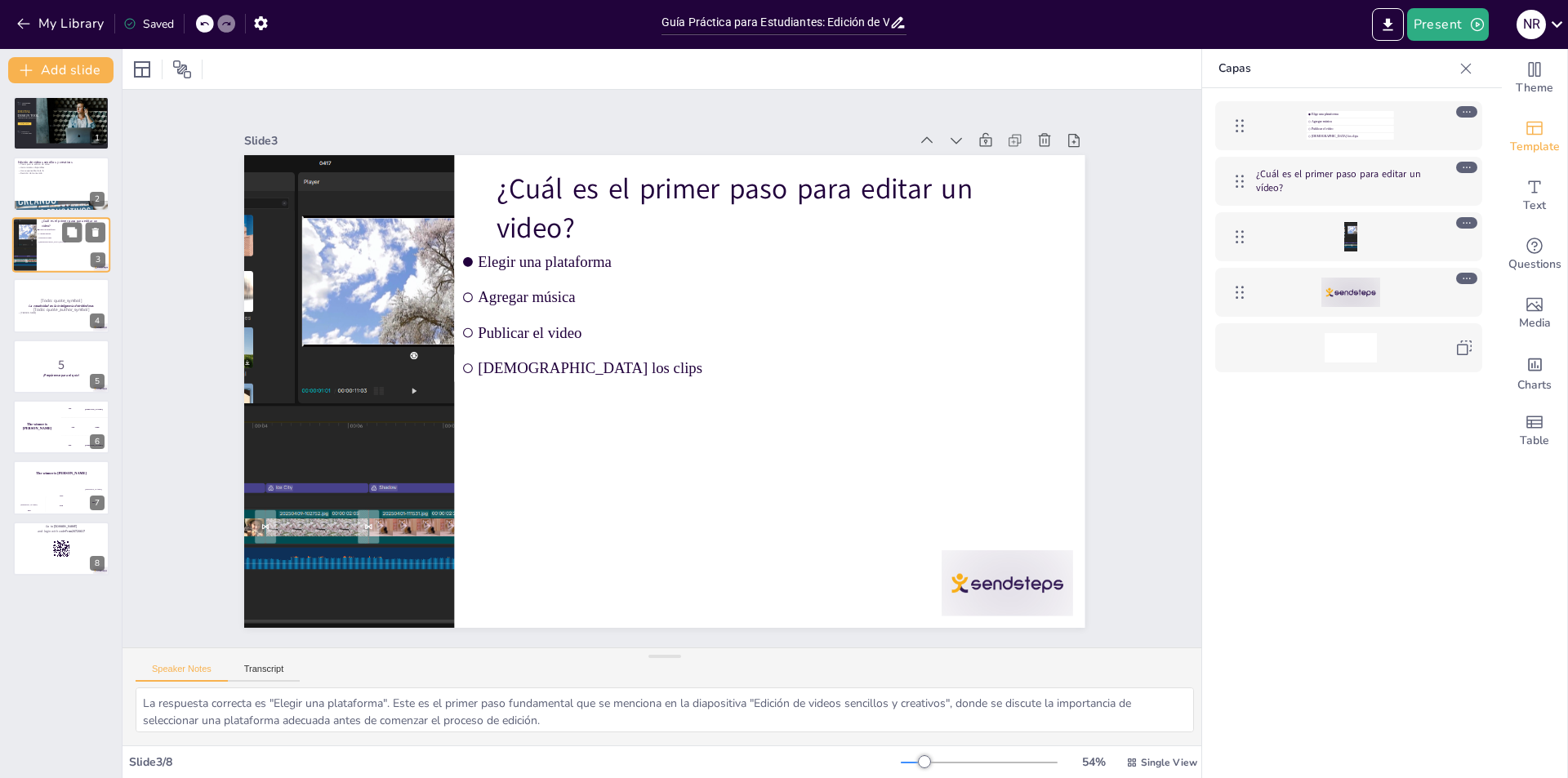
checkbox input "true"
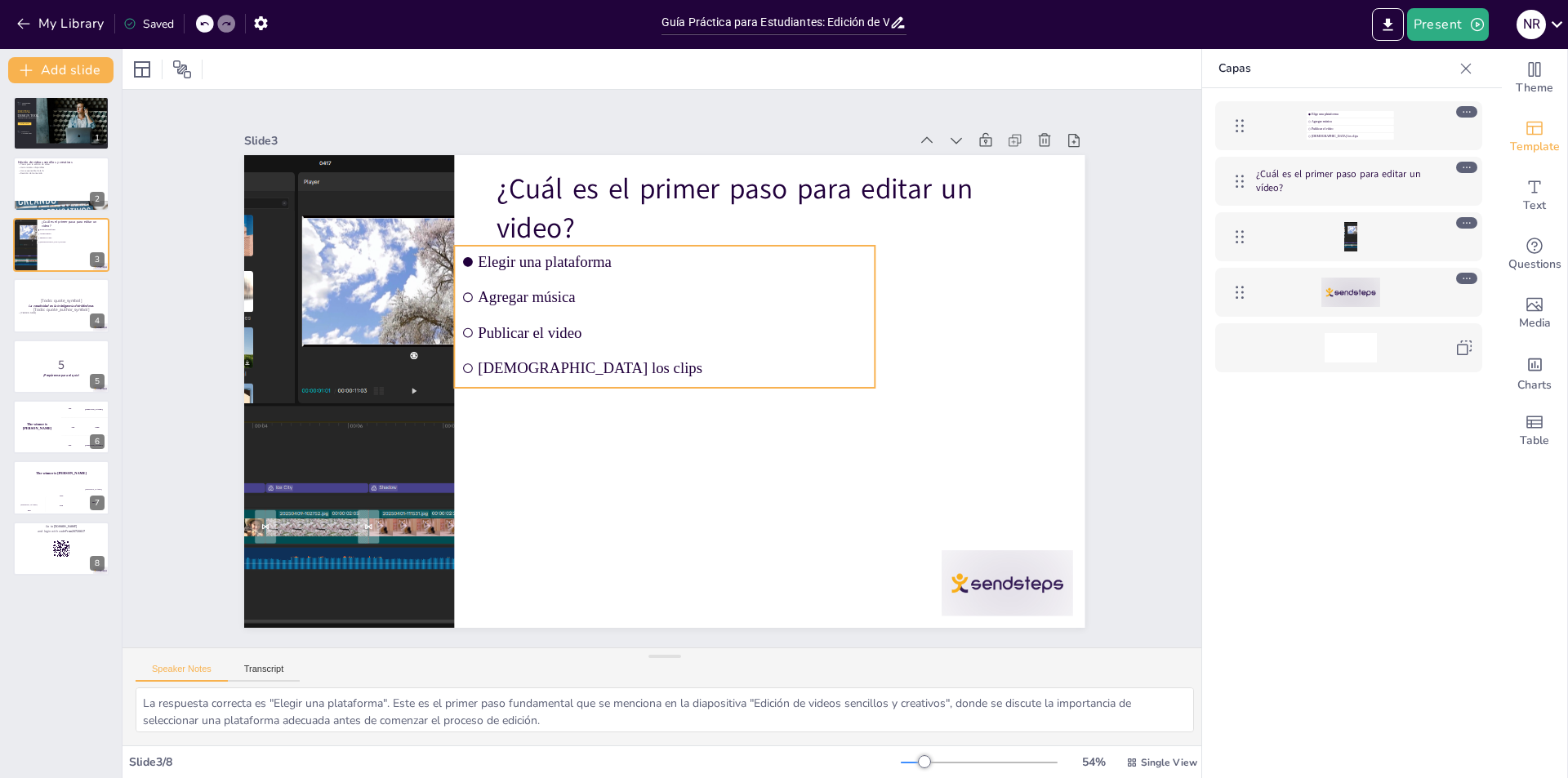
checkbox input "true"
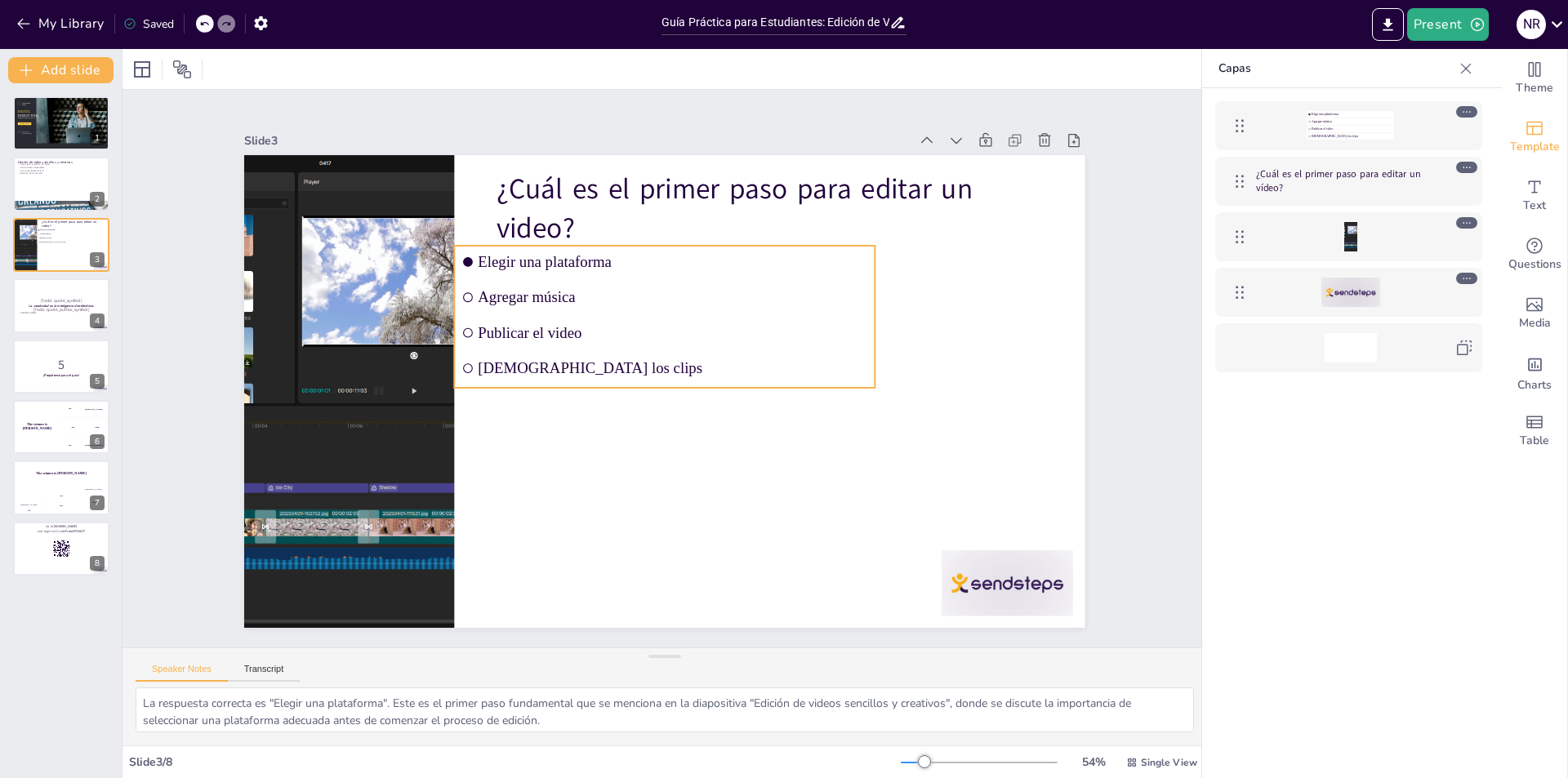
checkbox input "true"
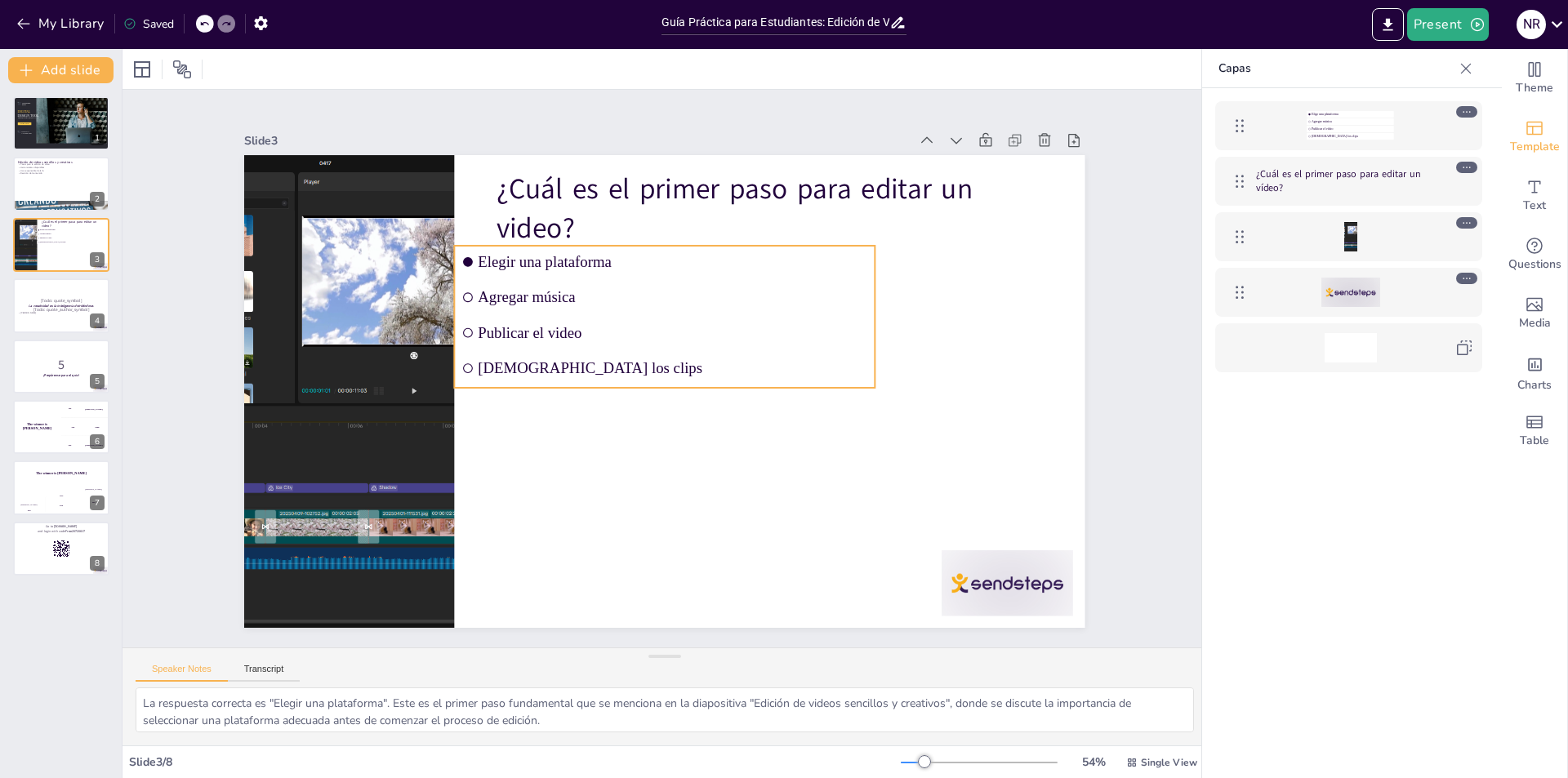
checkbox input "true"
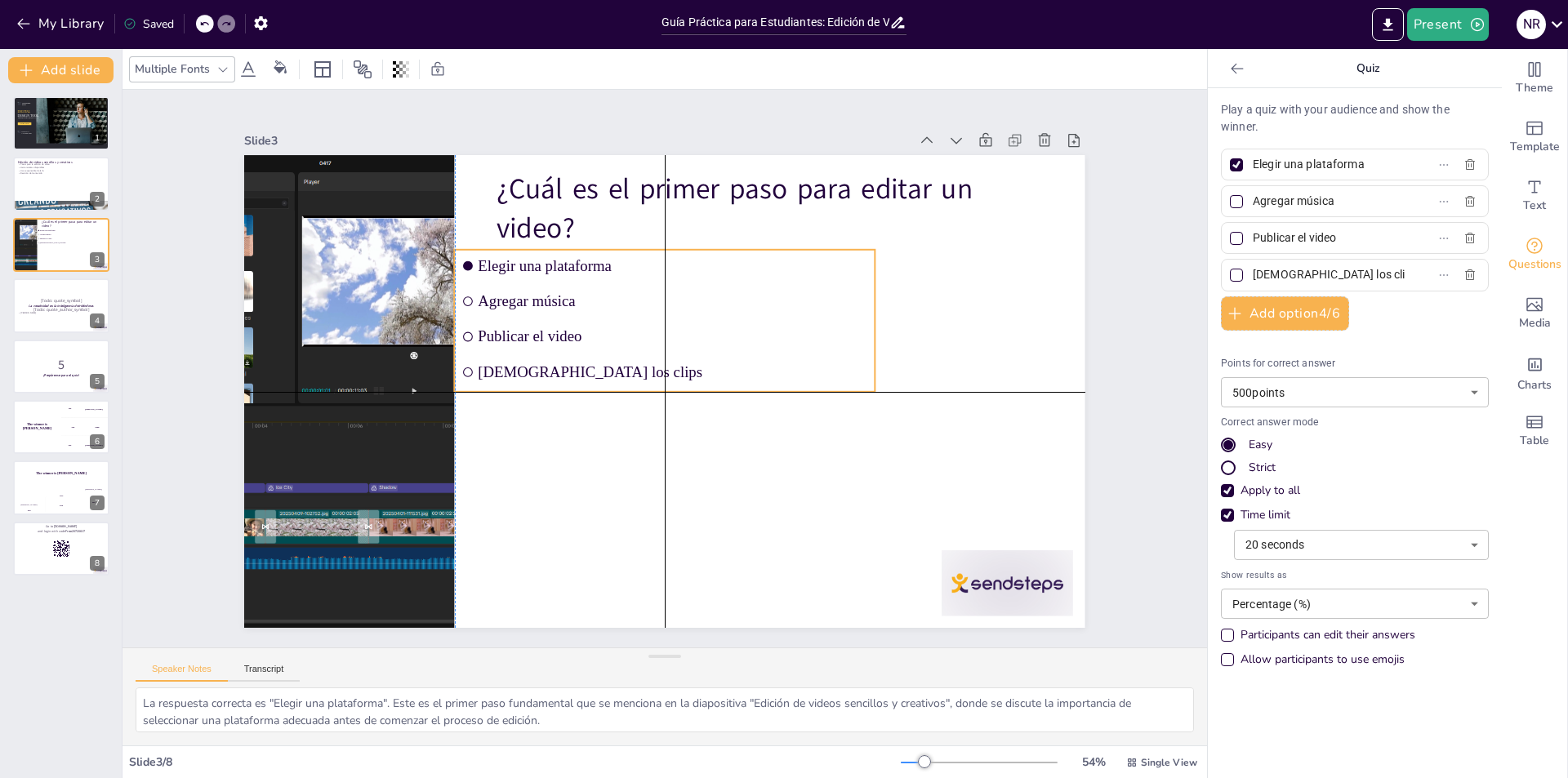
click at [492, 250] on input "checkbox" at bounding box center [498, 243] width 13 height 13
click at [856, 431] on input "checkbox" at bounding box center [861, 436] width 10 height 10
click at [462, 363] on li "Publicar el video" at bounding box center [668, 401] width 421 height 76
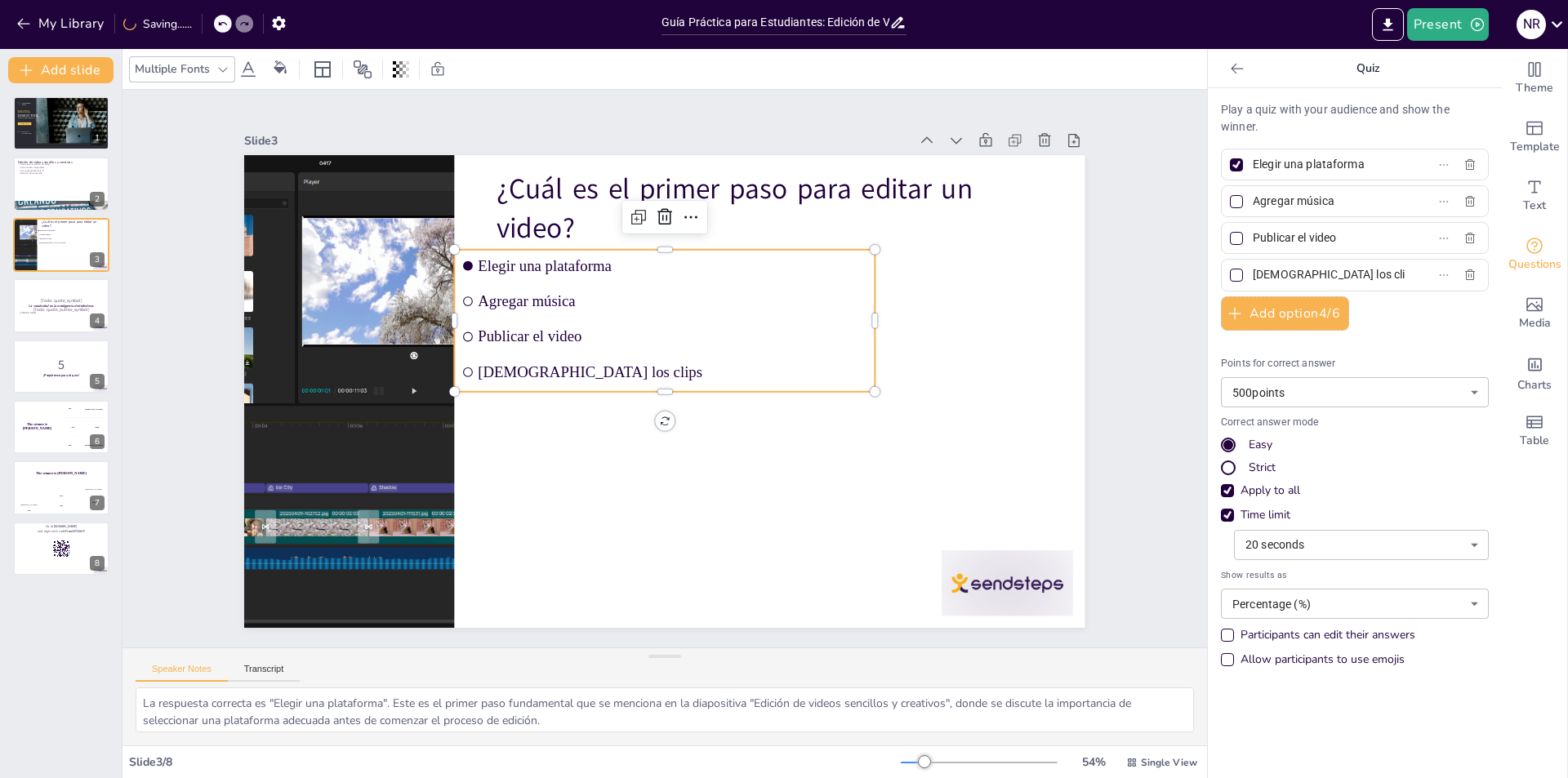
click at [464, 366] on li "[DEMOGRAPHIC_DATA] los clips" at bounding box center [665, 372] width 421 height 32
